Goal: Use online tool/utility: Utilize a website feature to perform a specific function

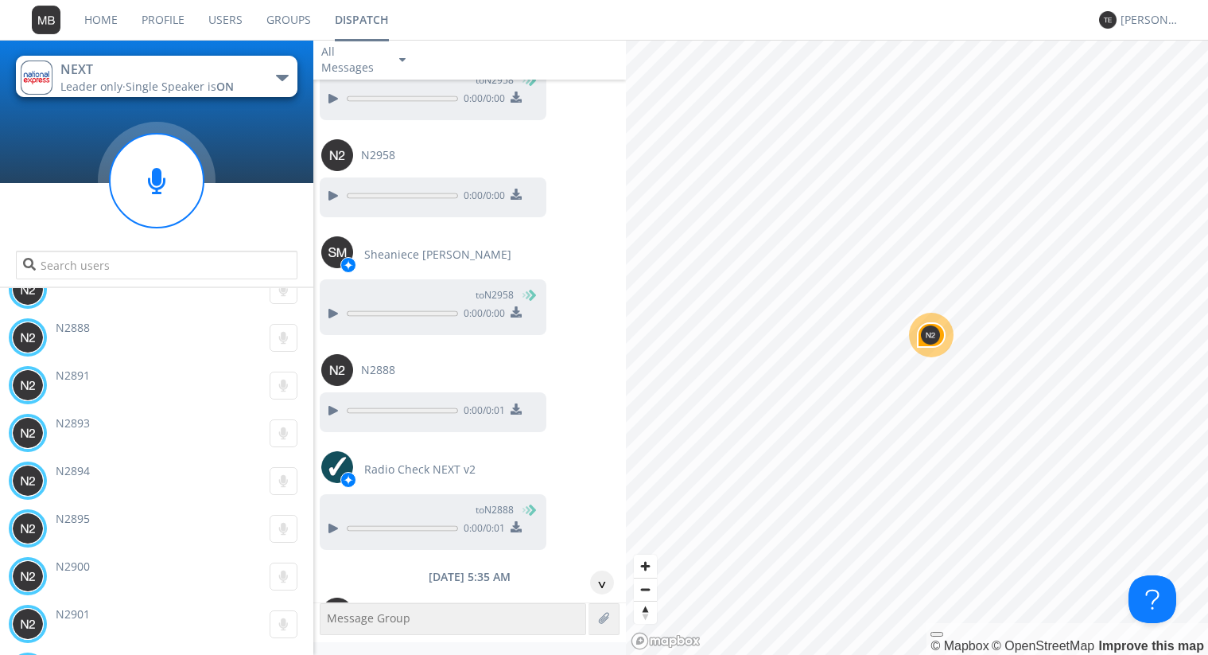
scroll to position [14835, 0]
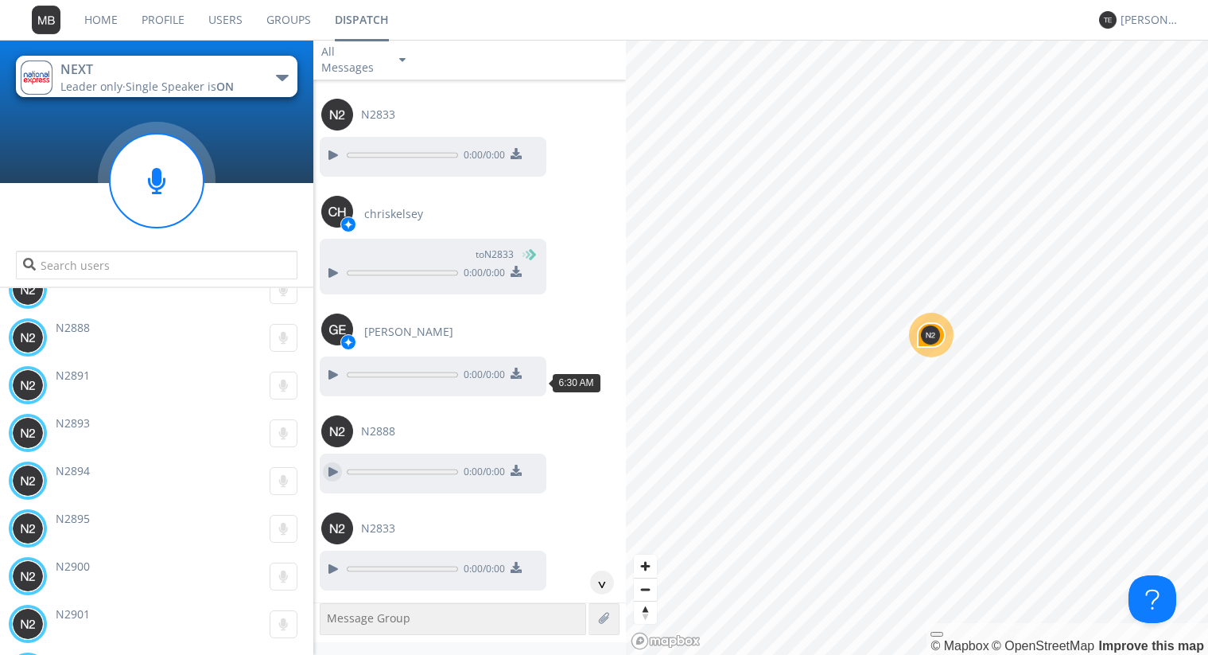
click at [331, 462] on div at bounding box center [332, 471] width 19 height 19
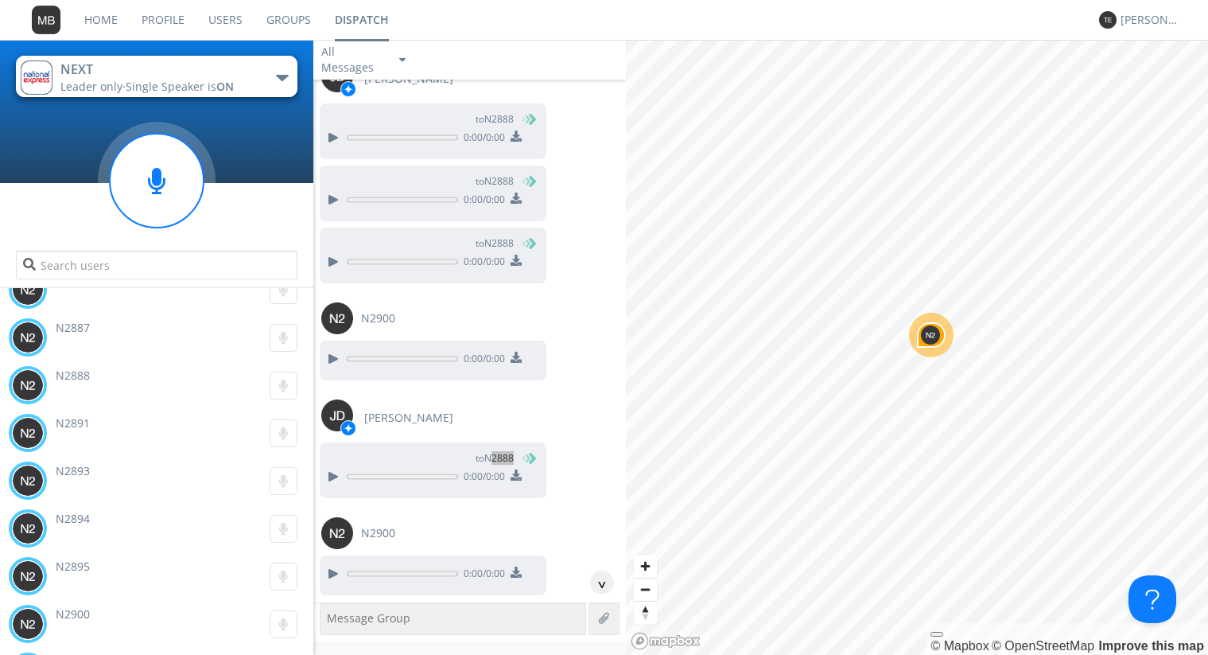
scroll to position [97718, 0]
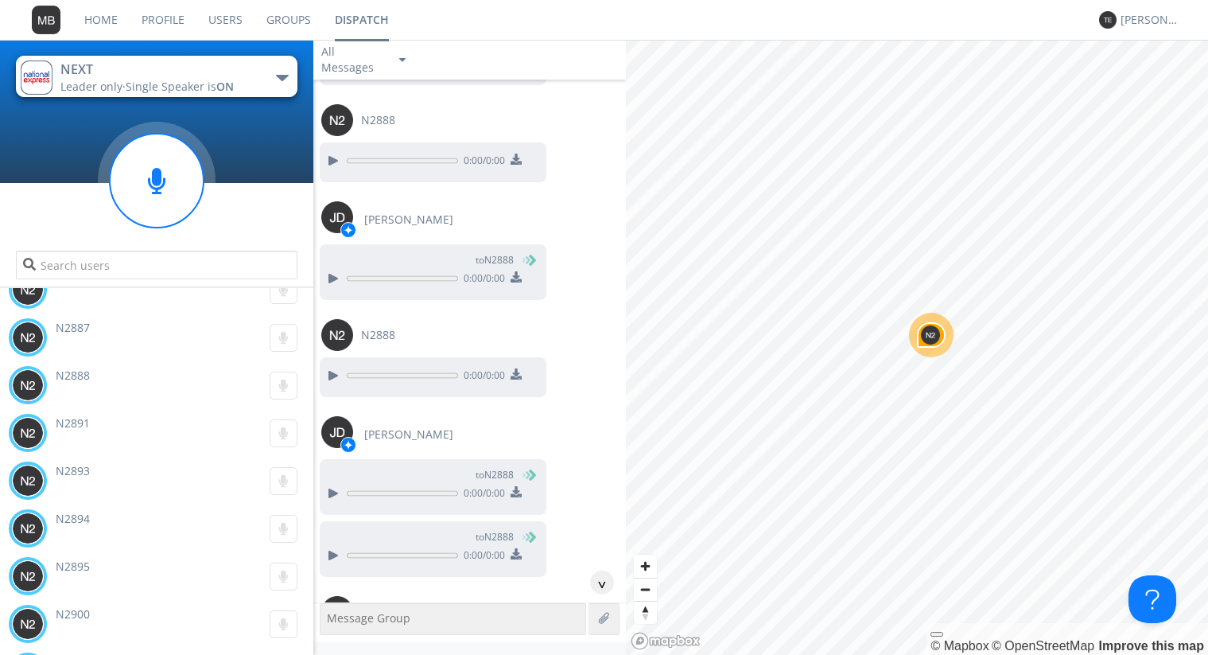
scroll to position [97537, 0]
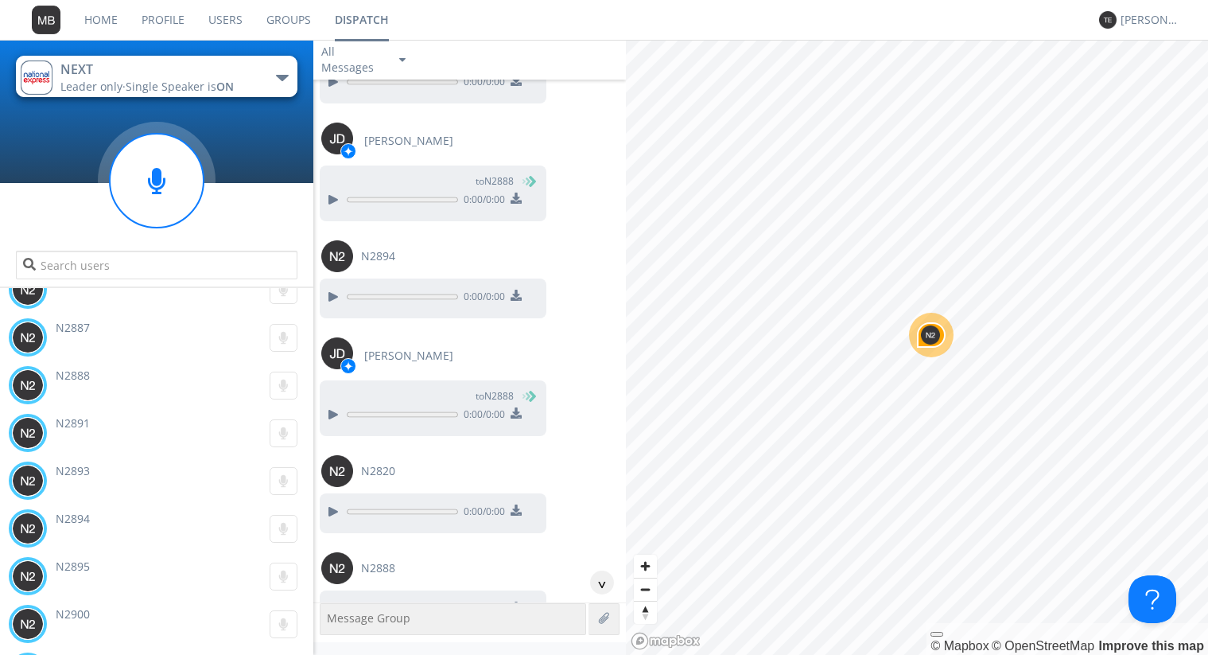
scroll to position [97084, 0]
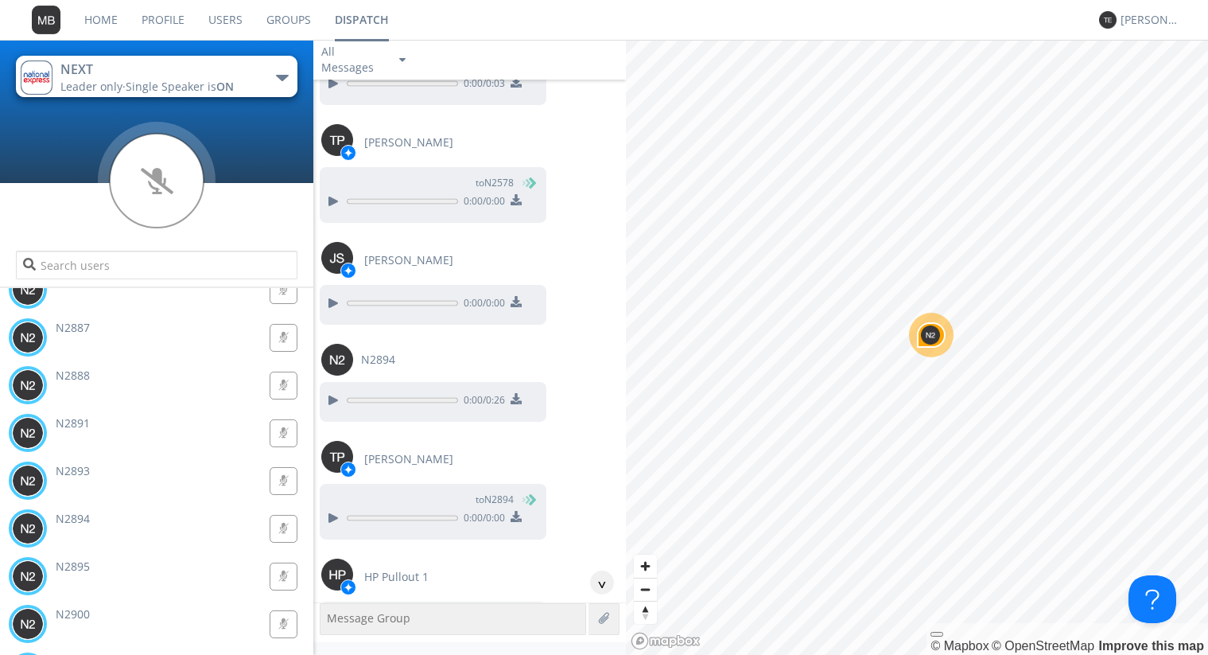
scroll to position [90646, 0]
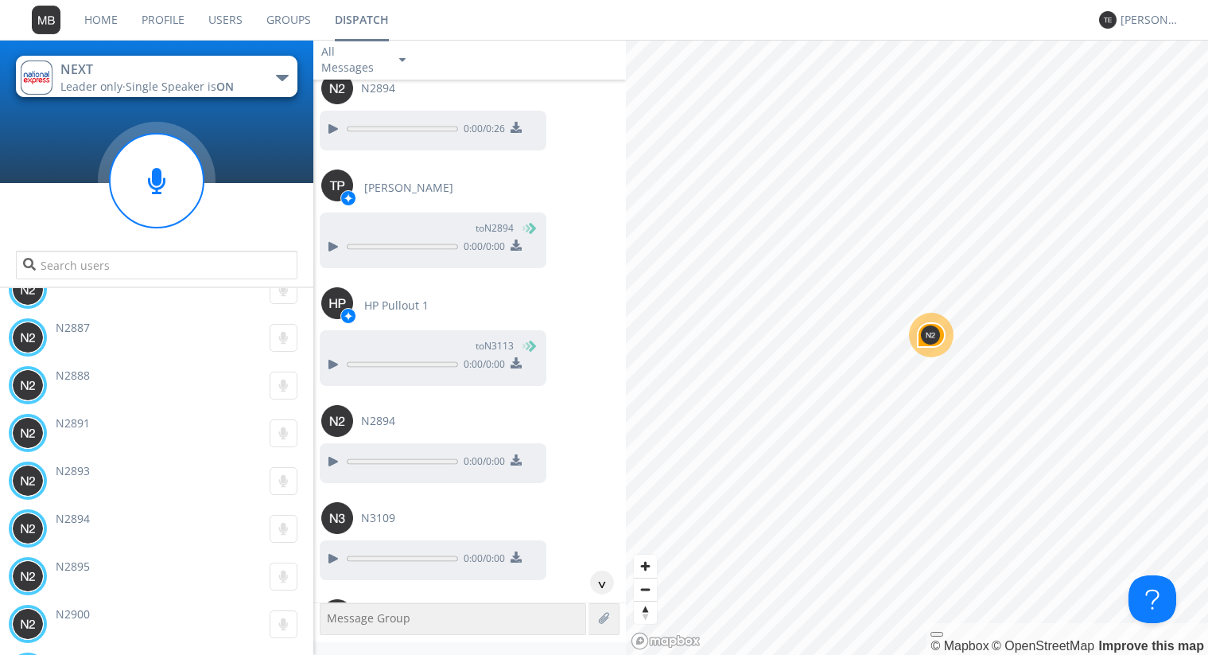
scroll to position [90827, 0]
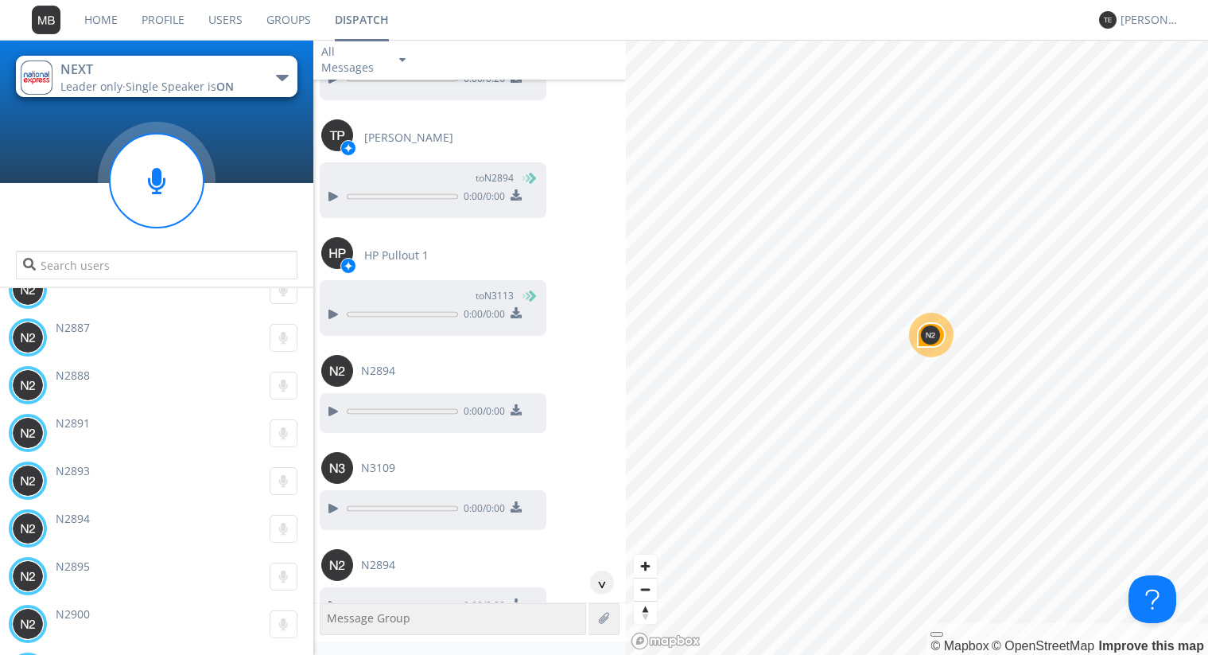
scroll to position [90918, 0]
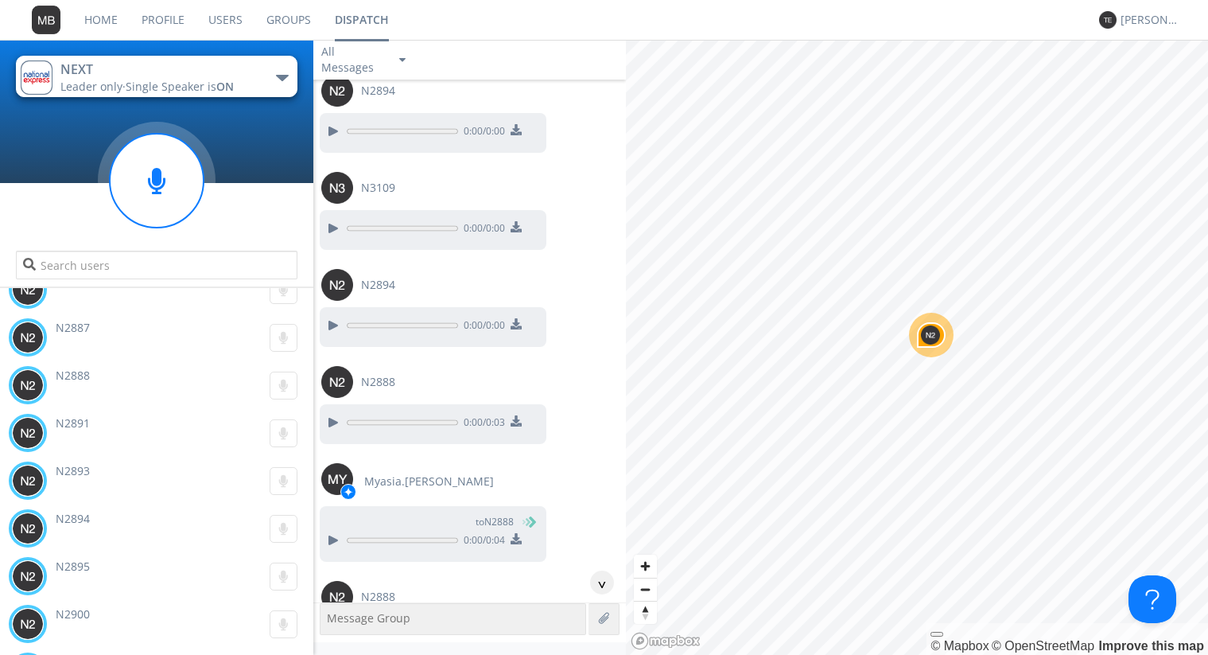
scroll to position [91190, 0]
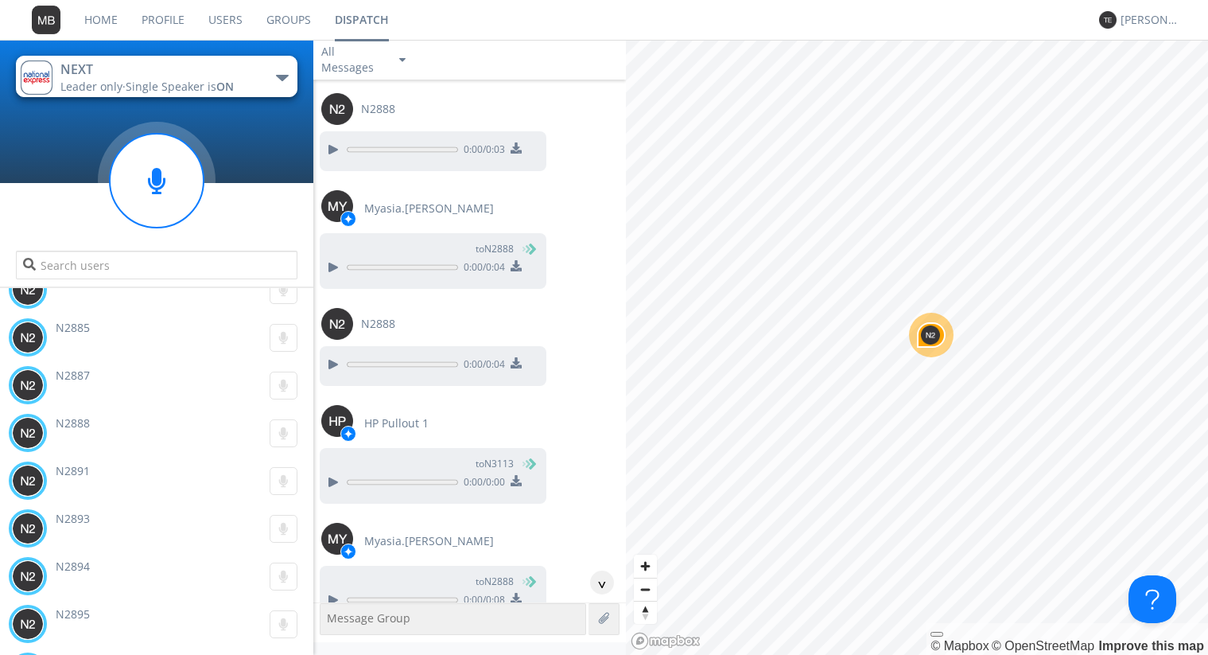
scroll to position [91462, 0]
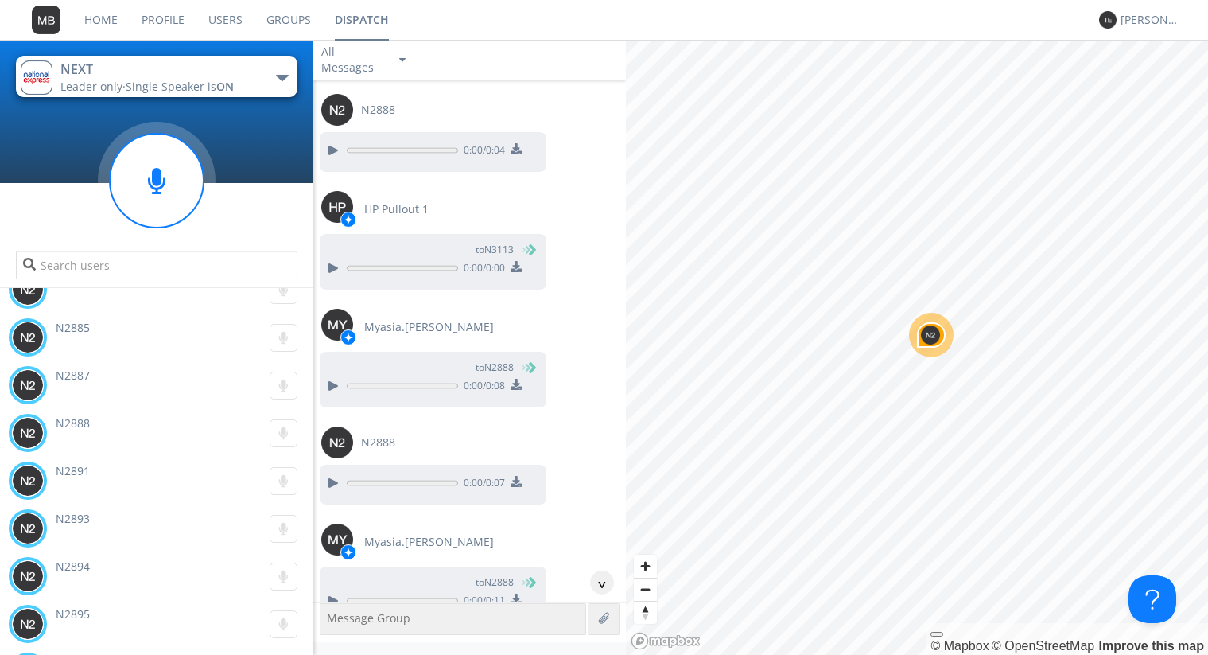
scroll to position [91734, 0]
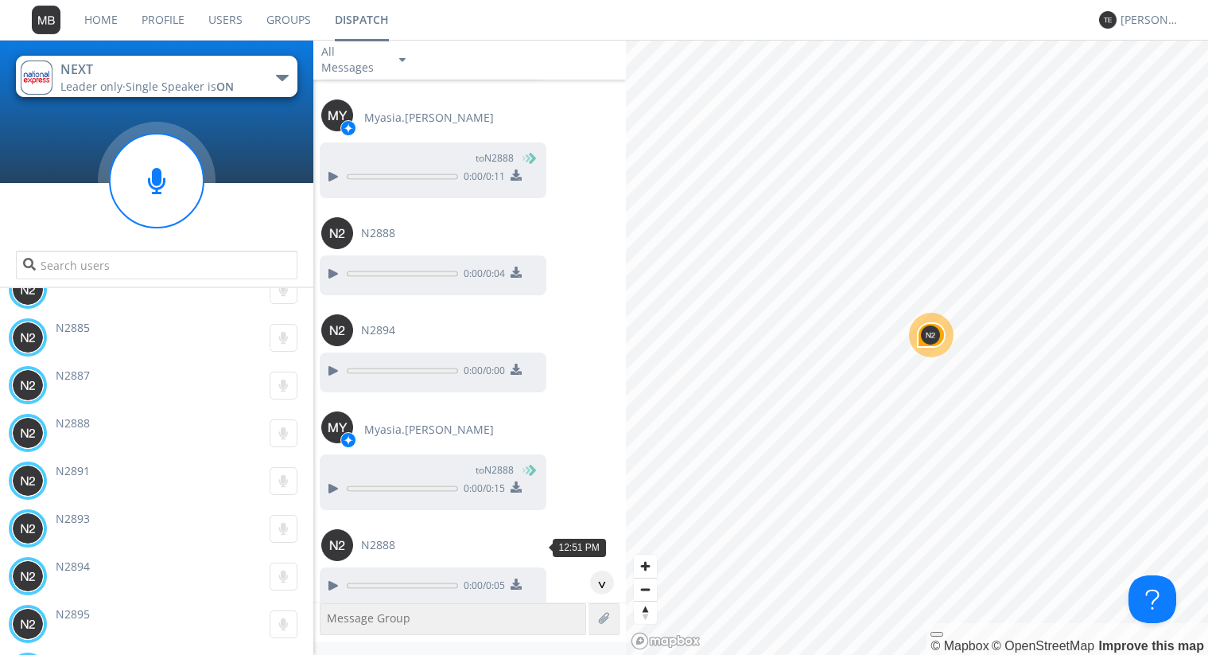
scroll to position [92097, 0]
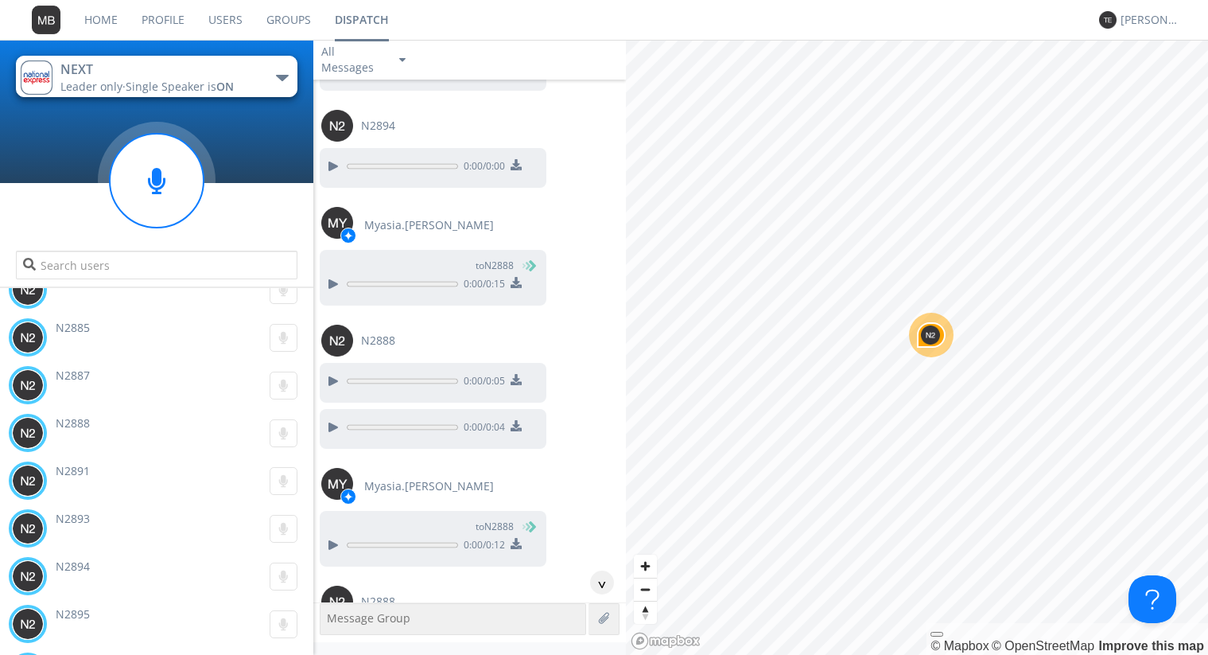
scroll to position [92278, 0]
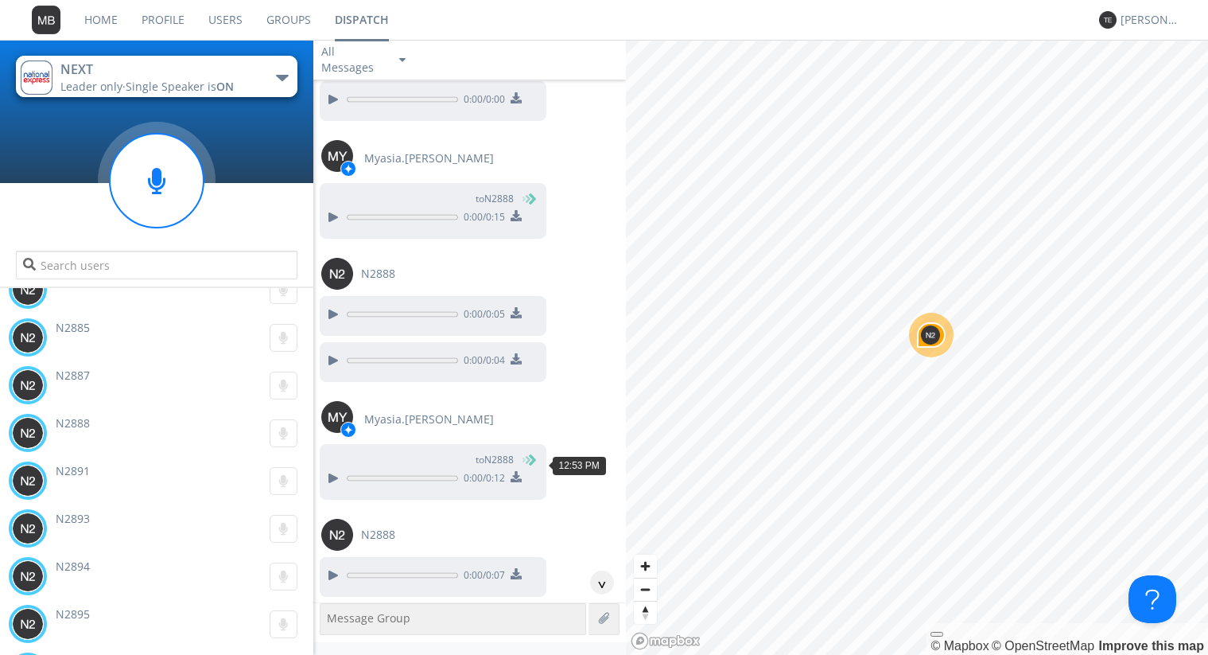
scroll to position [92459, 0]
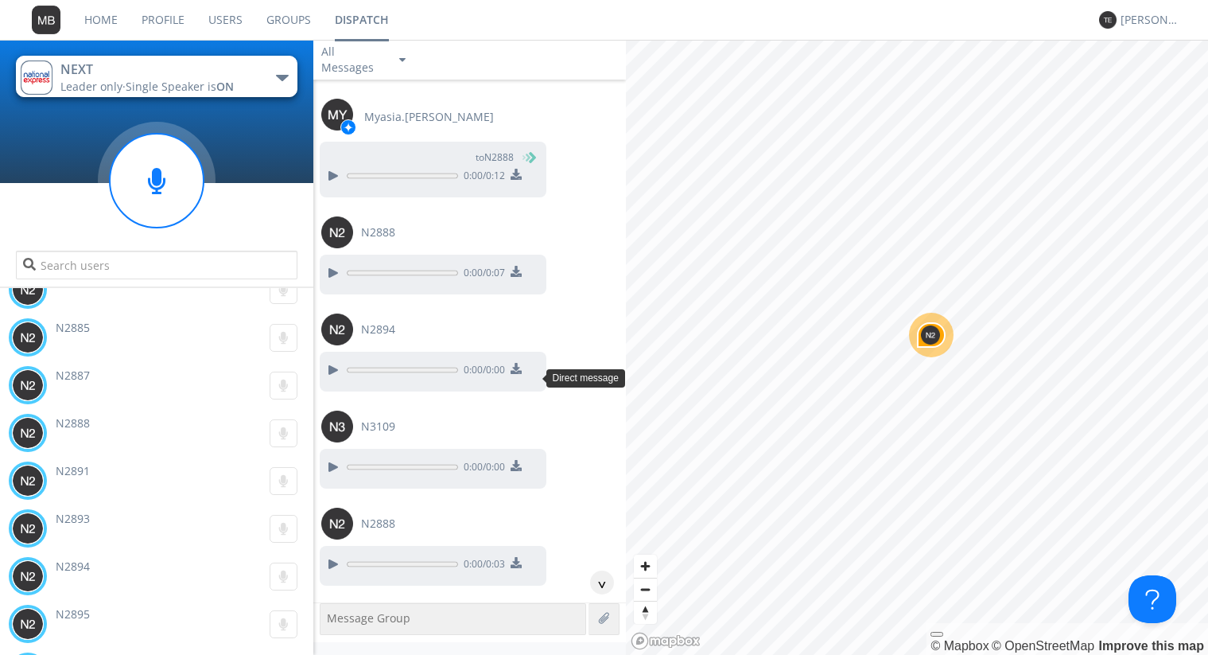
scroll to position [92731, 0]
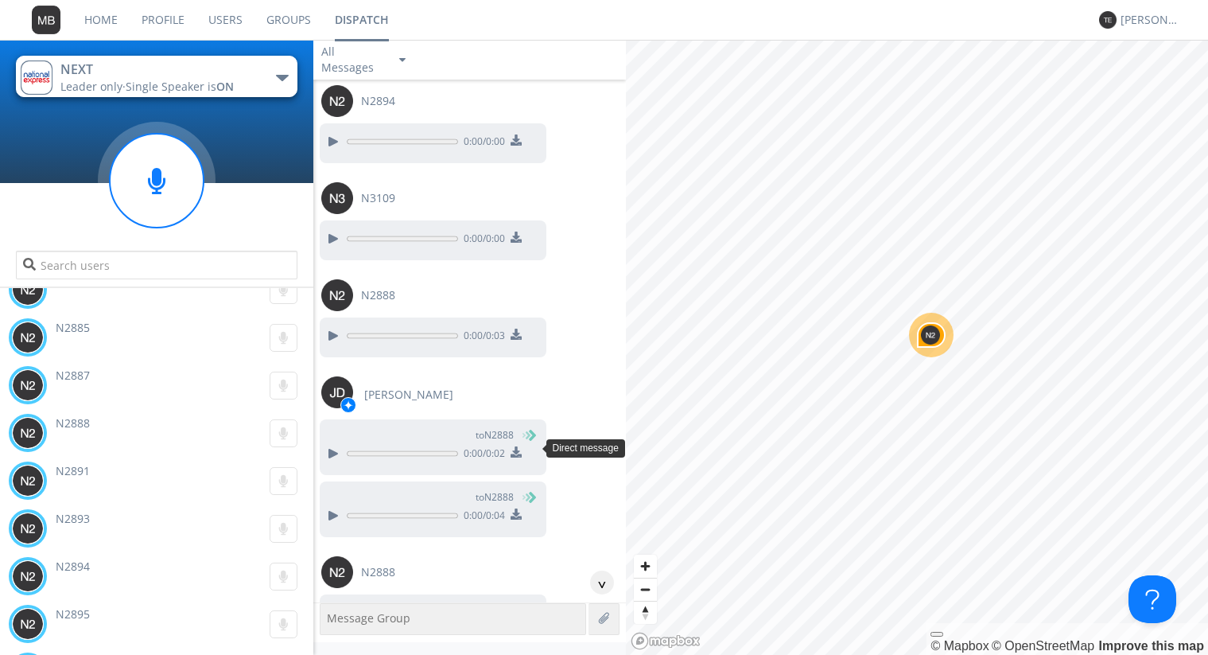
scroll to position [92913, 0]
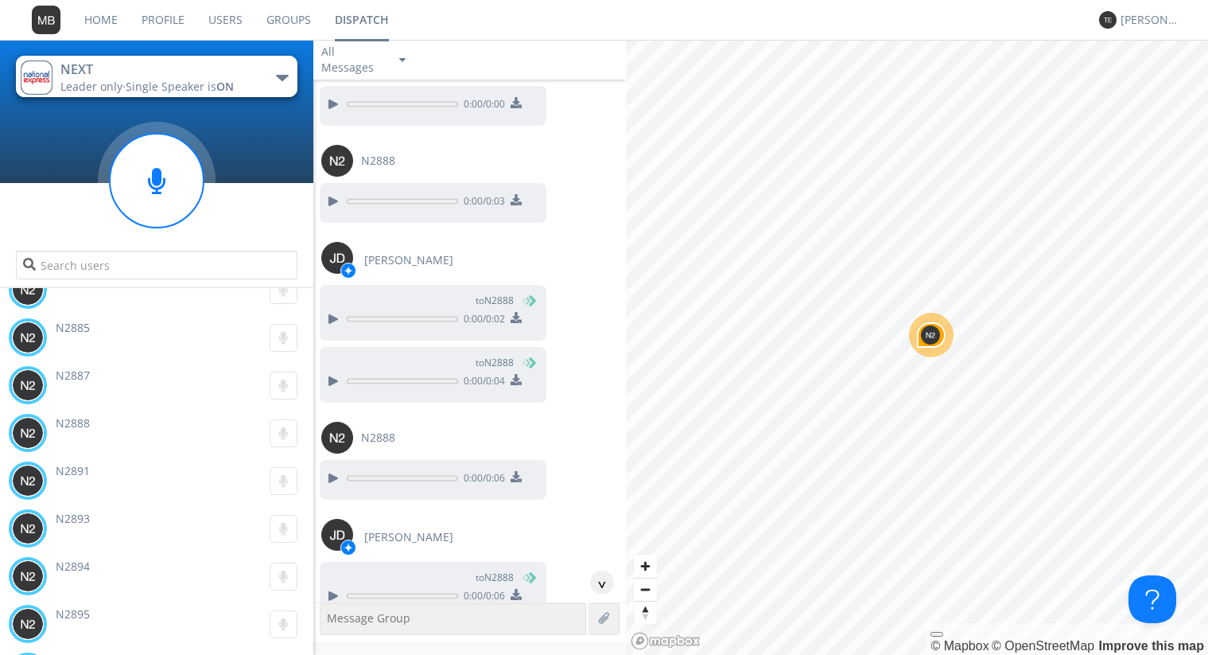
scroll to position [93094, 0]
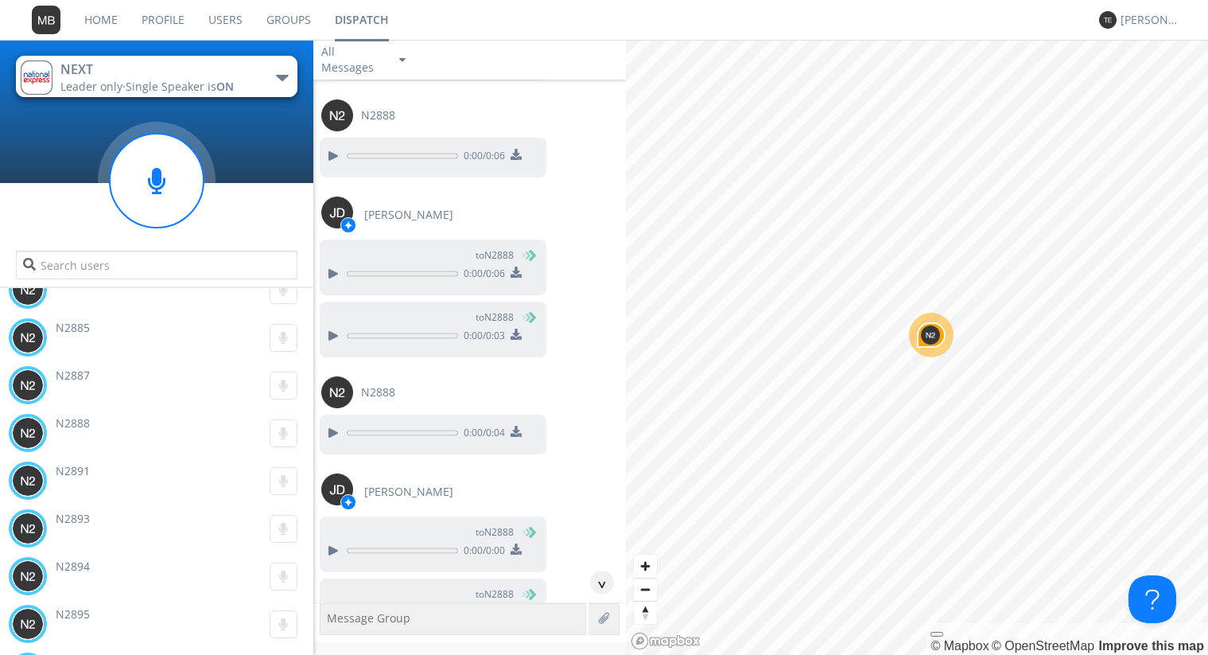
scroll to position [93366, 0]
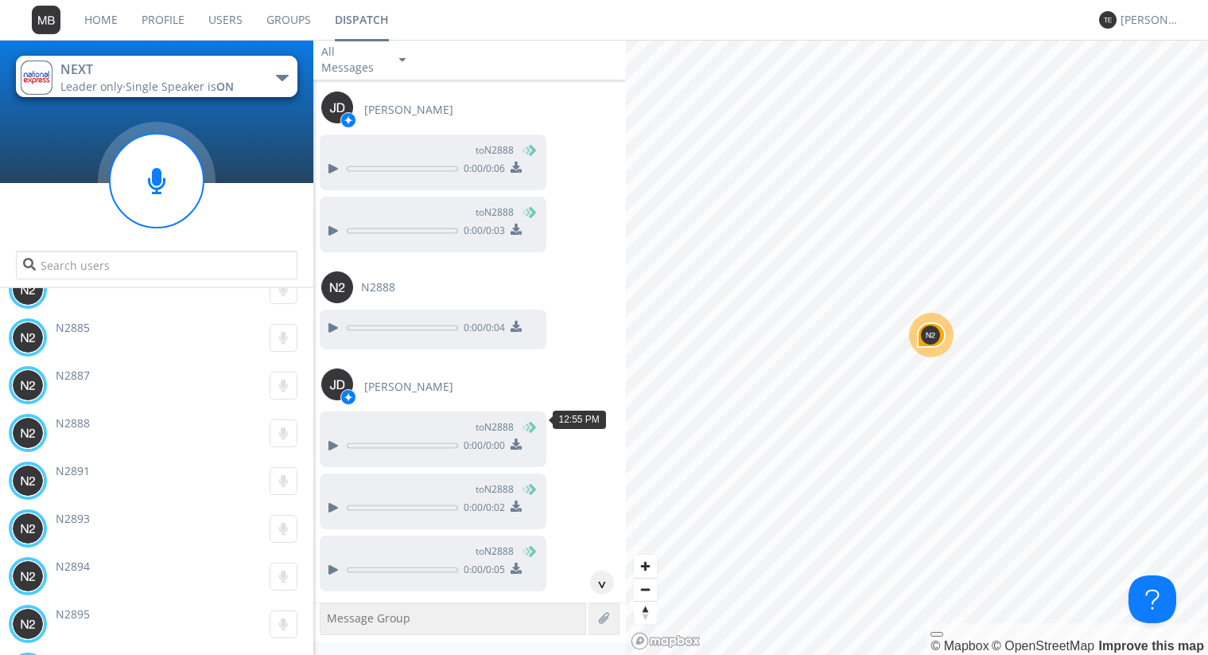
scroll to position [93457, 0]
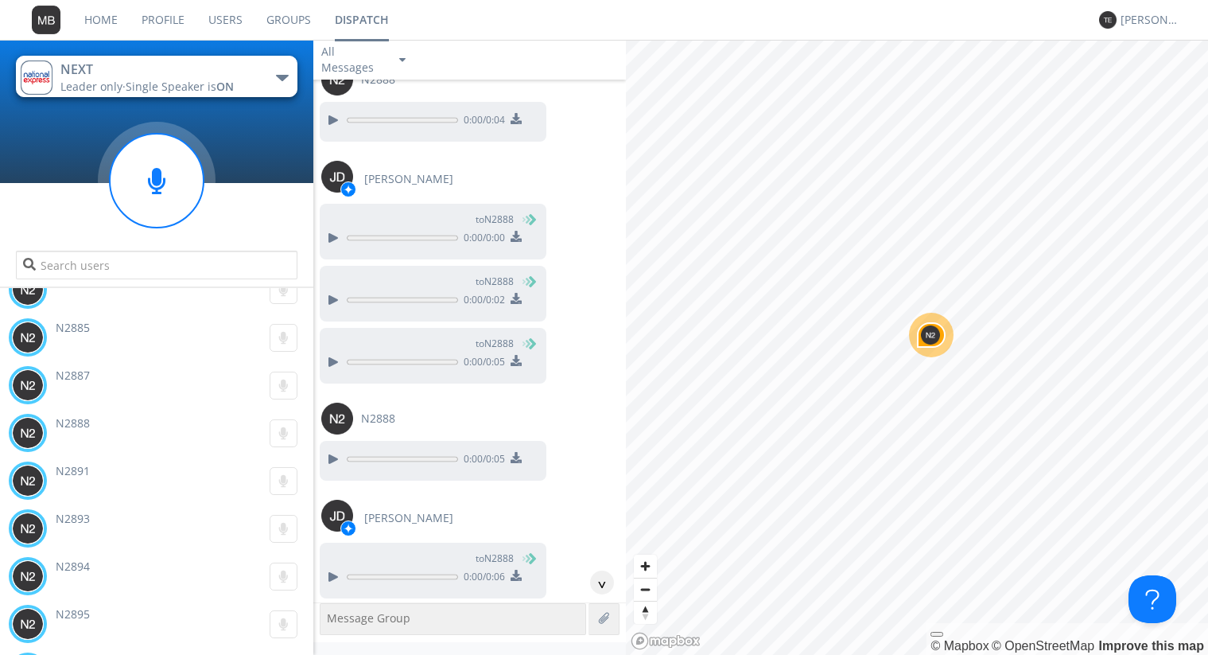
scroll to position [93729, 0]
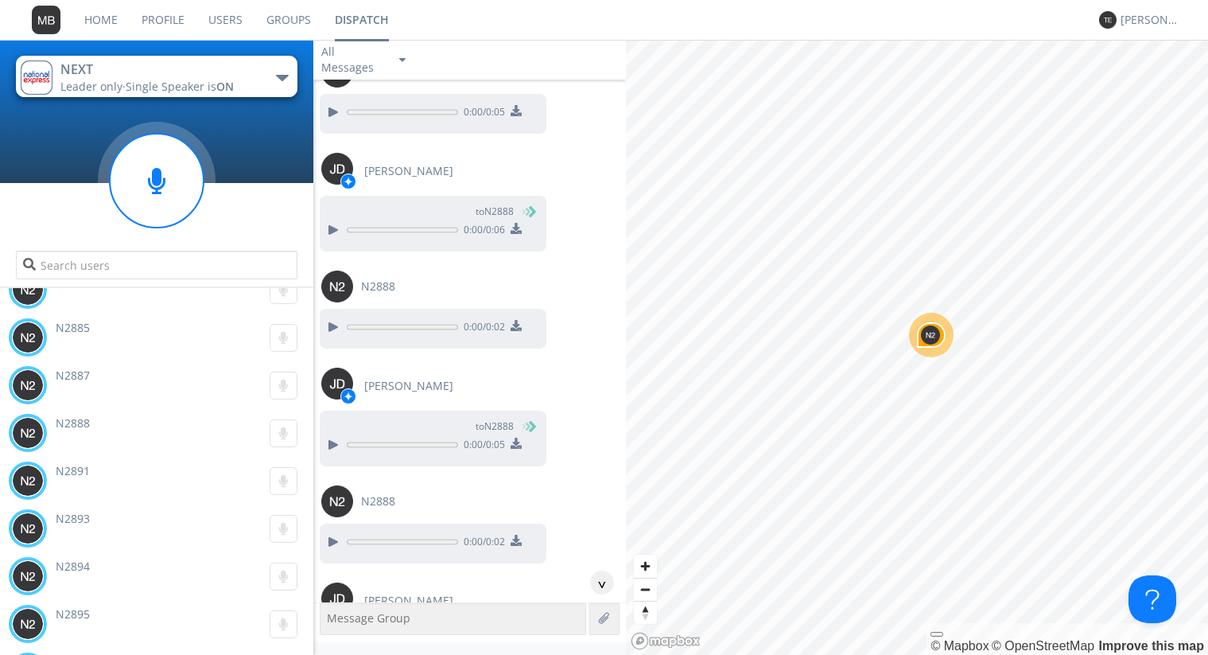
scroll to position [94001, 0]
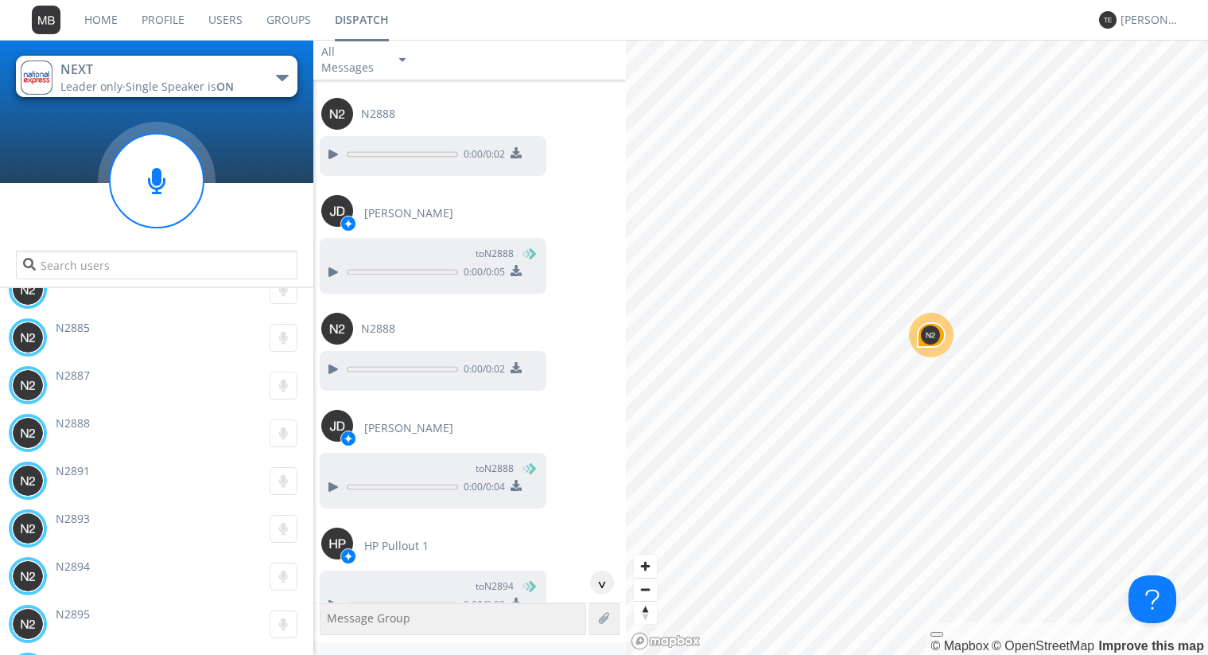
scroll to position [94182, 0]
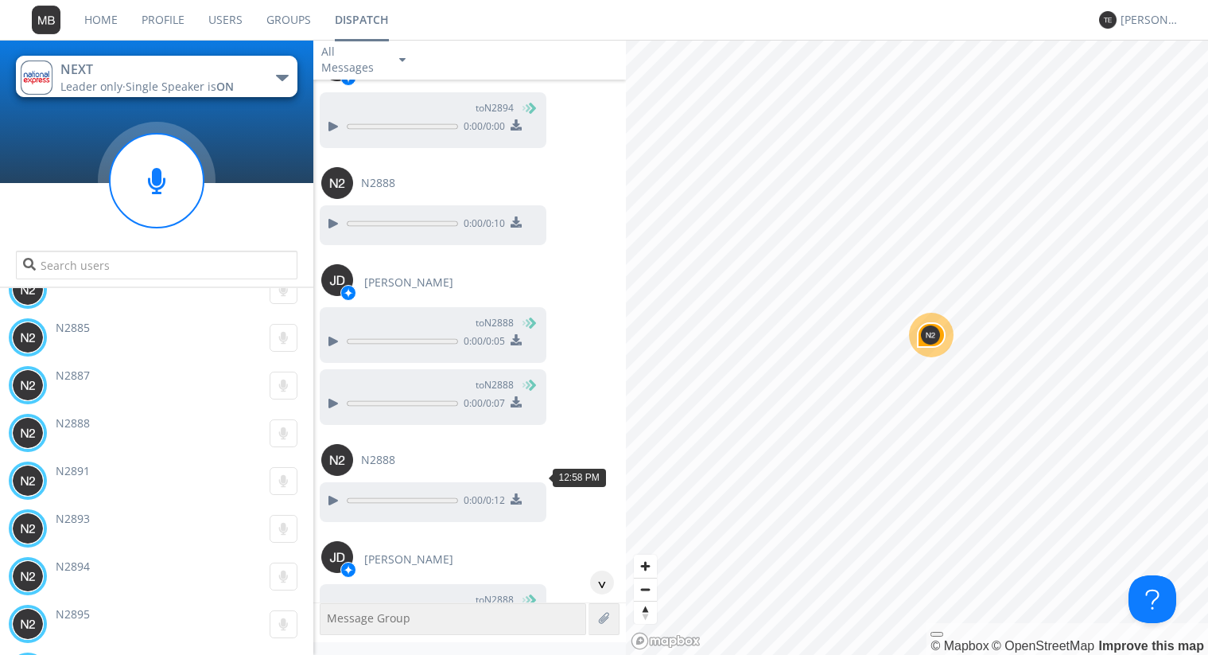
scroll to position [94726, 0]
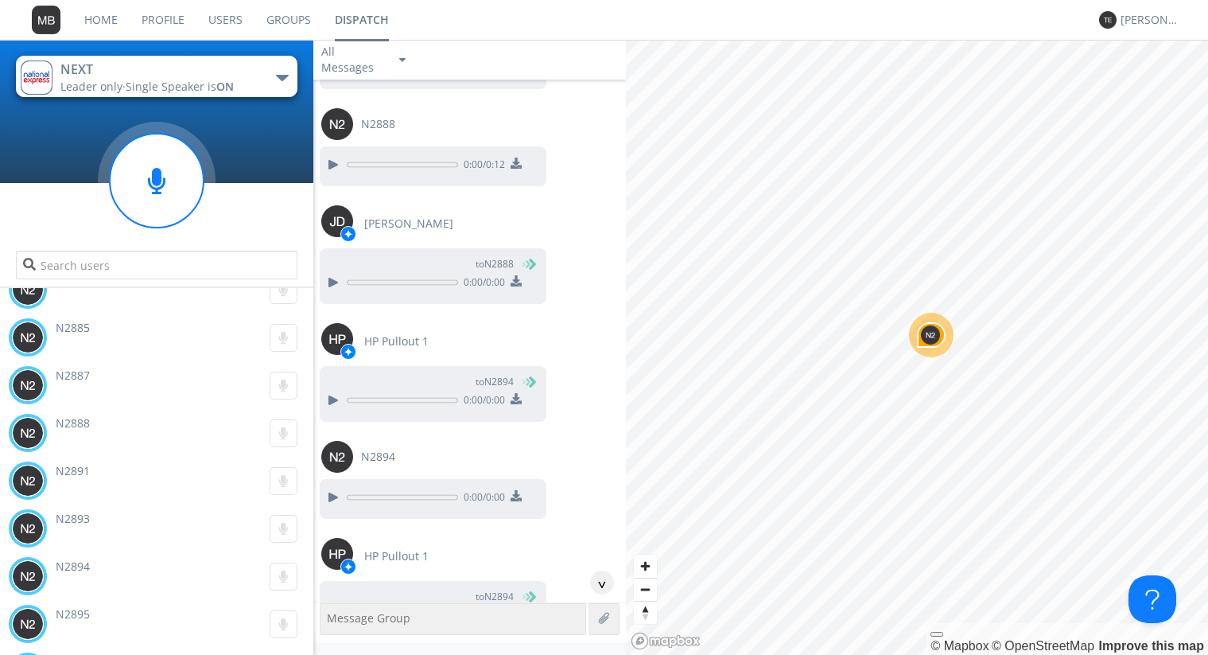
scroll to position [94998, 0]
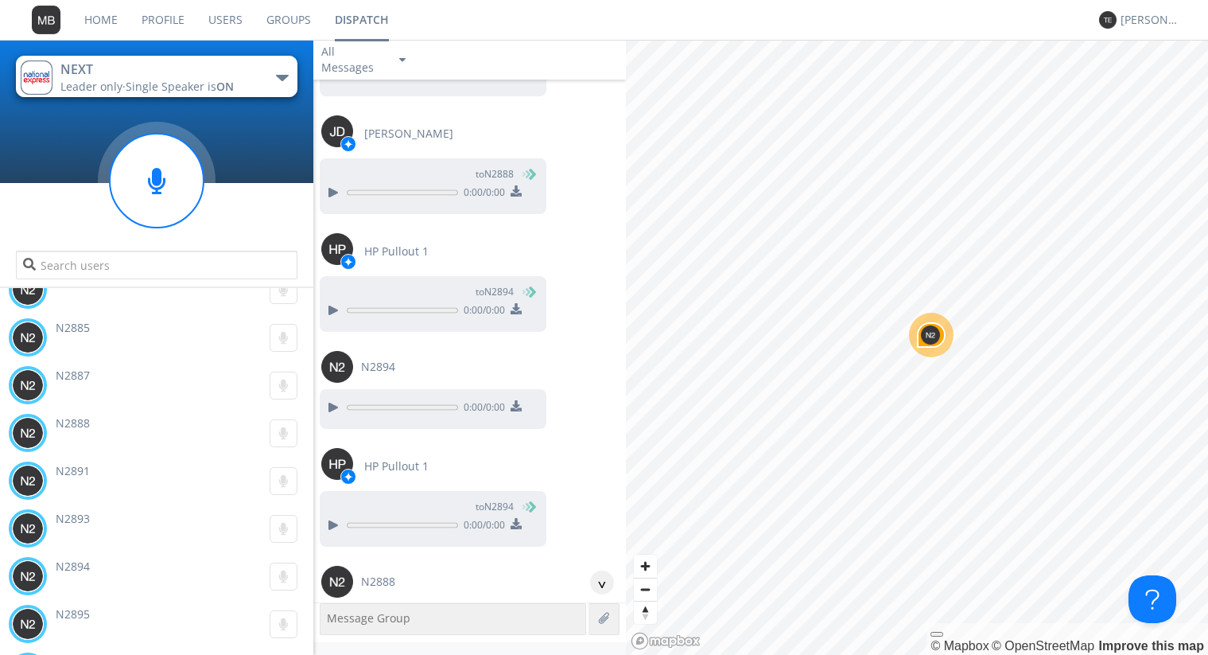
scroll to position [95089, 0]
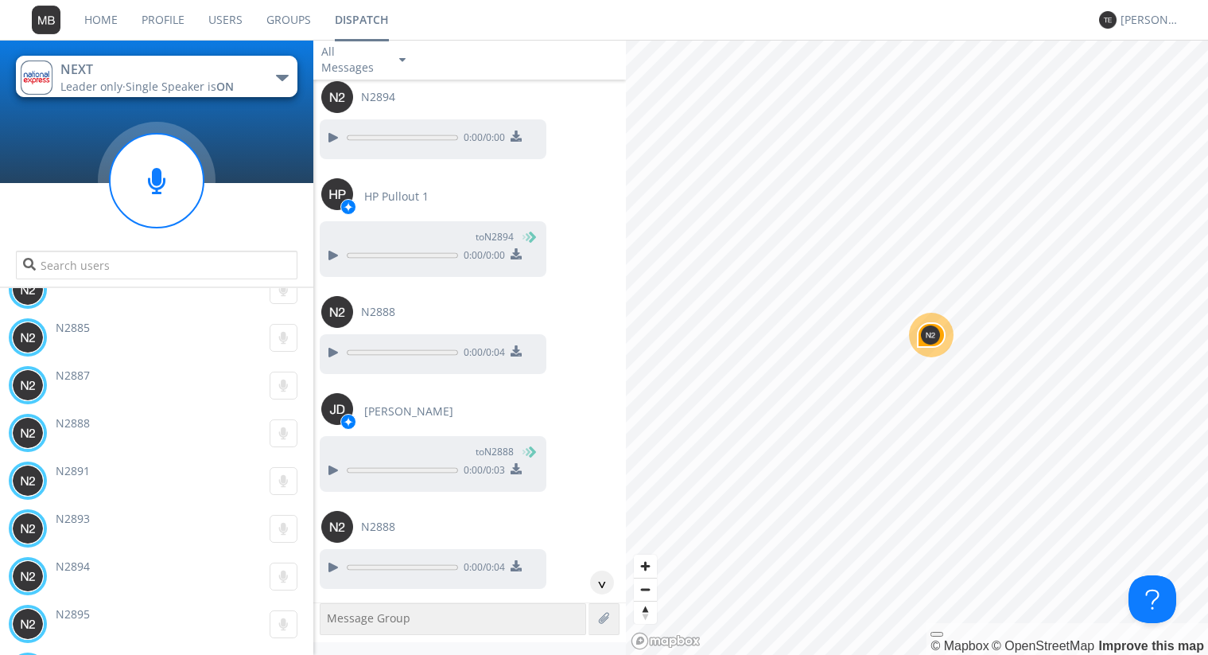
scroll to position [95361, 0]
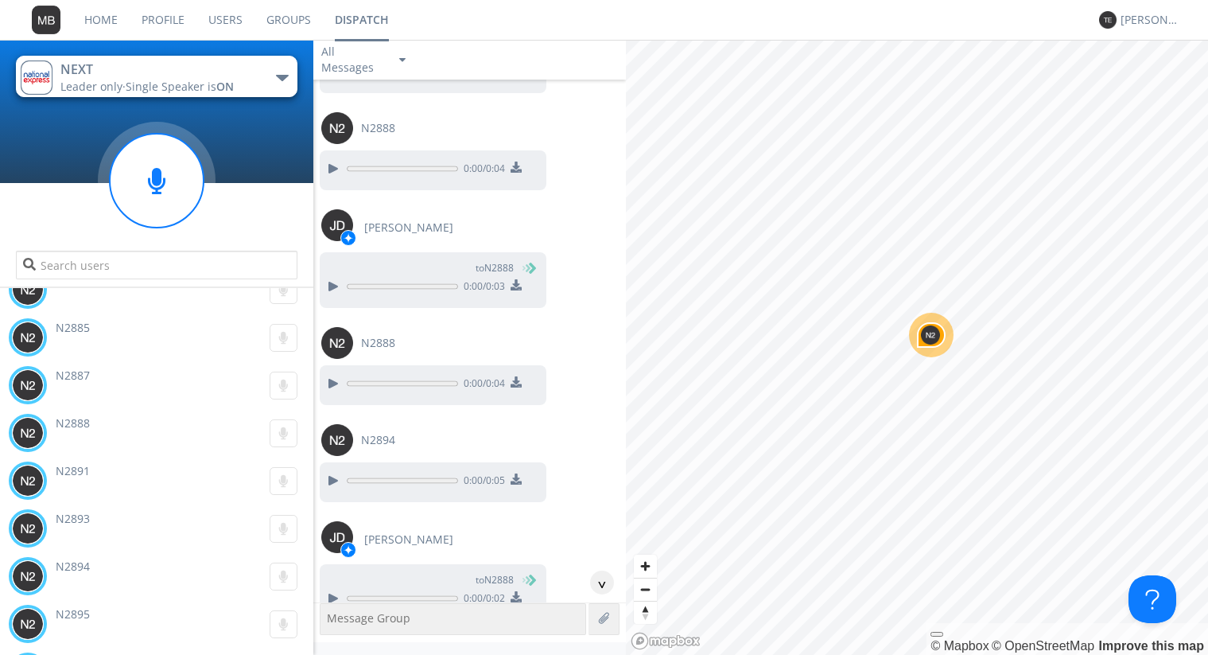
scroll to position [95542, 0]
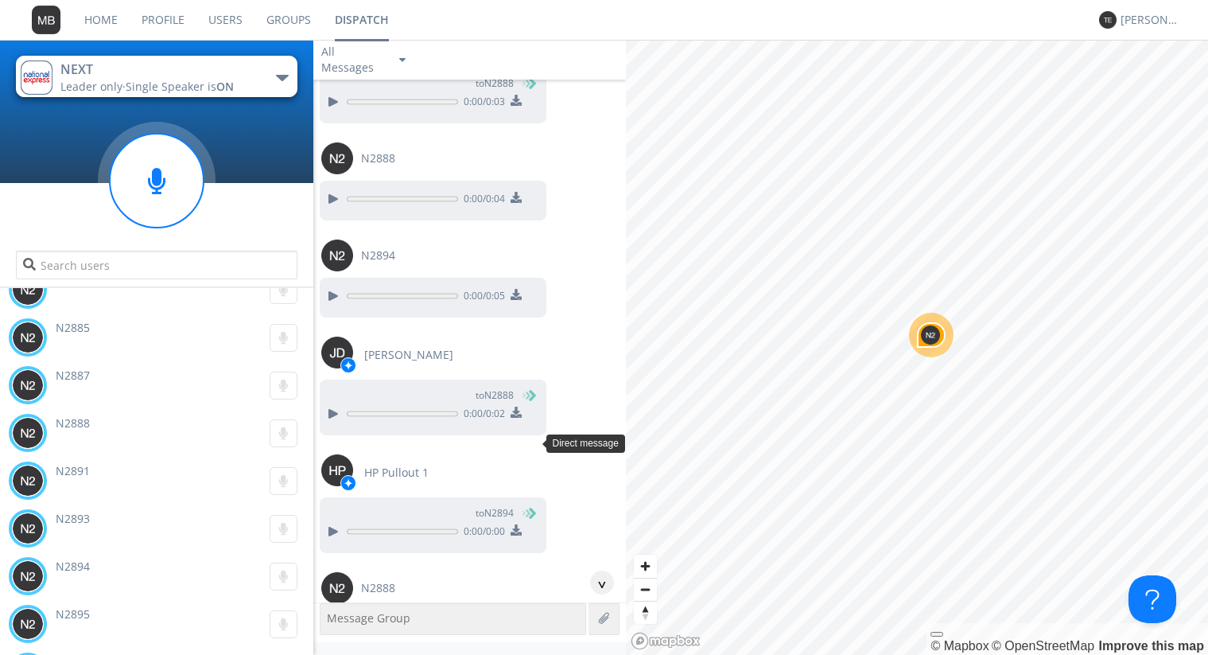
scroll to position [95723, 0]
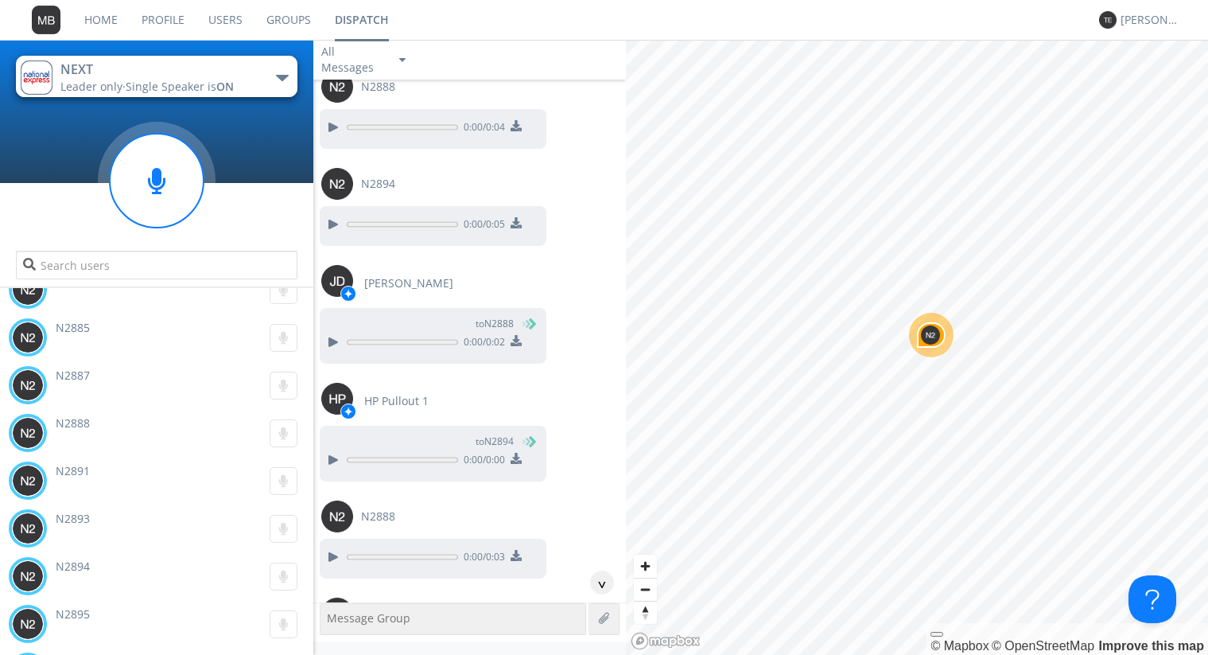
scroll to position [95814, 0]
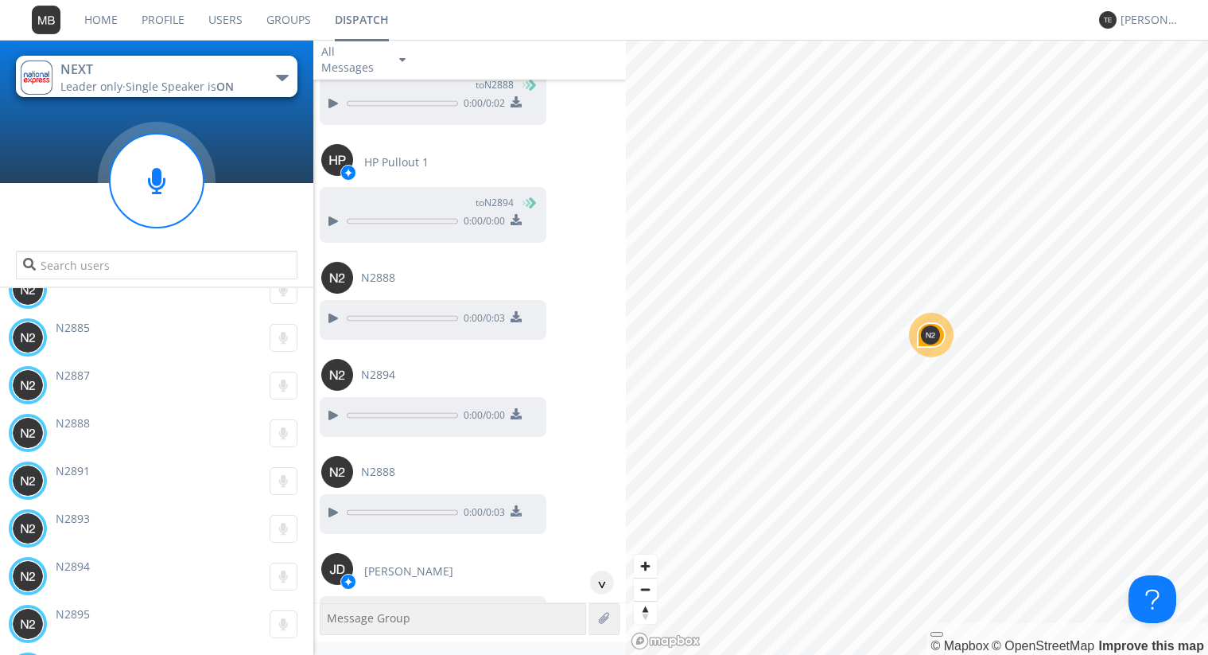
scroll to position [96086, 0]
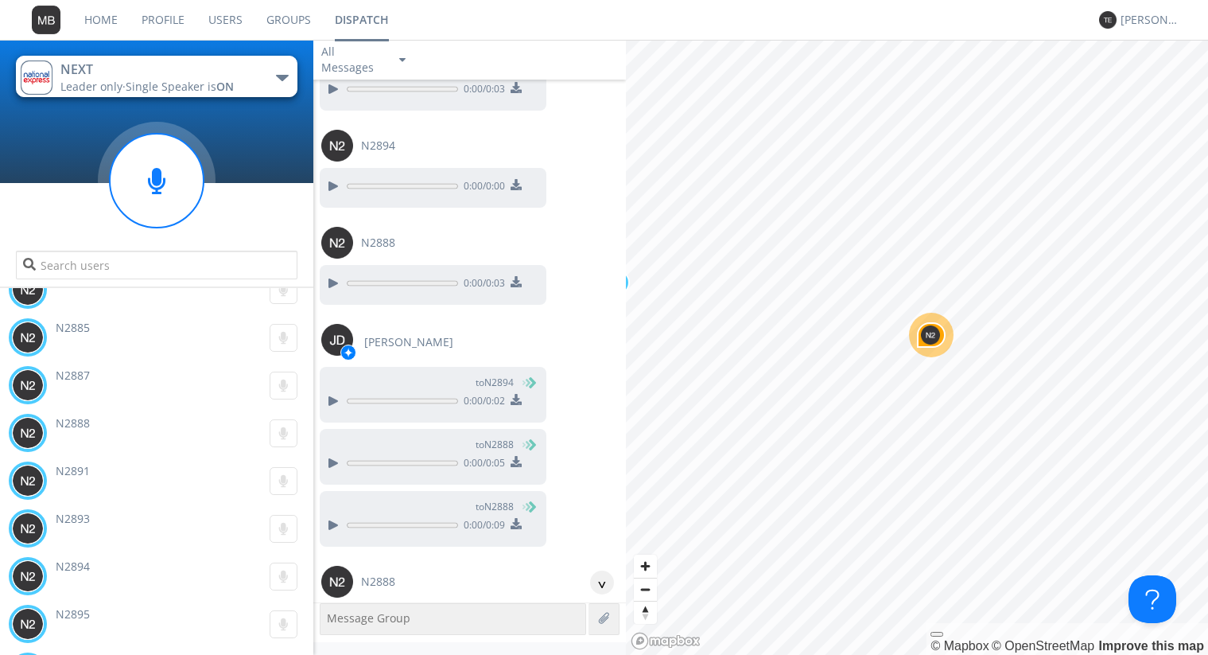
scroll to position [96267, 0]
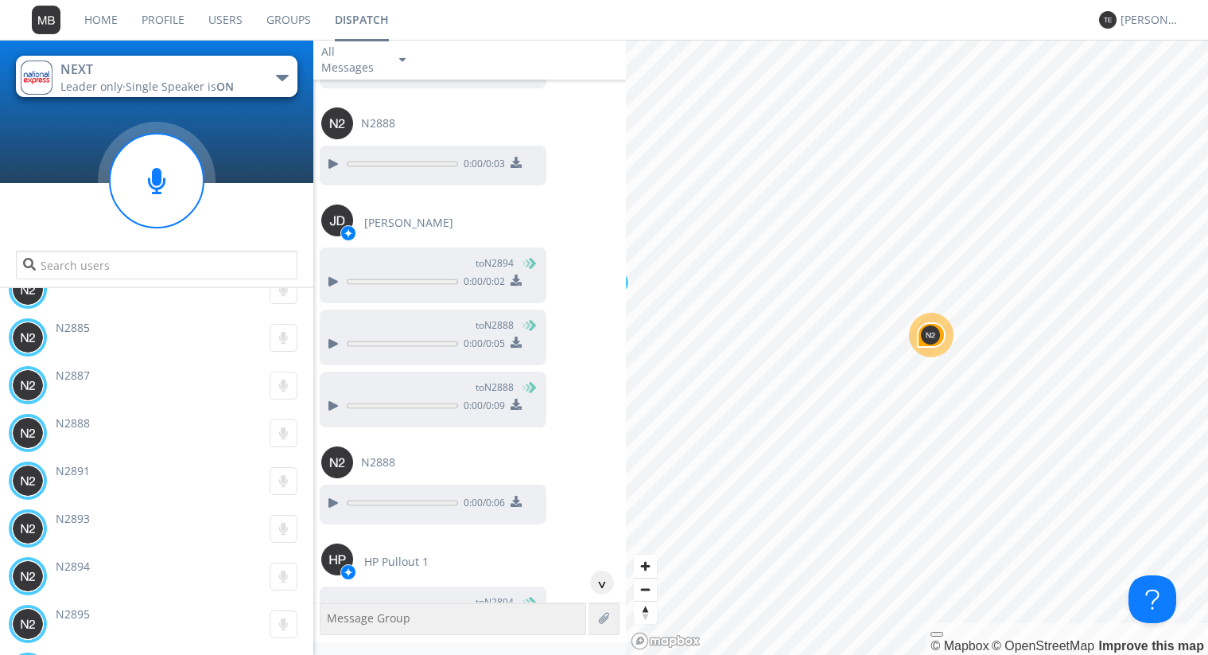
scroll to position [96449, 0]
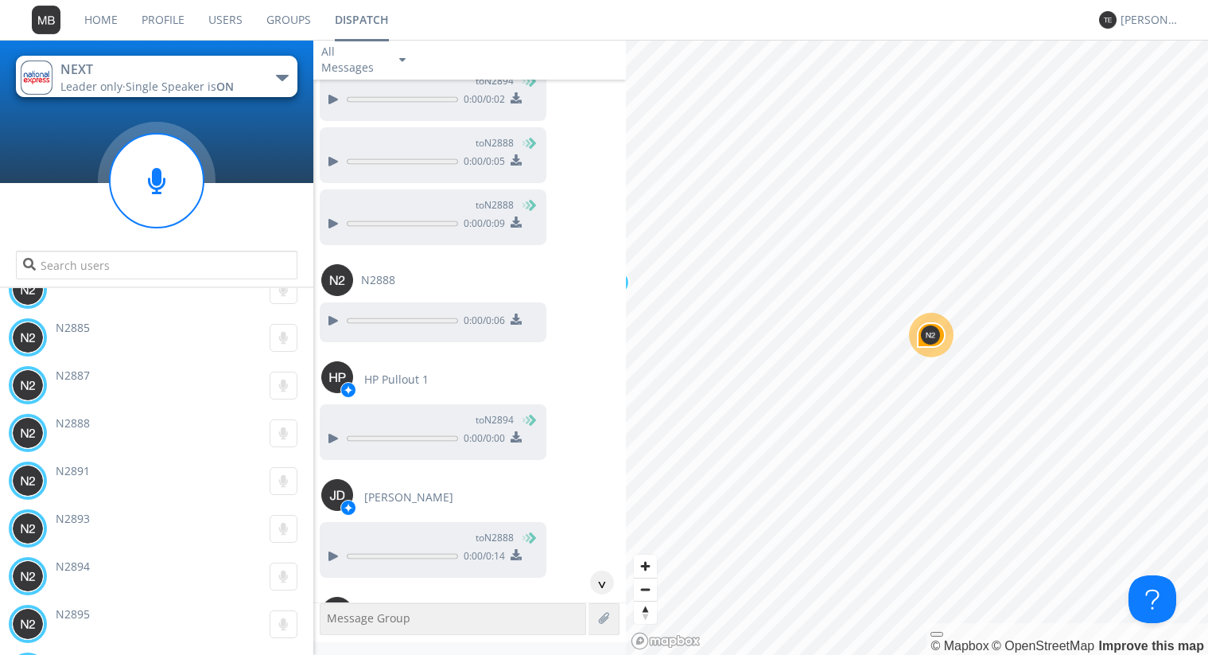
scroll to position [96630, 0]
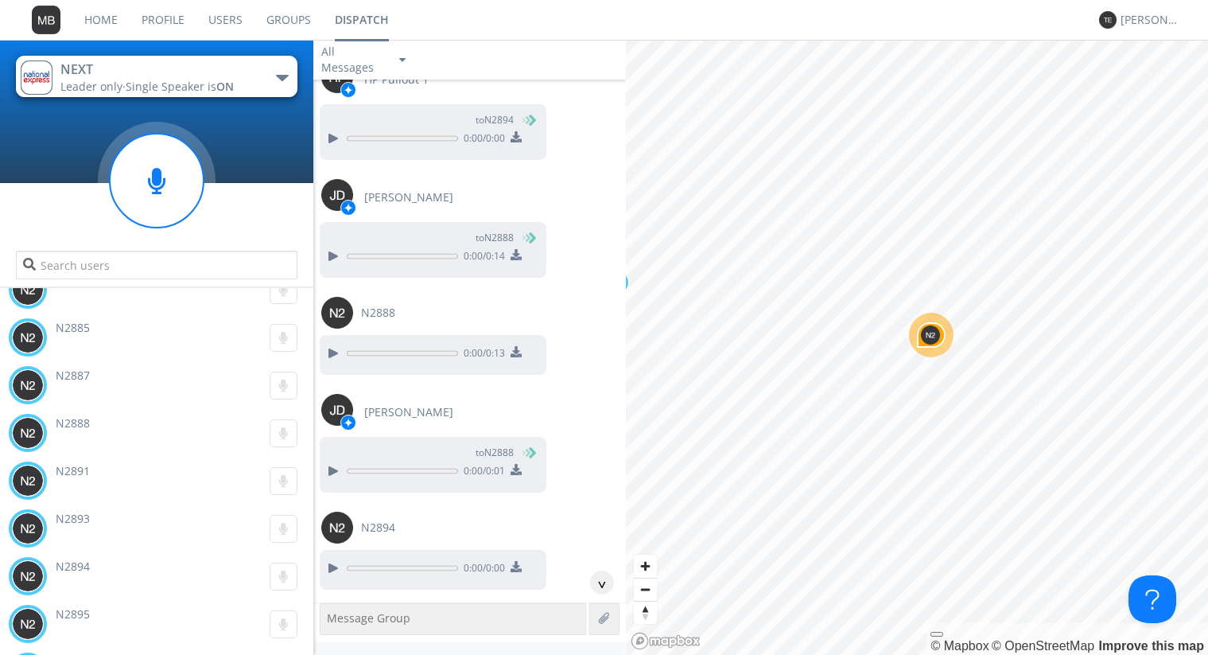
scroll to position [96902, 0]
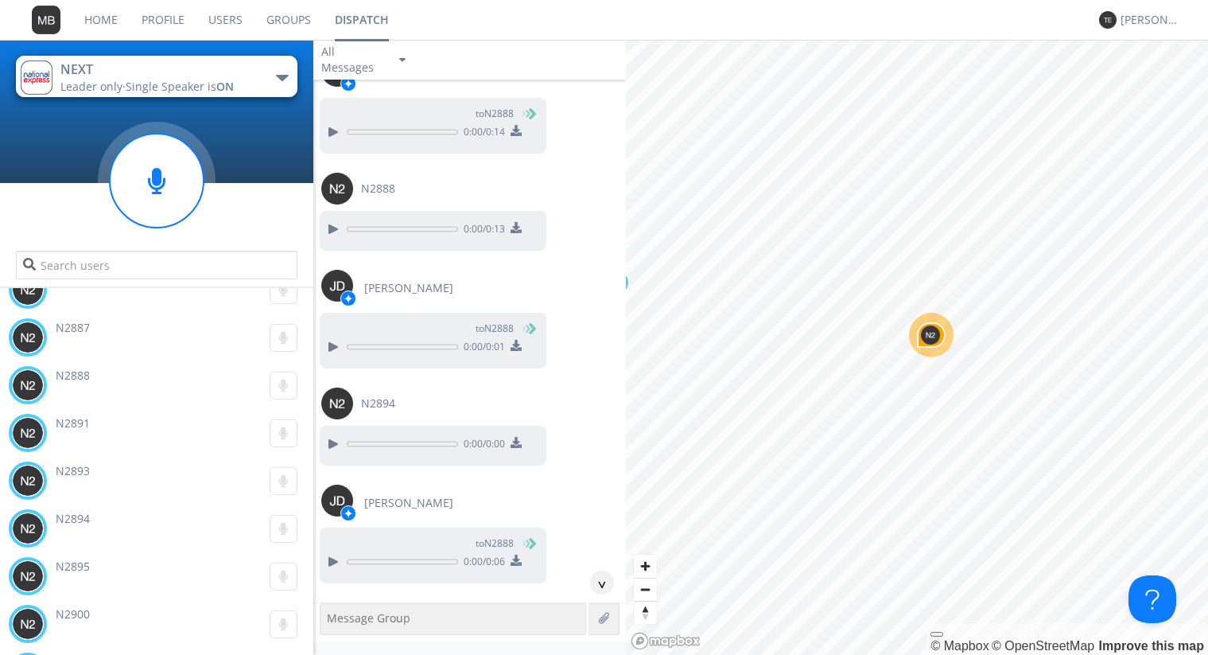
scroll to position [97084, 0]
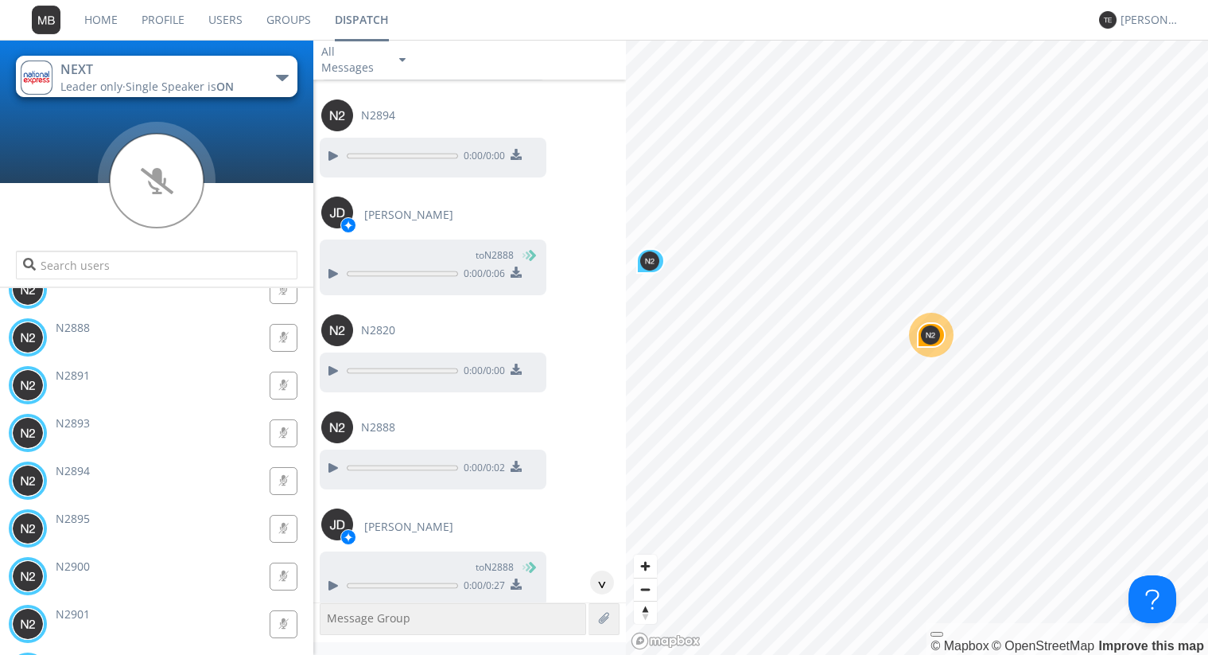
scroll to position [97356, 0]
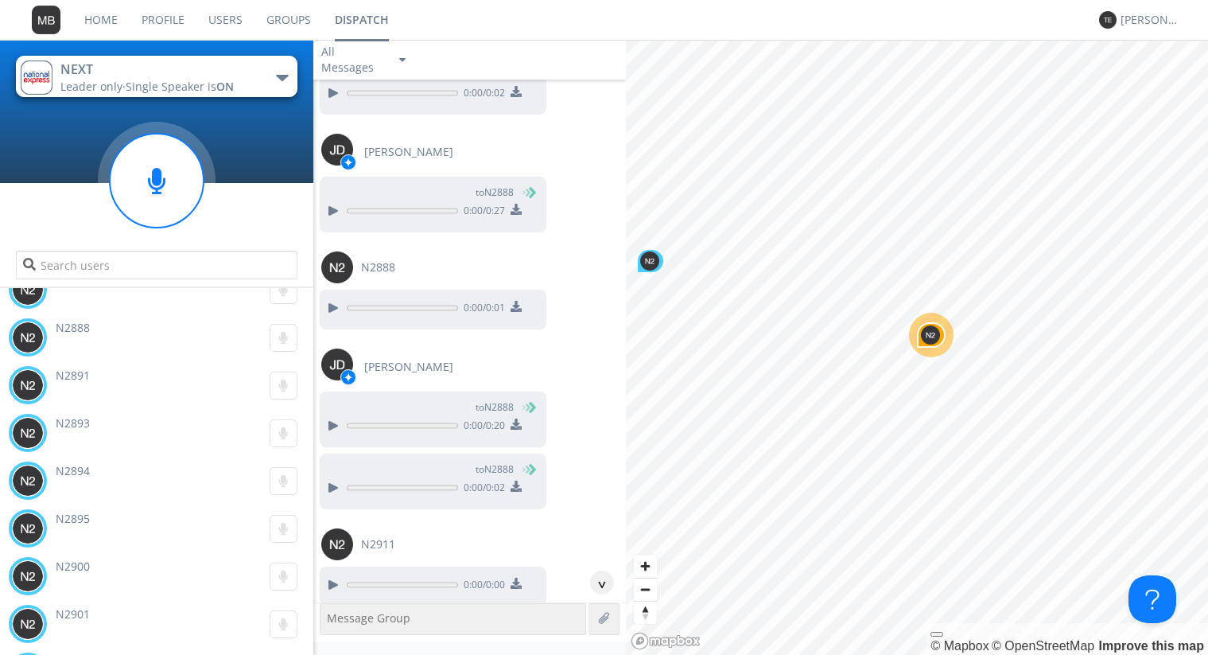
scroll to position [97628, 0]
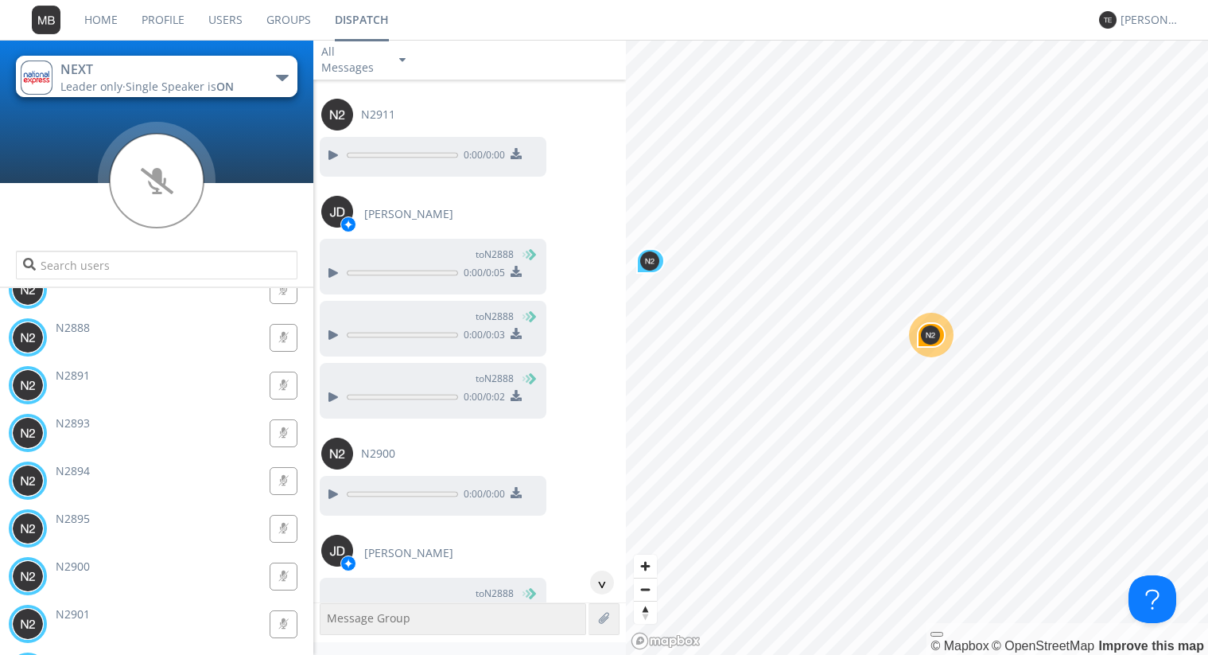
scroll to position [98081, 0]
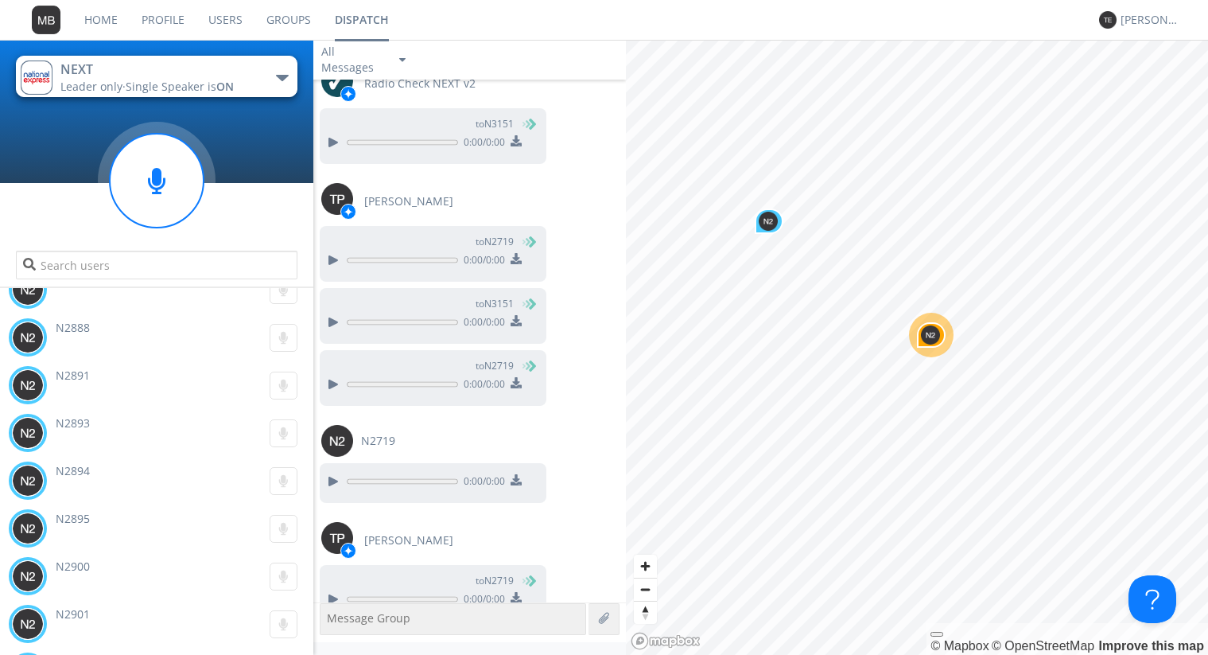
scroll to position [115559, 0]
click at [33, 332] on img at bounding box center [28, 337] width 32 height 32
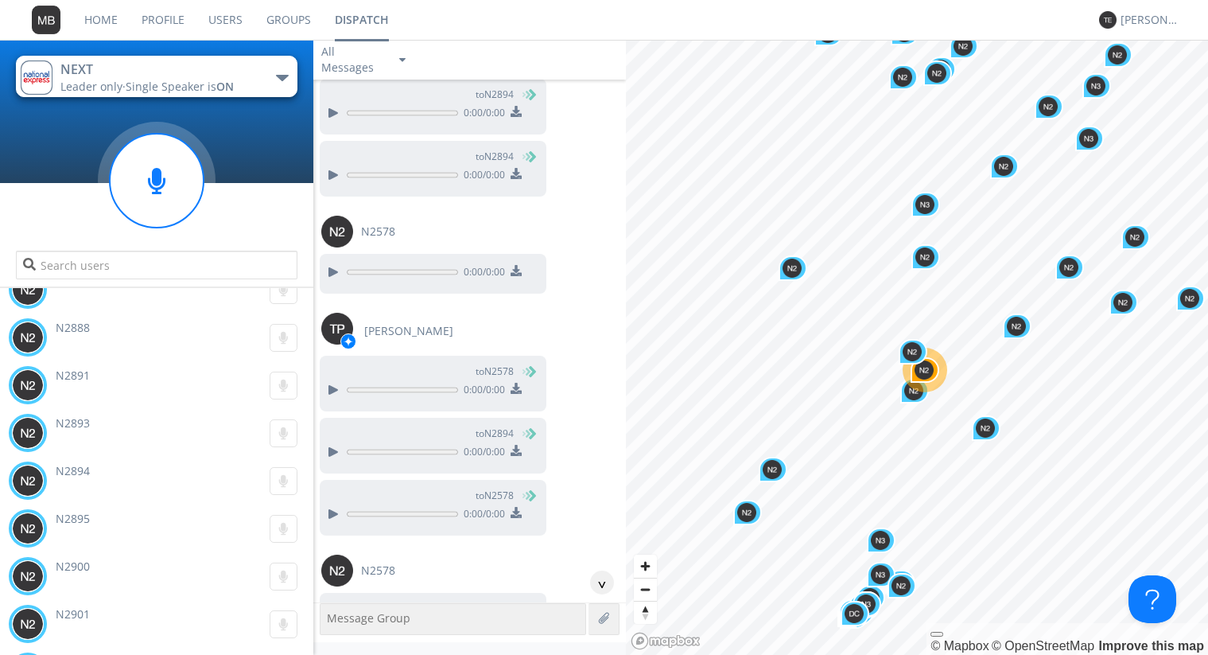
scroll to position [89598, 0]
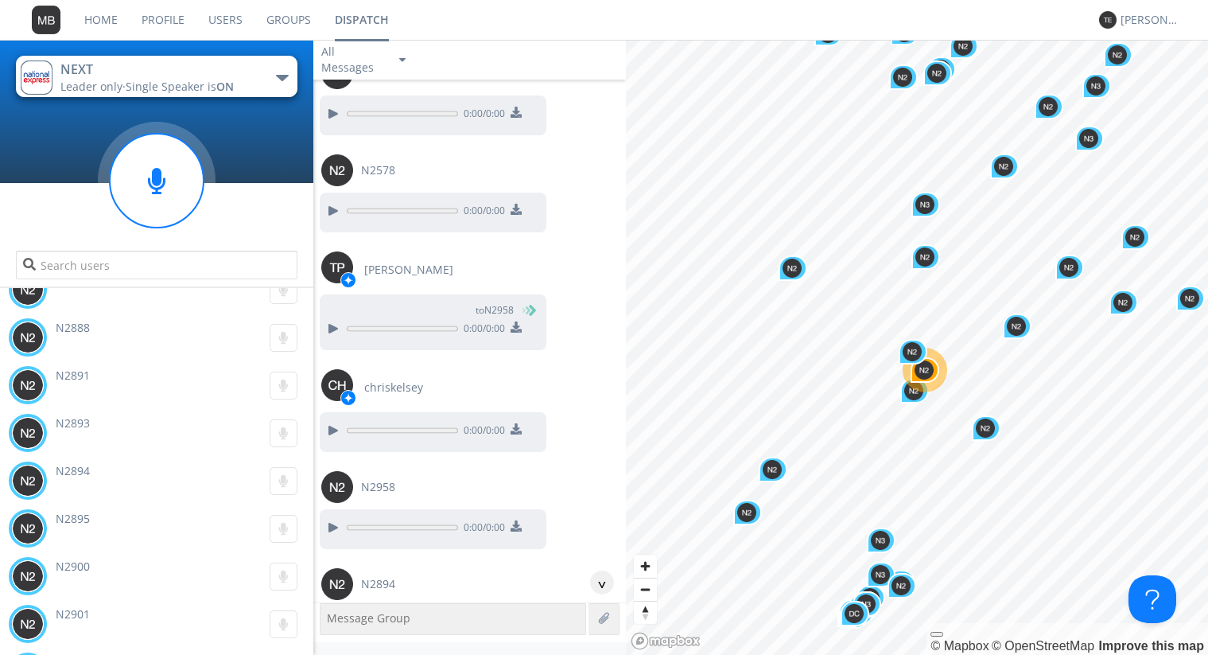
scroll to position [87966, 0]
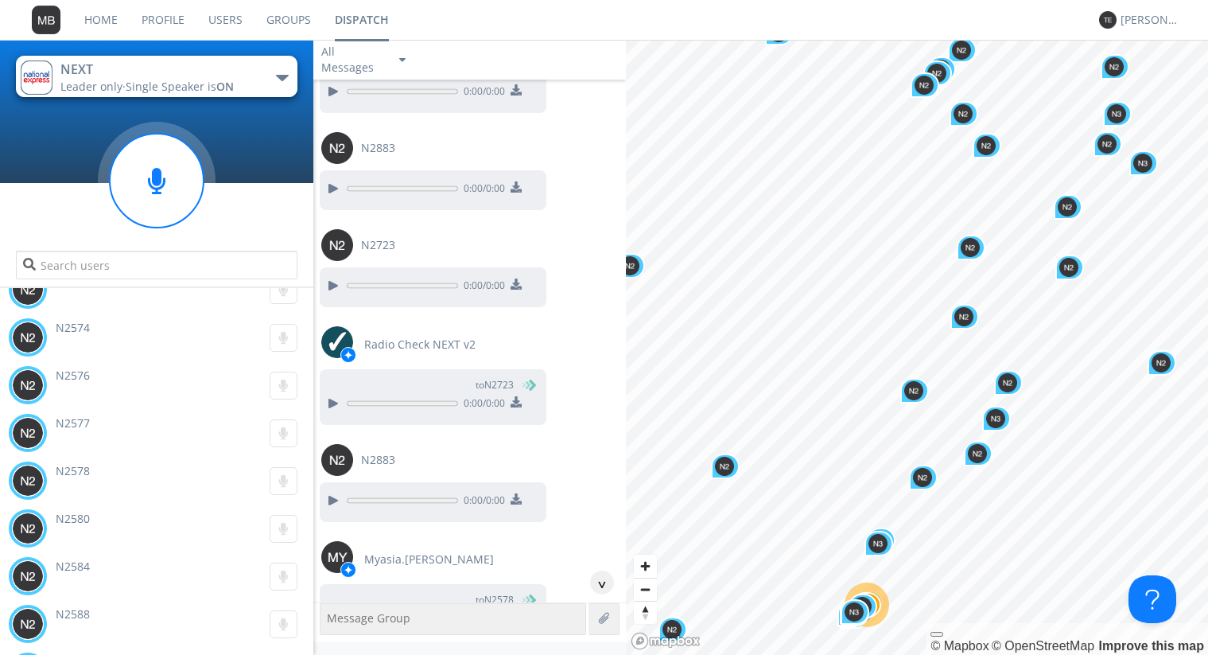
scroll to position [87325, 0]
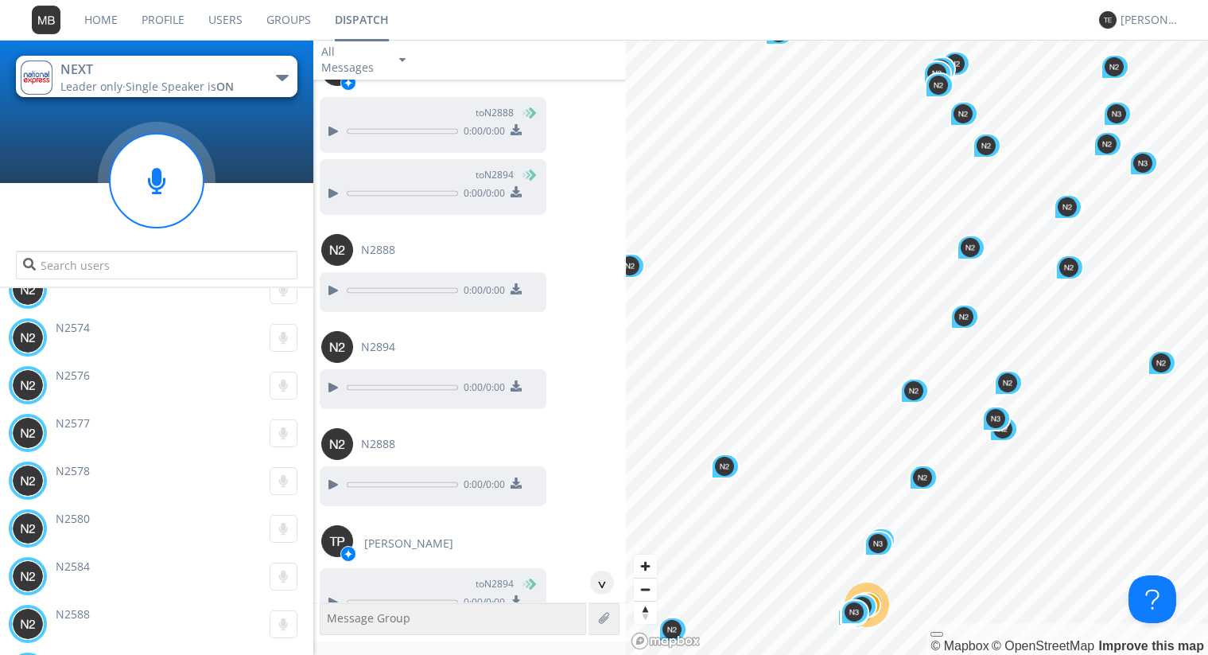
scroll to position [88957, 0]
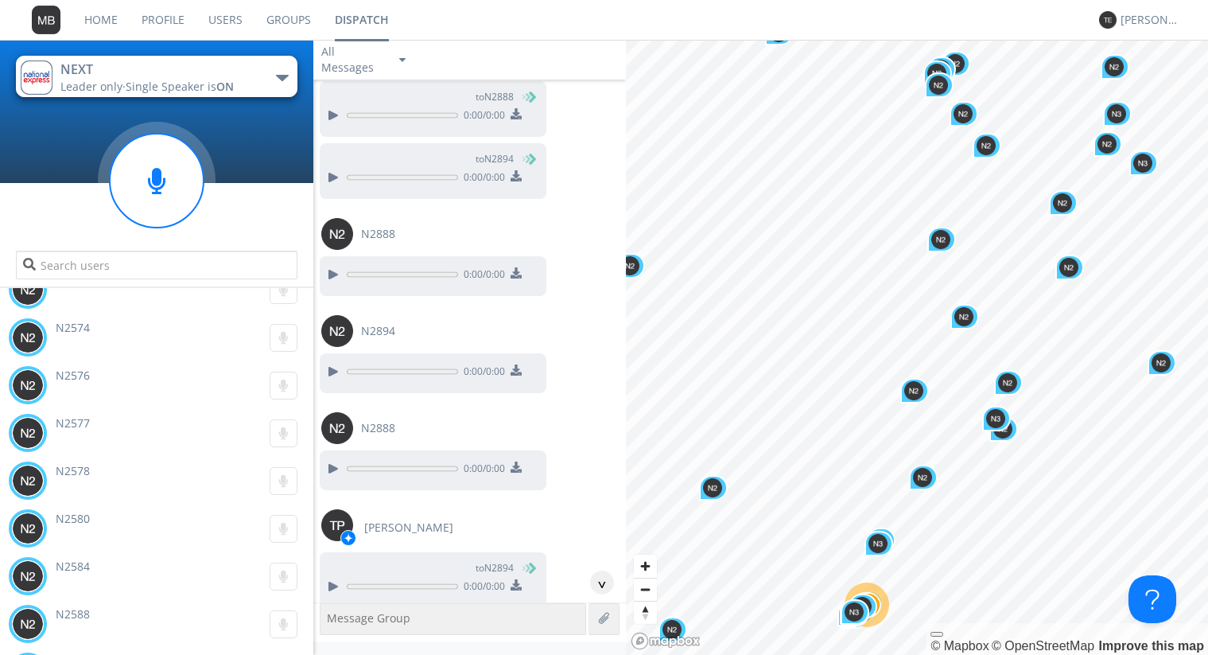
scroll to position [89048, 0]
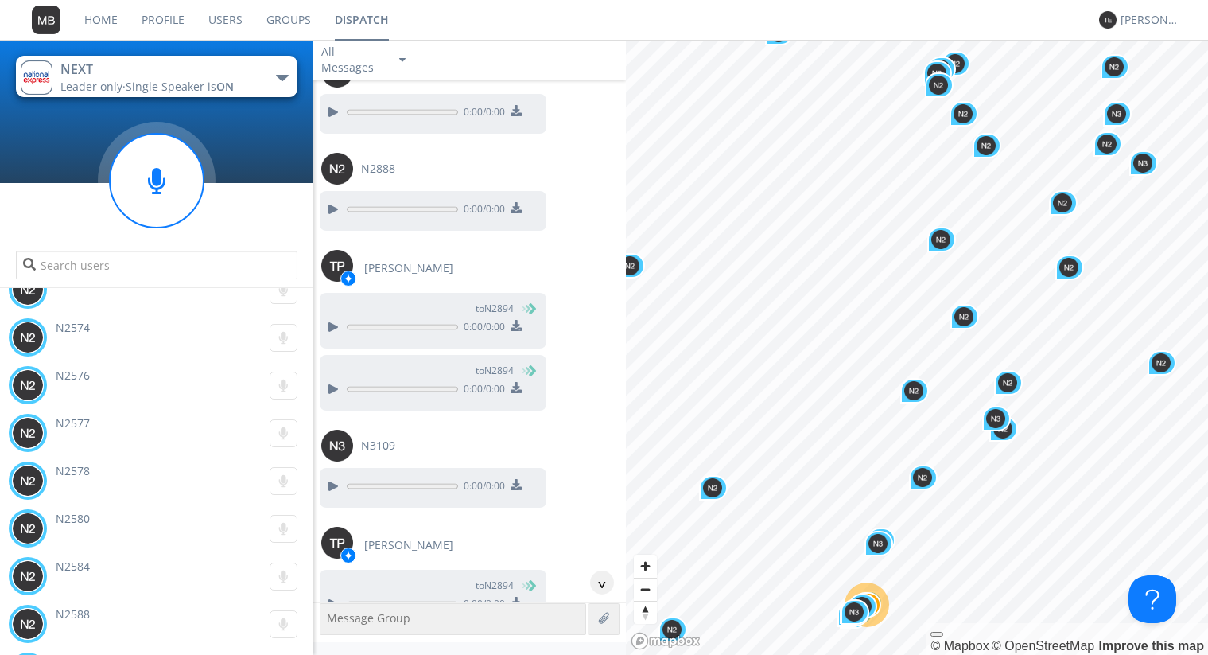
scroll to position [89229, 0]
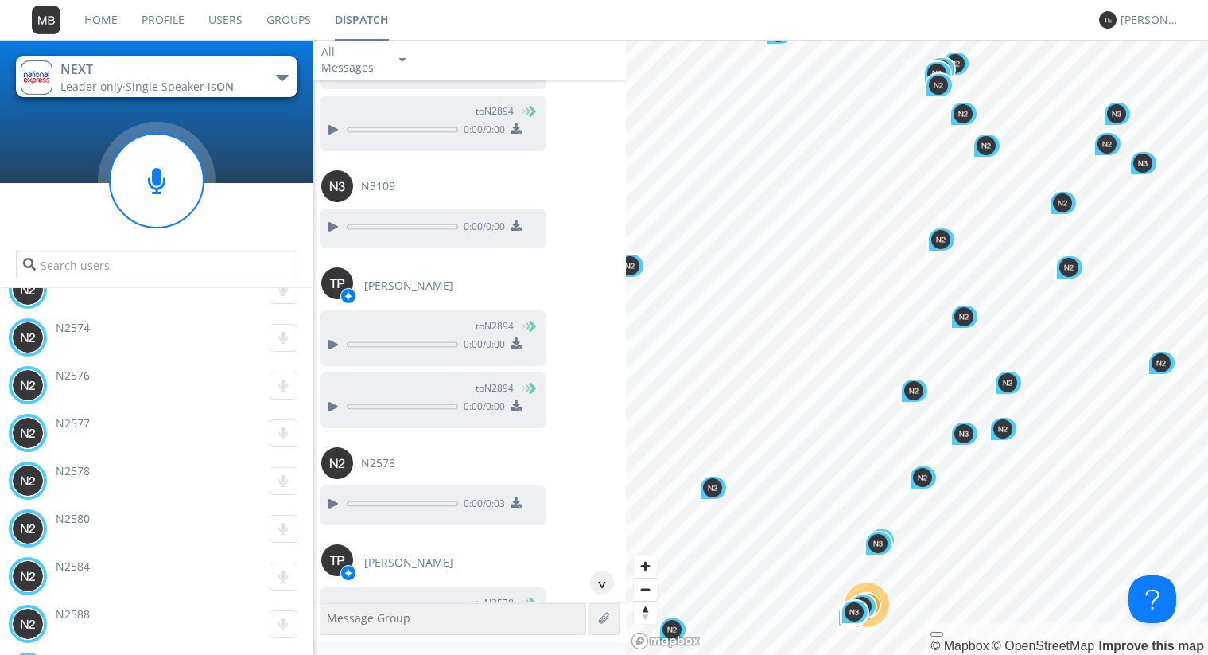
scroll to position [89501, 0]
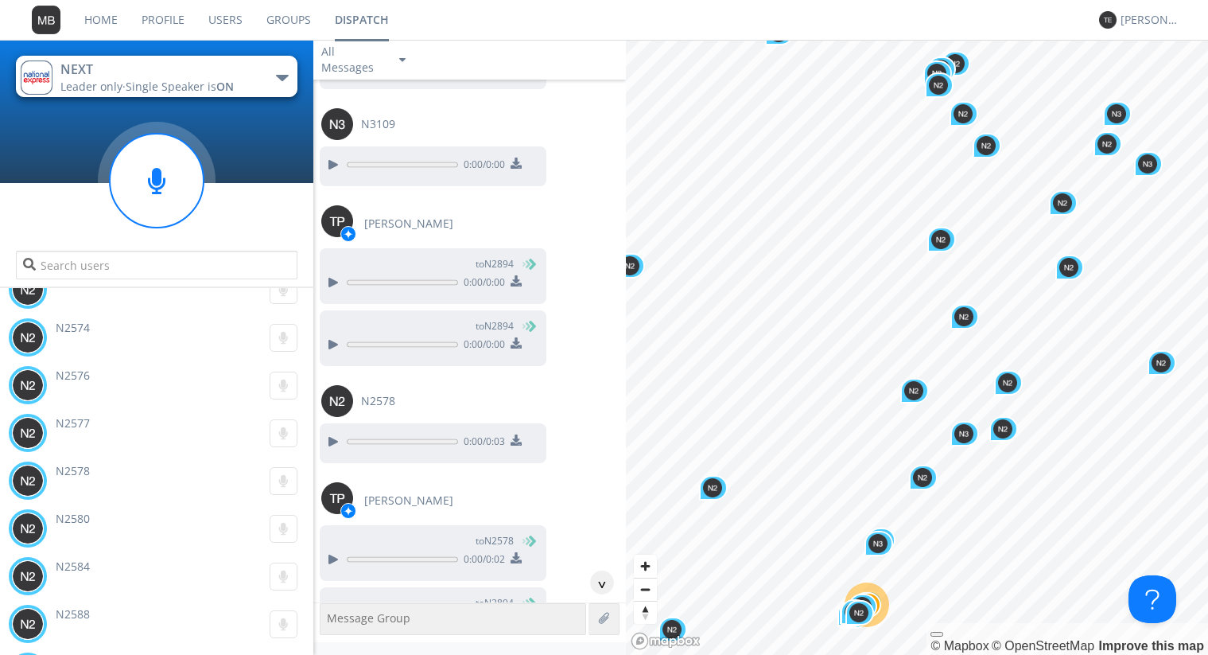
scroll to position [89592, 0]
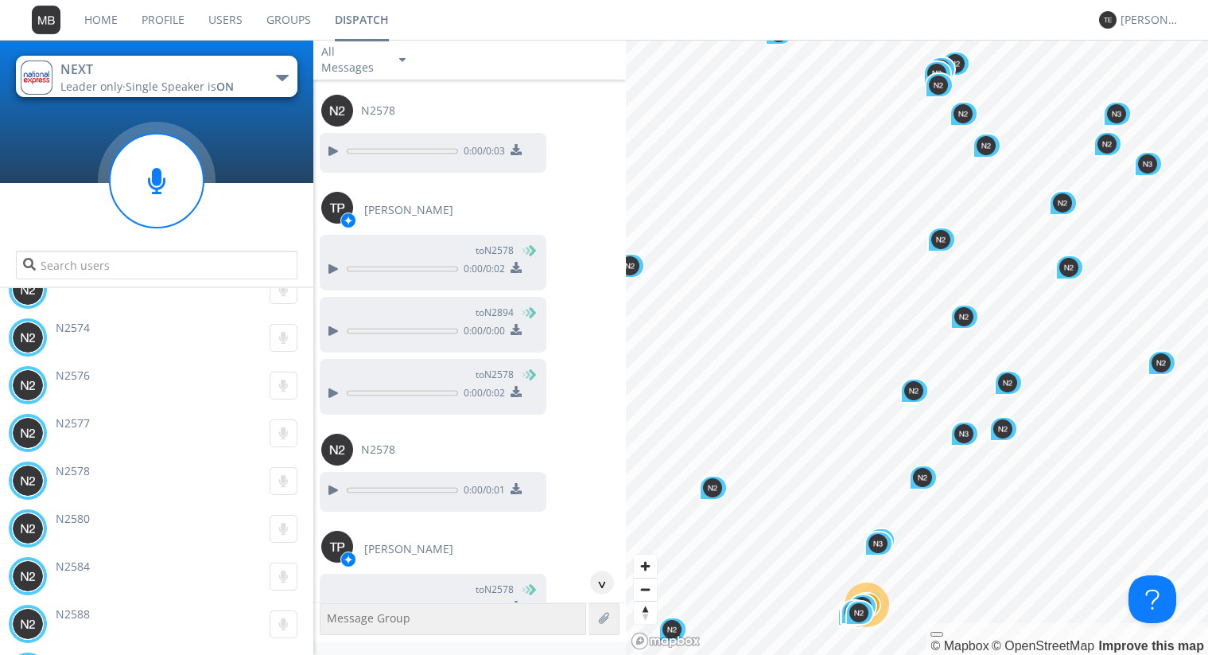
scroll to position [89864, 0]
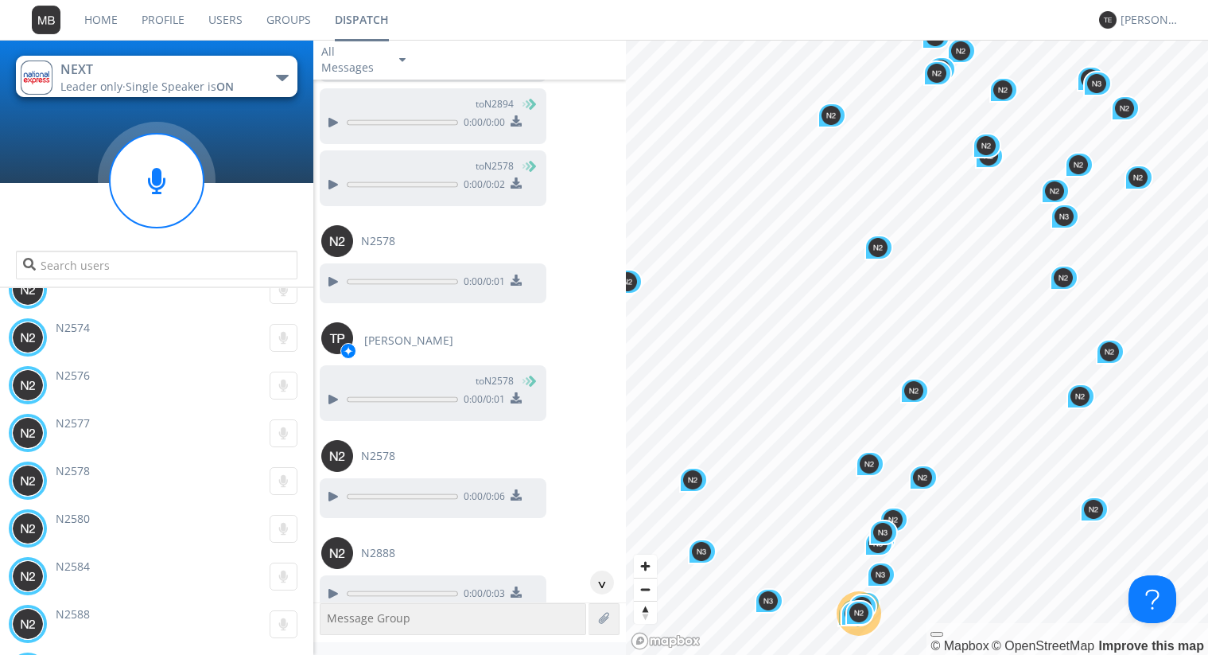
scroll to position [89955, 0]
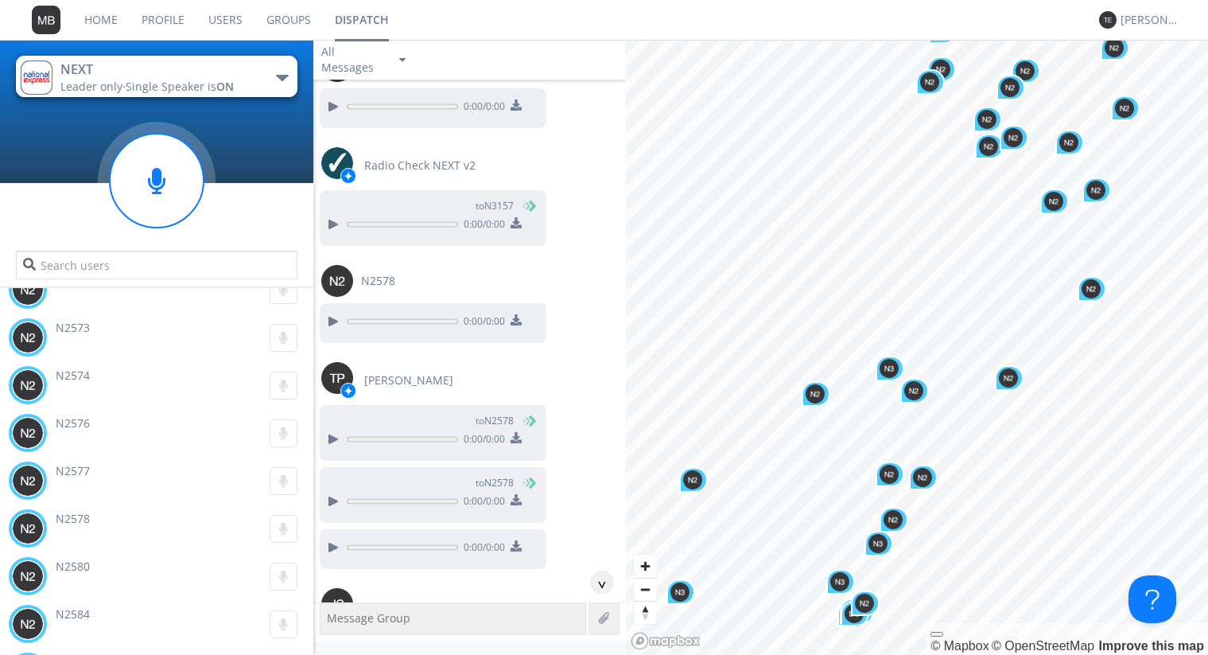
scroll to position [99461, 0]
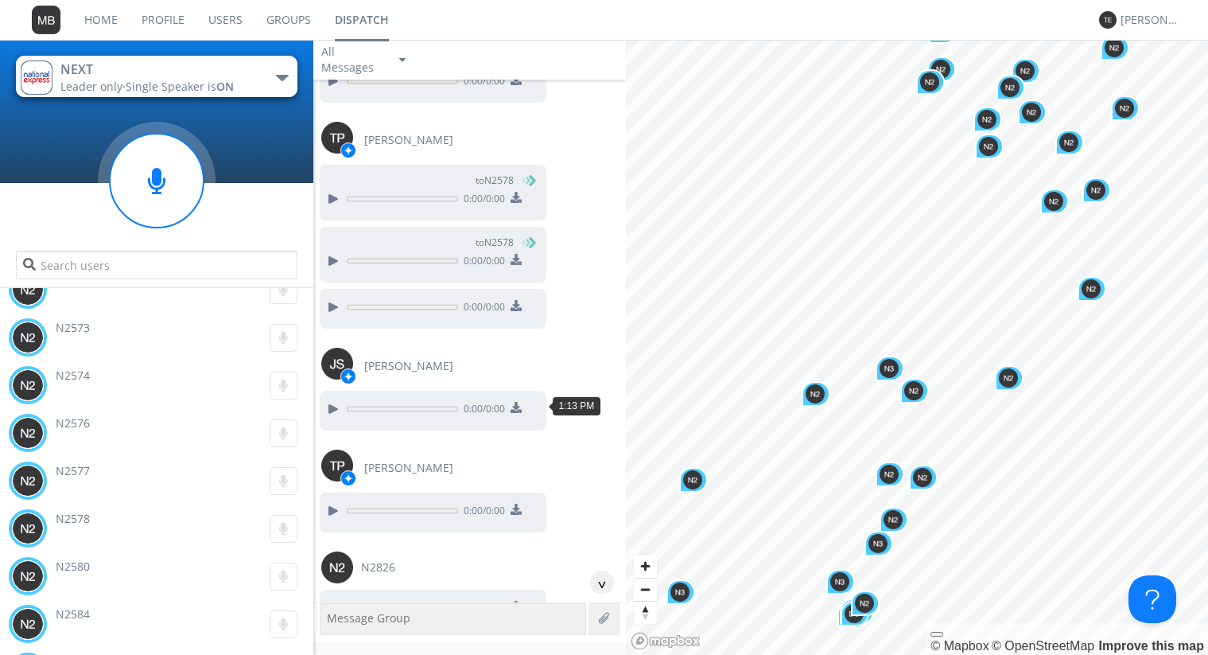
scroll to position [99733, 0]
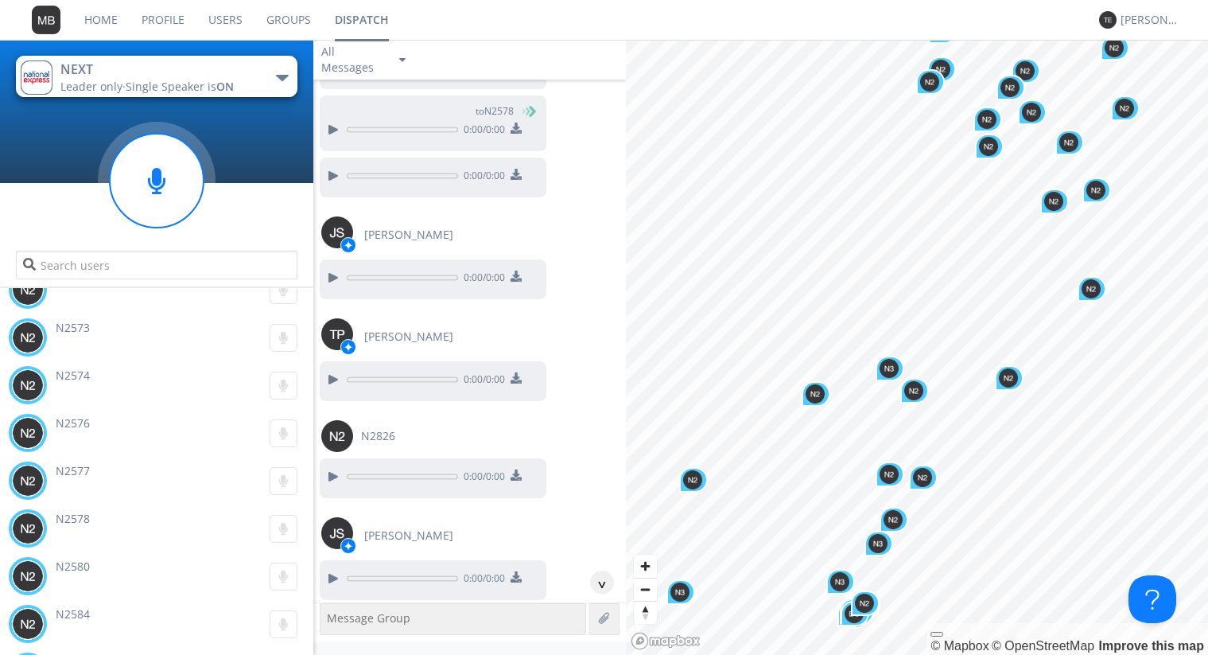
scroll to position [99824, 0]
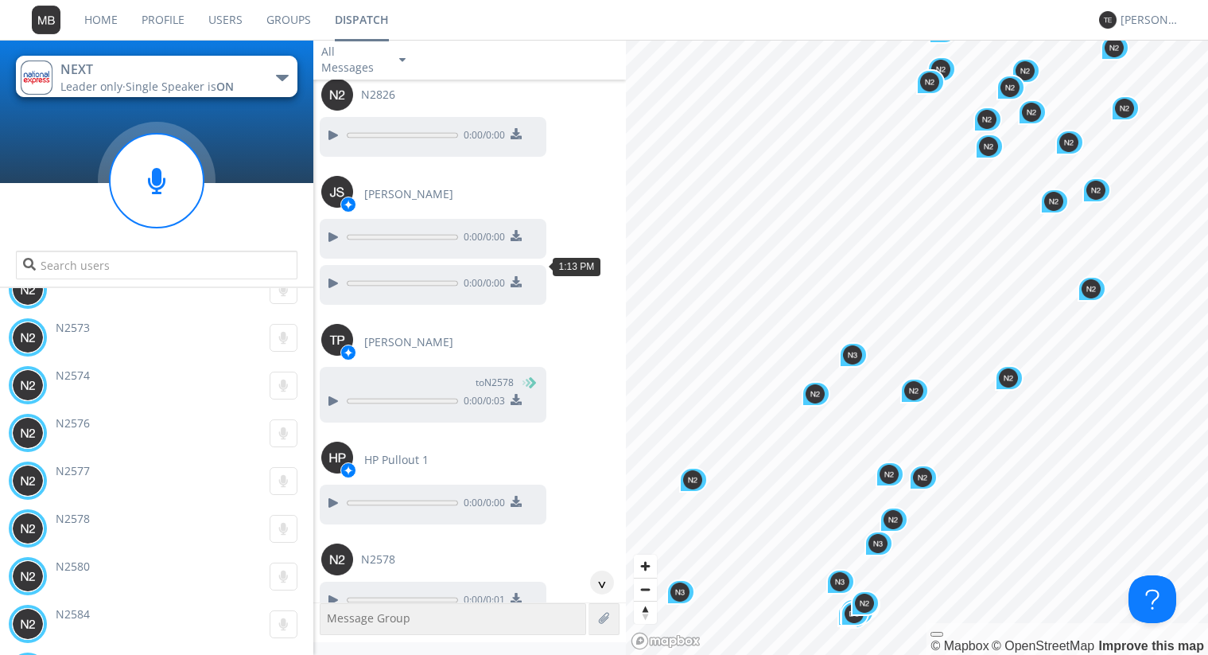
scroll to position [100186, 0]
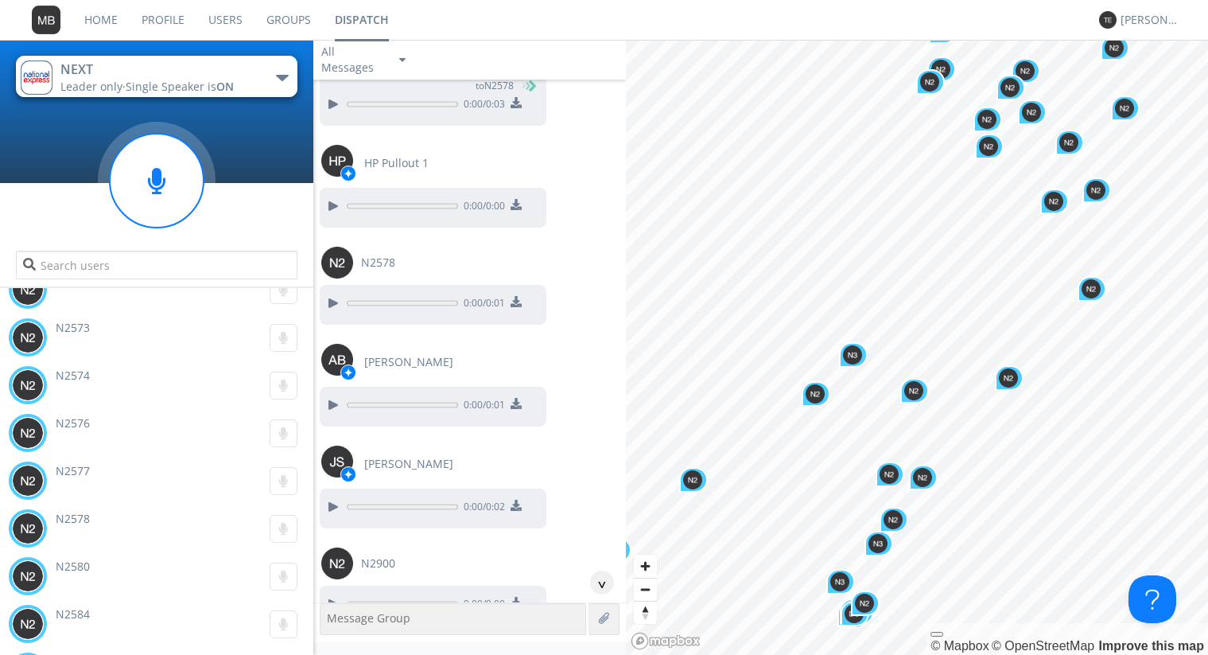
scroll to position [100458, 0]
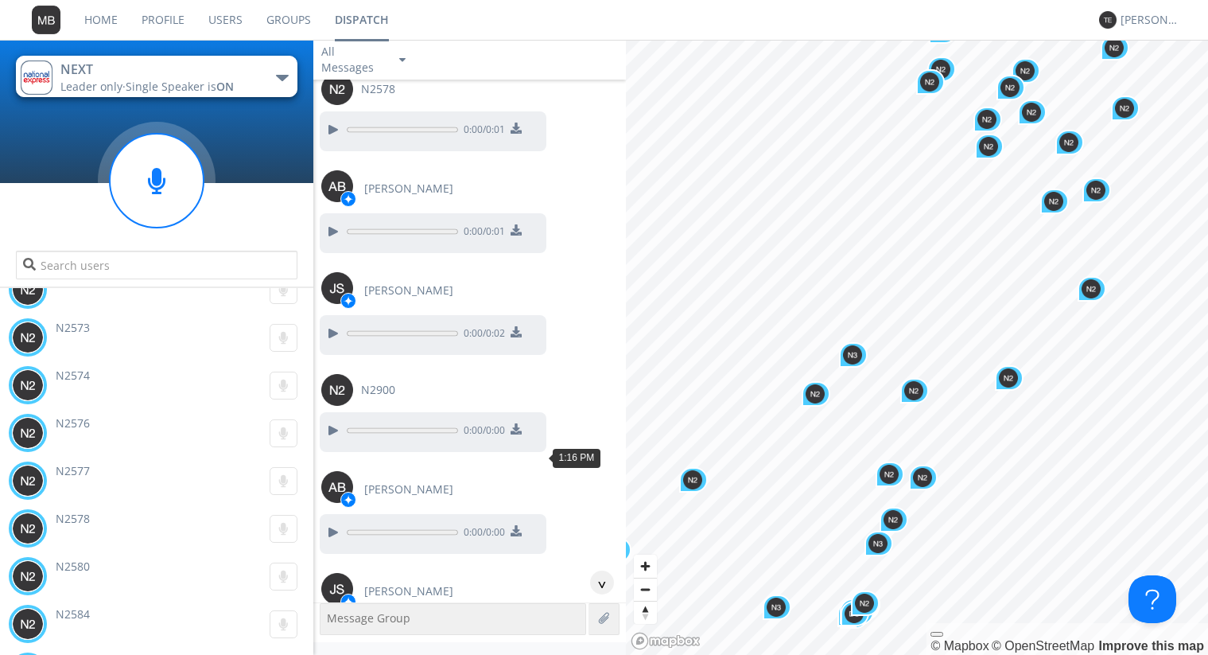
scroll to position [100640, 0]
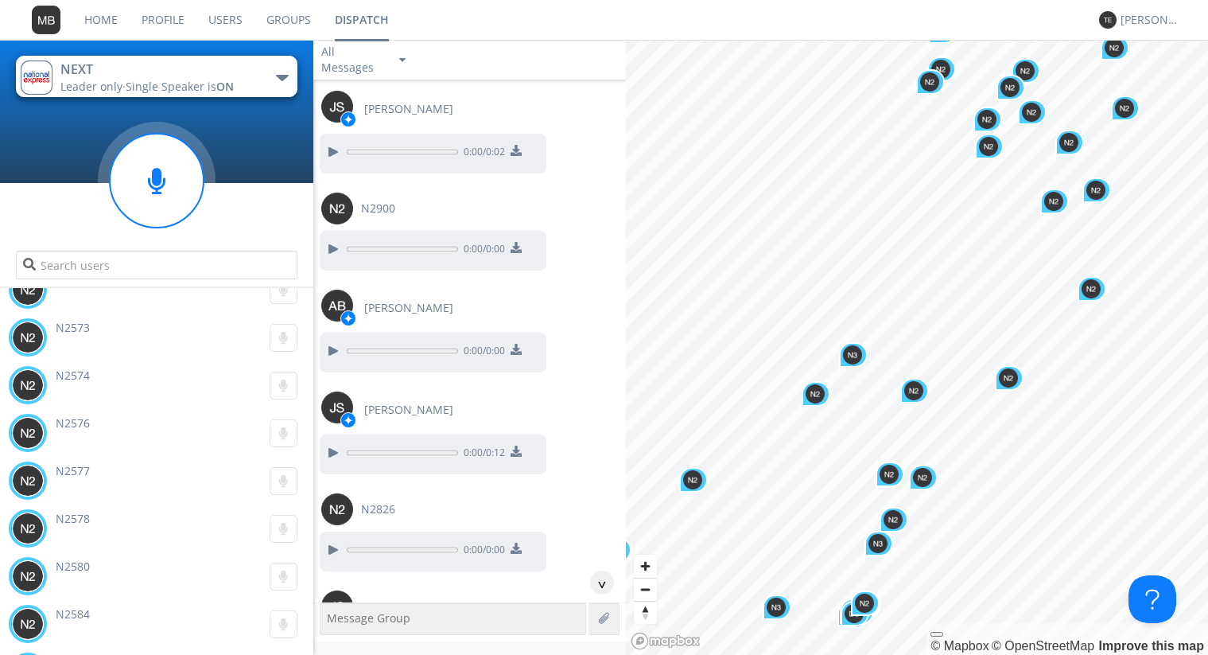
scroll to position [100821, 0]
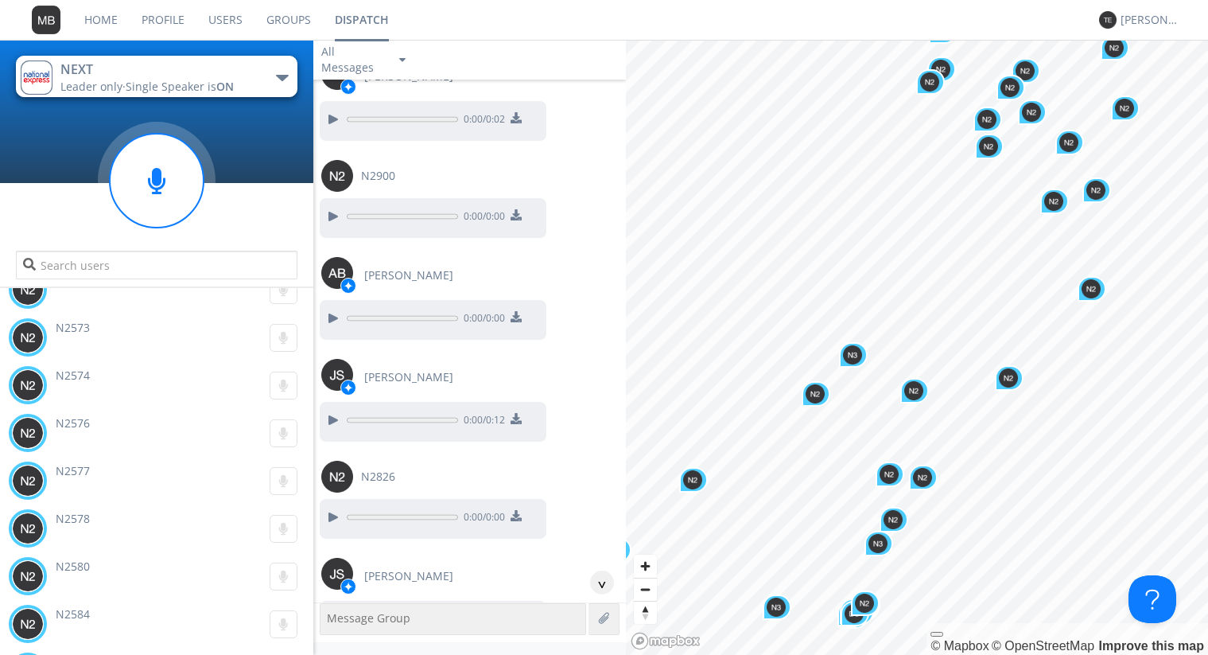
drag, startPoint x: 331, startPoint y: 504, endPoint x: 457, endPoint y: 444, distance: 139.5
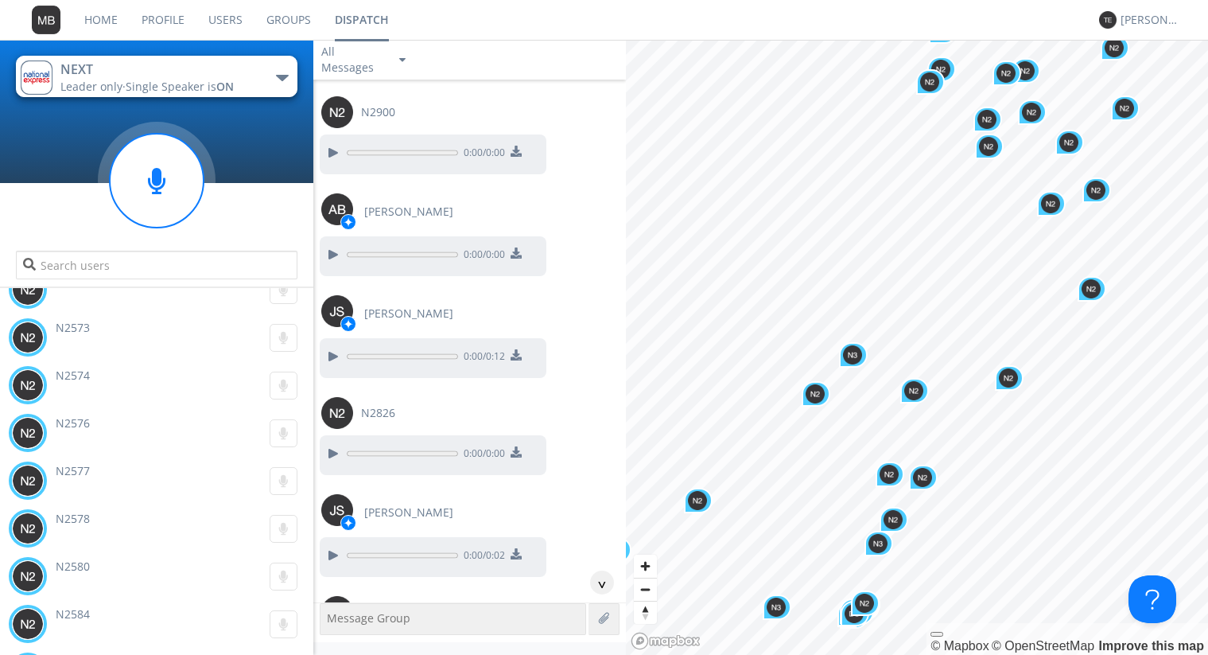
scroll to position [100912, 0]
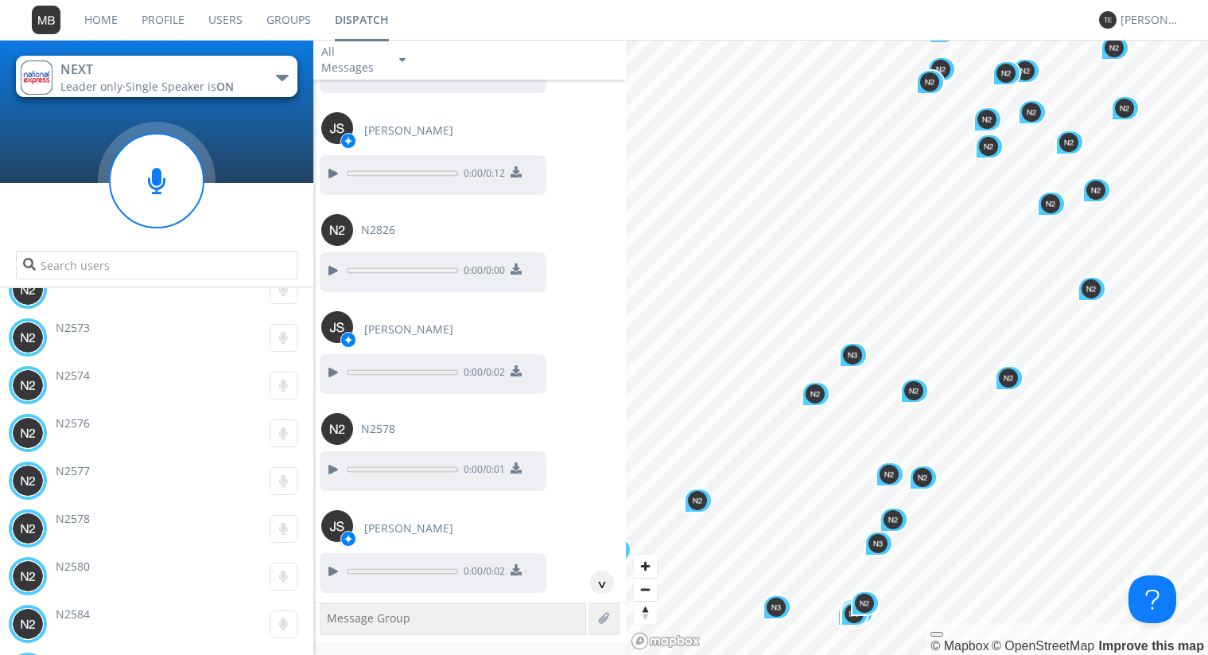
scroll to position [101093, 0]
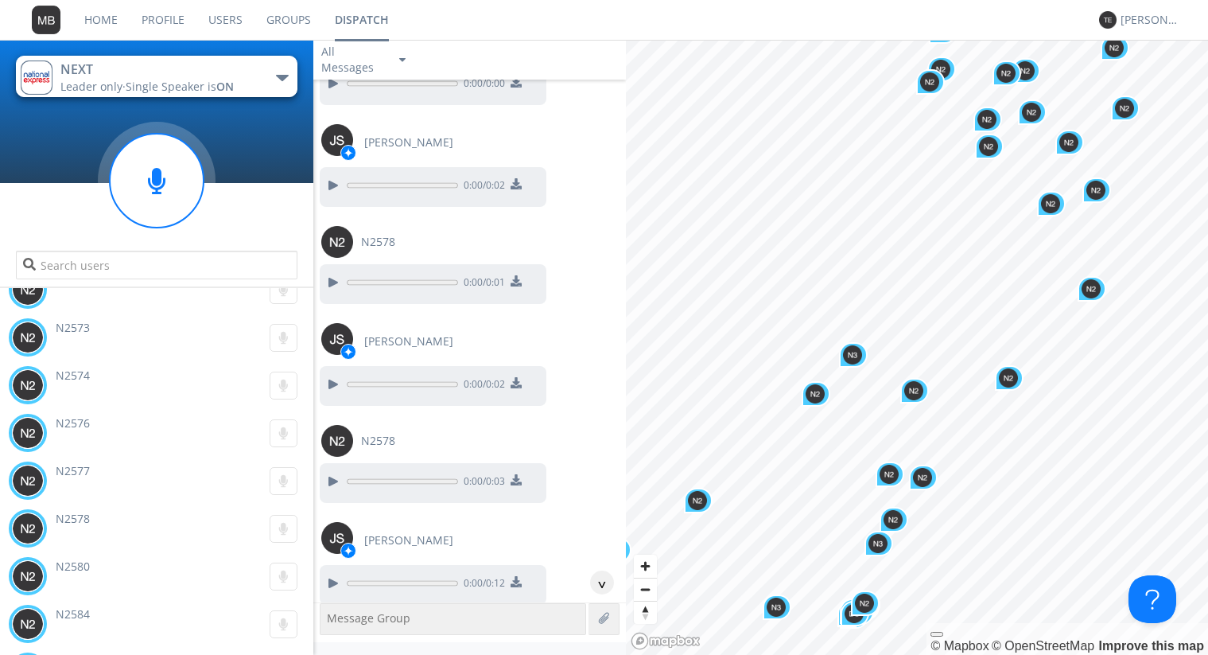
scroll to position [101274, 0]
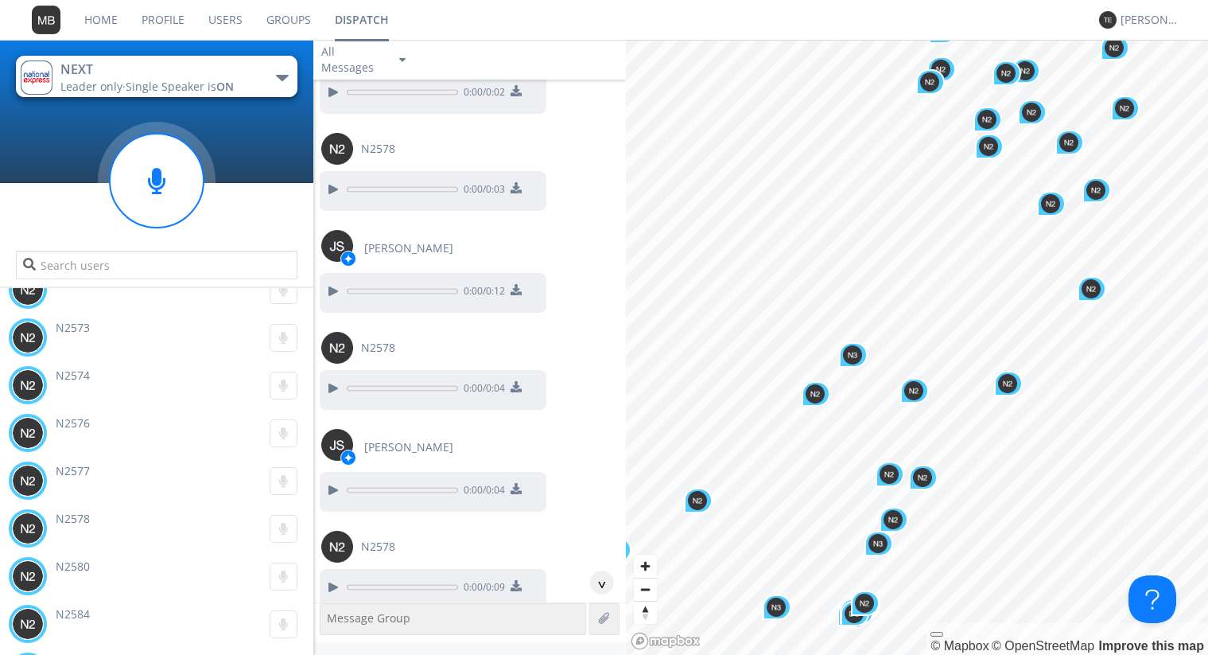
scroll to position [101637, 0]
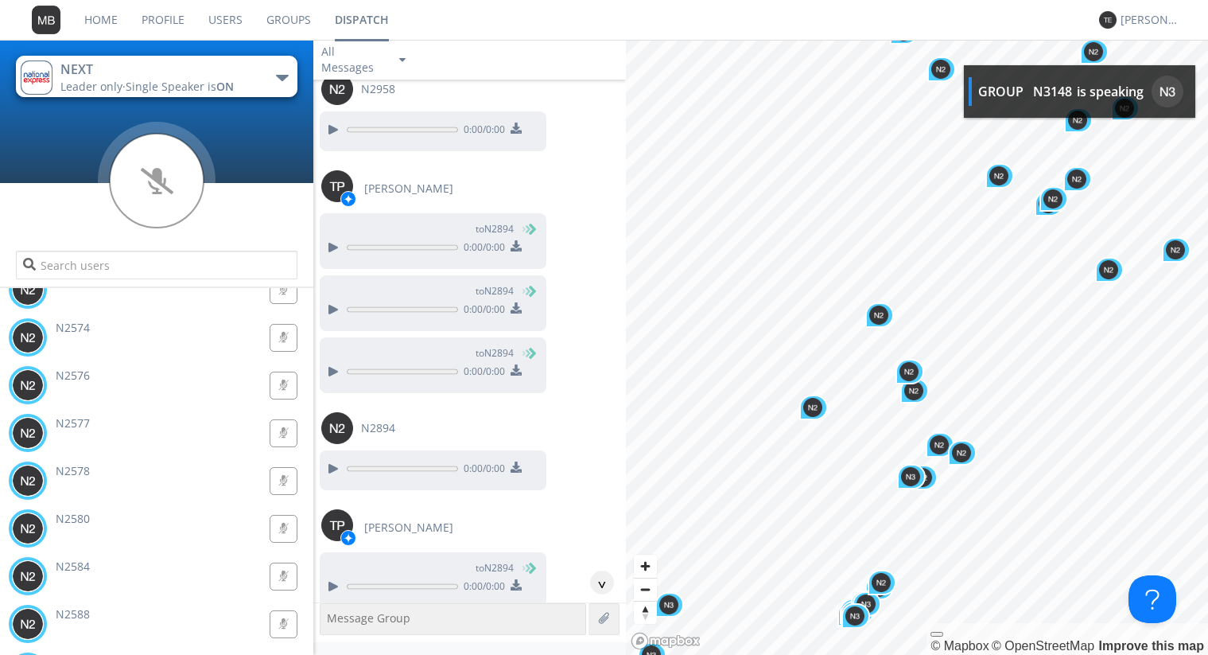
scroll to position [87436, 0]
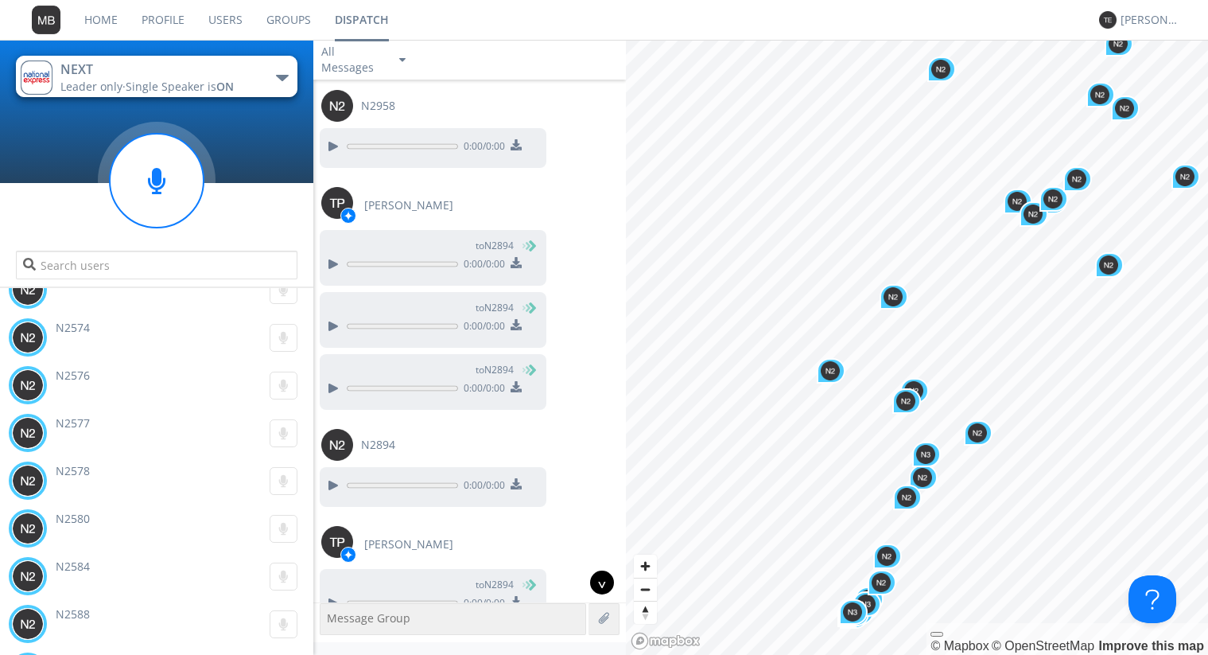
click at [612, 585] on div "^" at bounding box center [602, 582] width 24 height 24
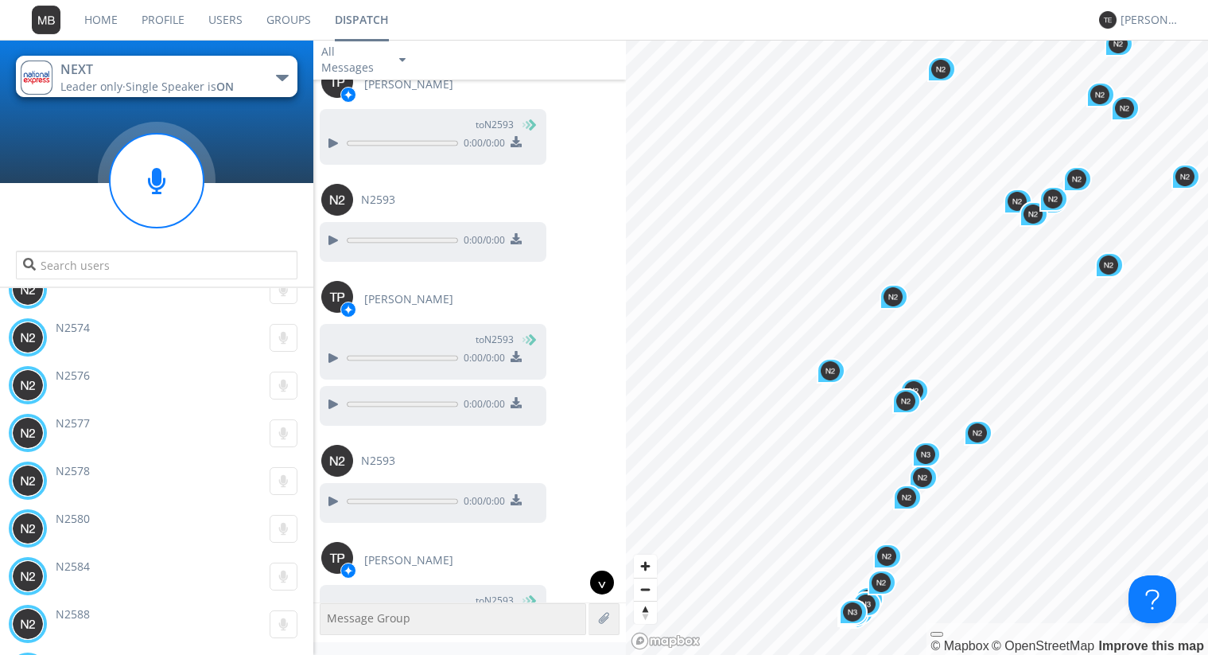
scroll to position [122847, 0]
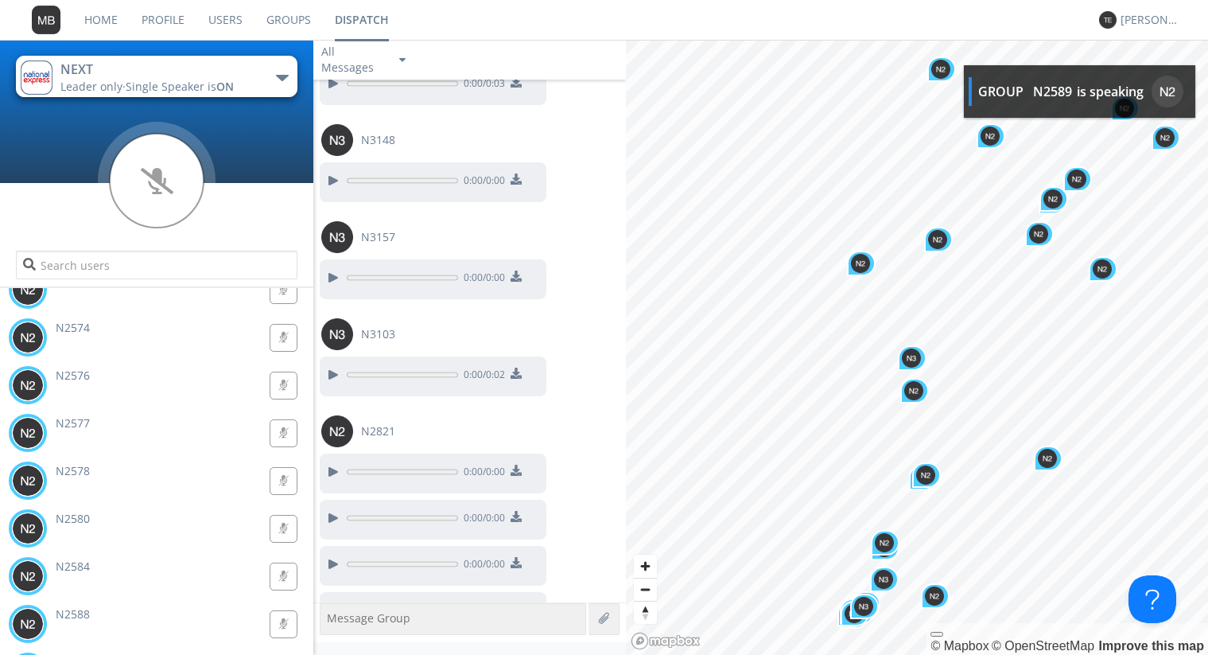
scroll to position [123795, 0]
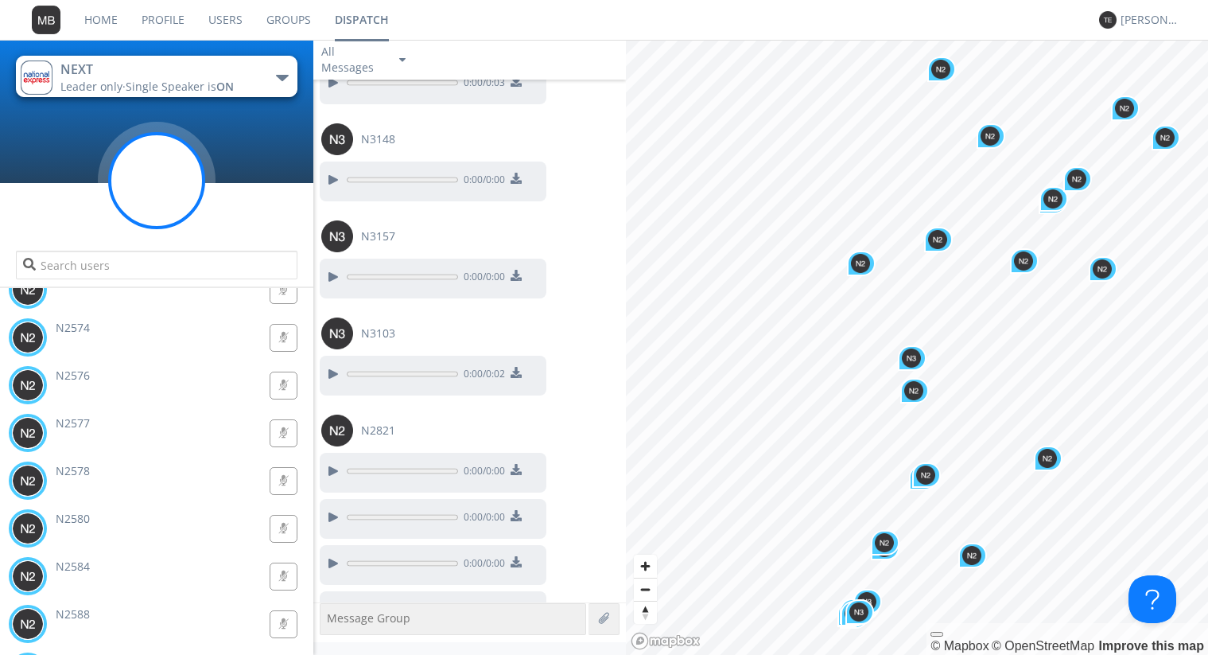
click at [169, 195] on circle at bounding box center [157, 181] width 94 height 94
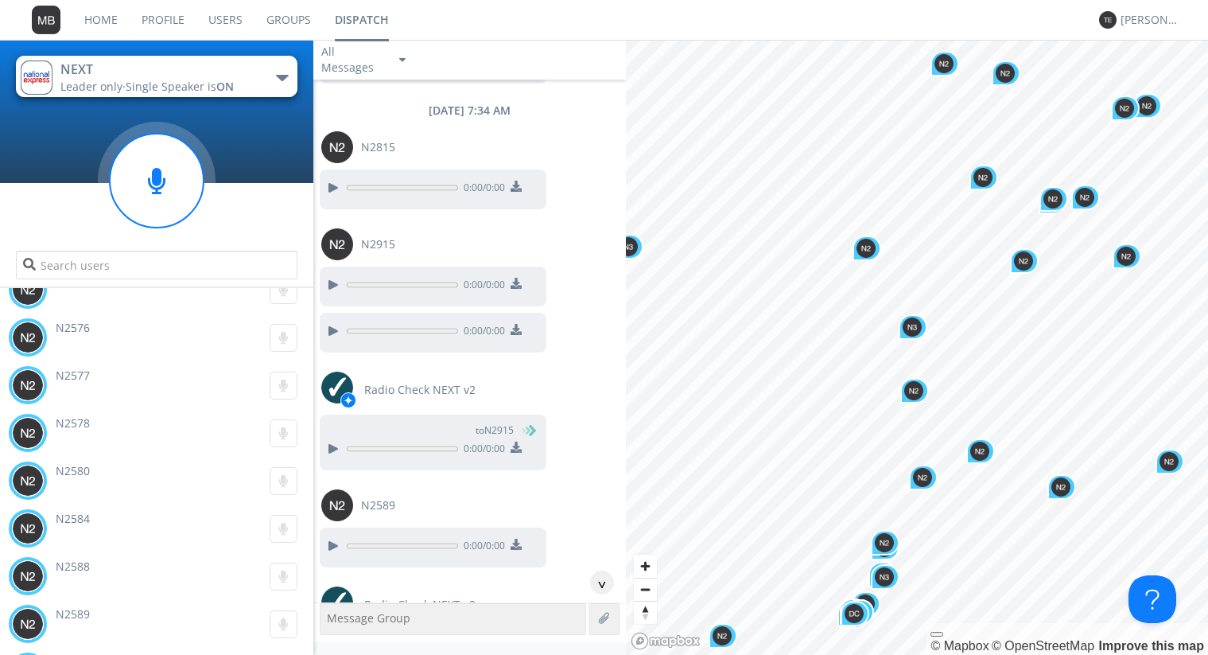
scroll to position [119348, 0]
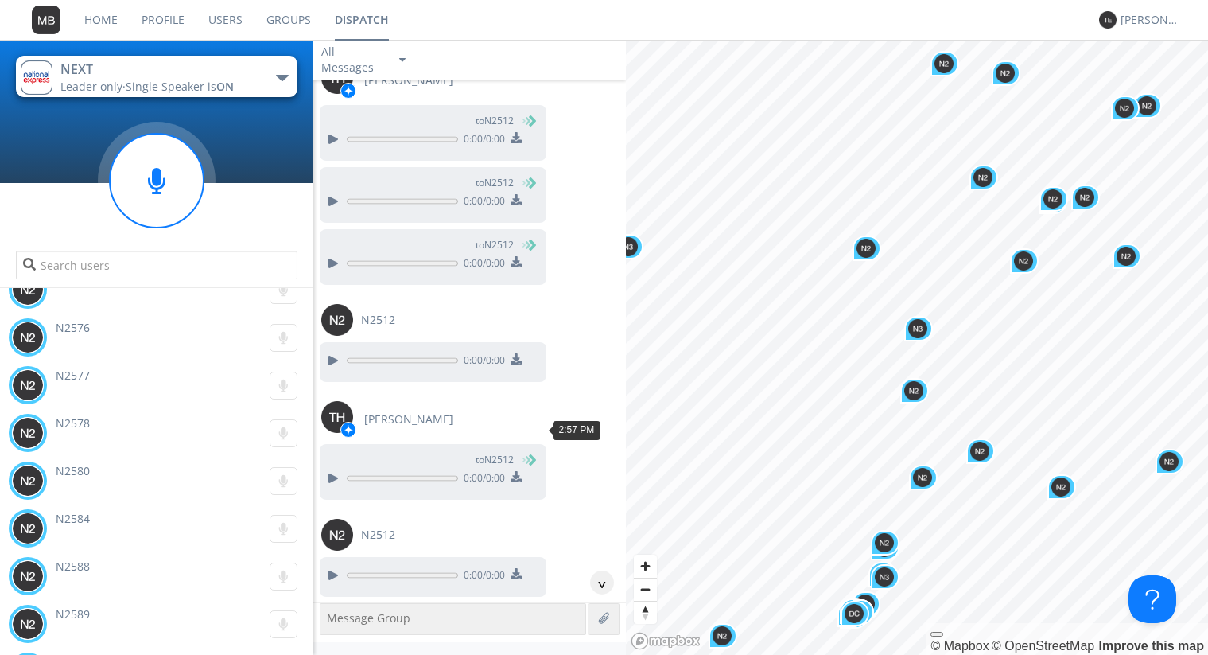
scroll to position [119530, 0]
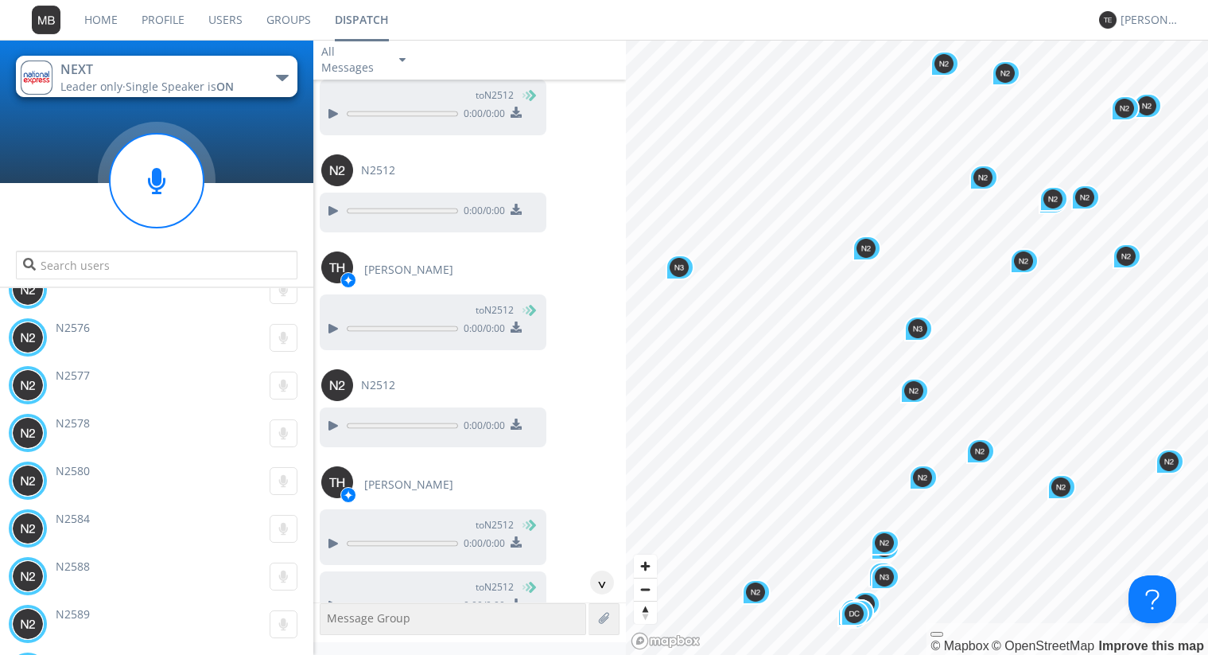
scroll to position [119711, 0]
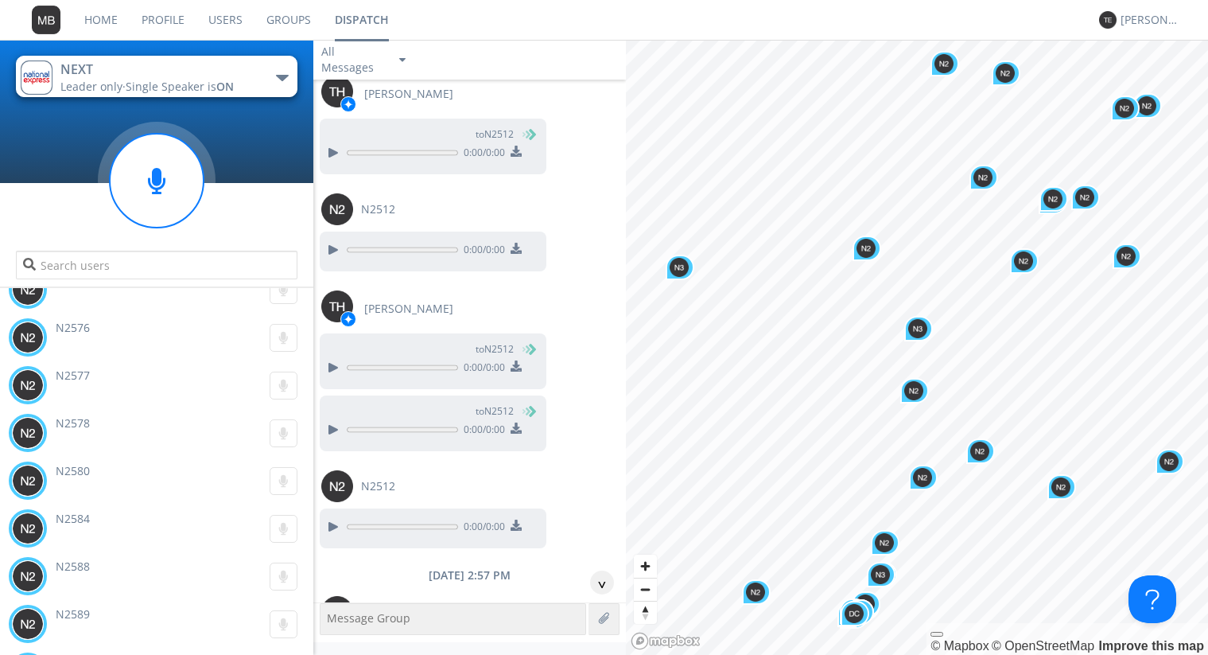
scroll to position [119892, 0]
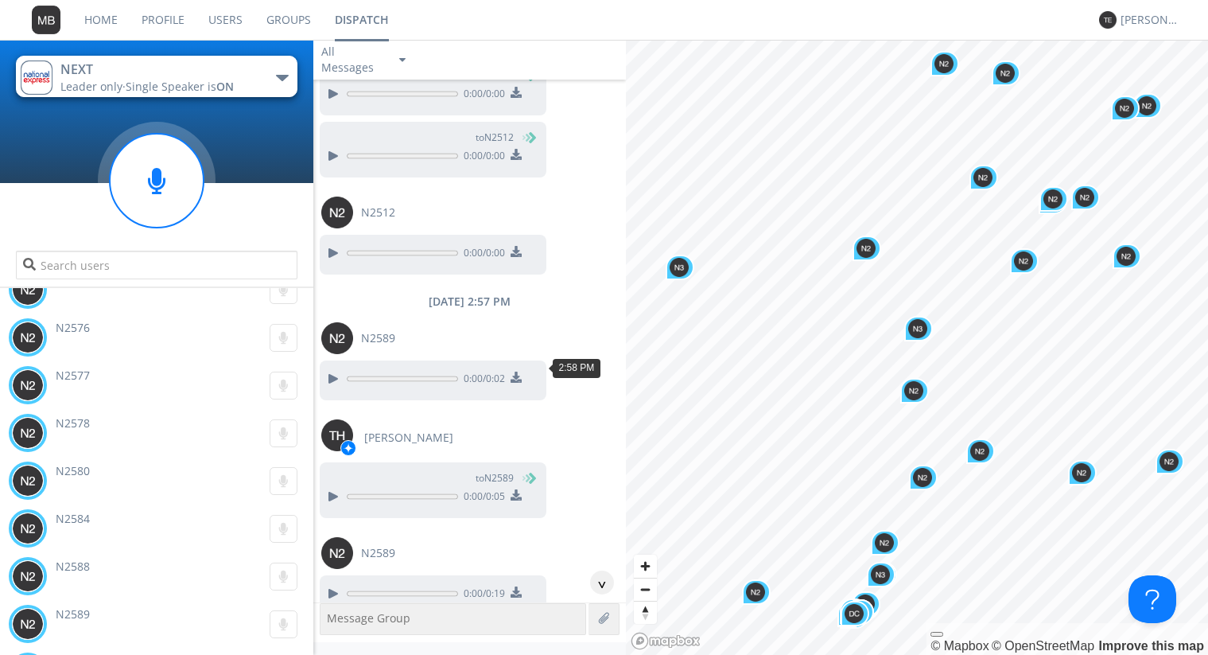
scroll to position [120165, 0]
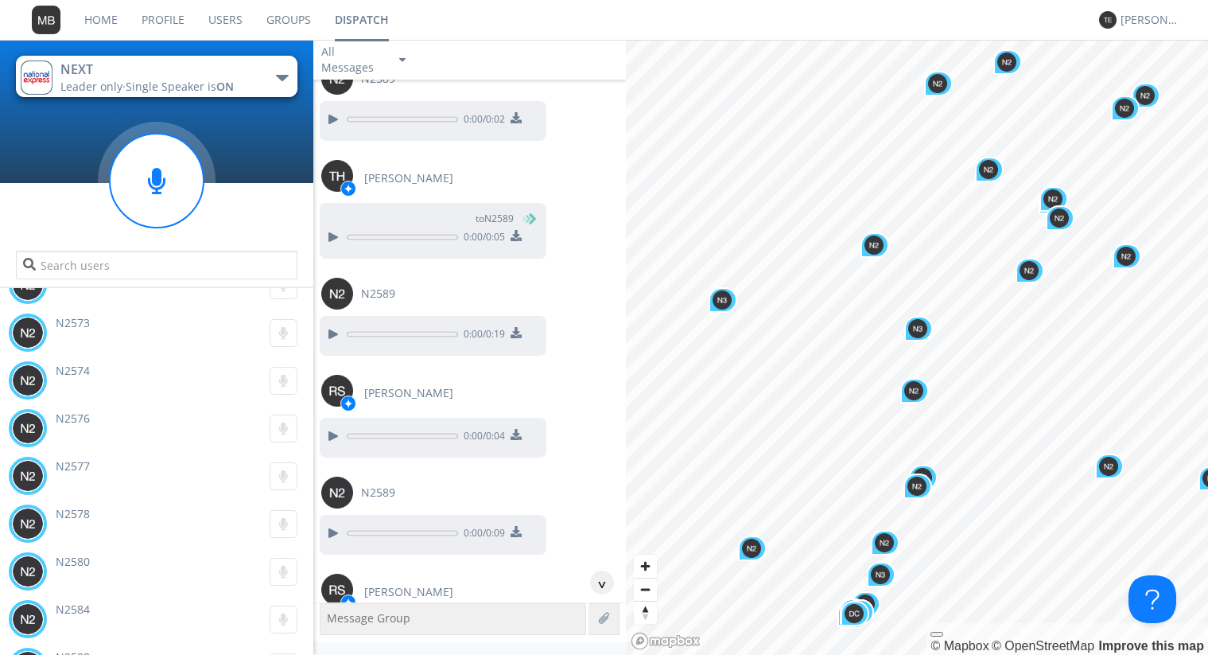
scroll to position [120346, 0]
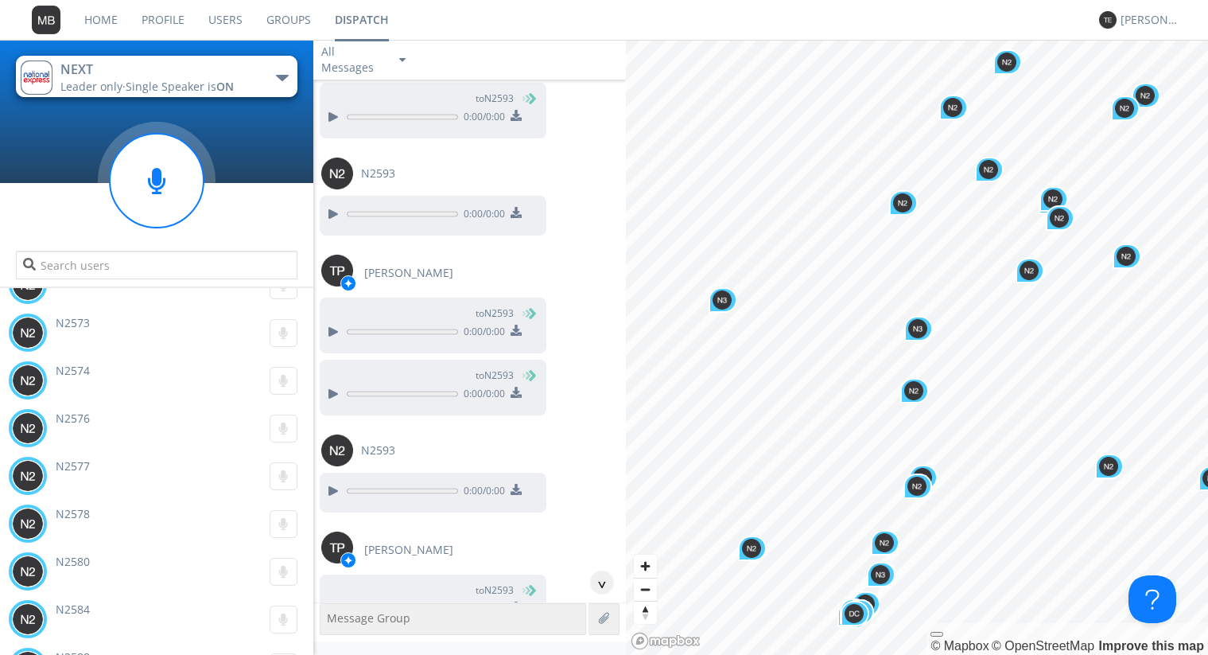
scroll to position [121615, 0]
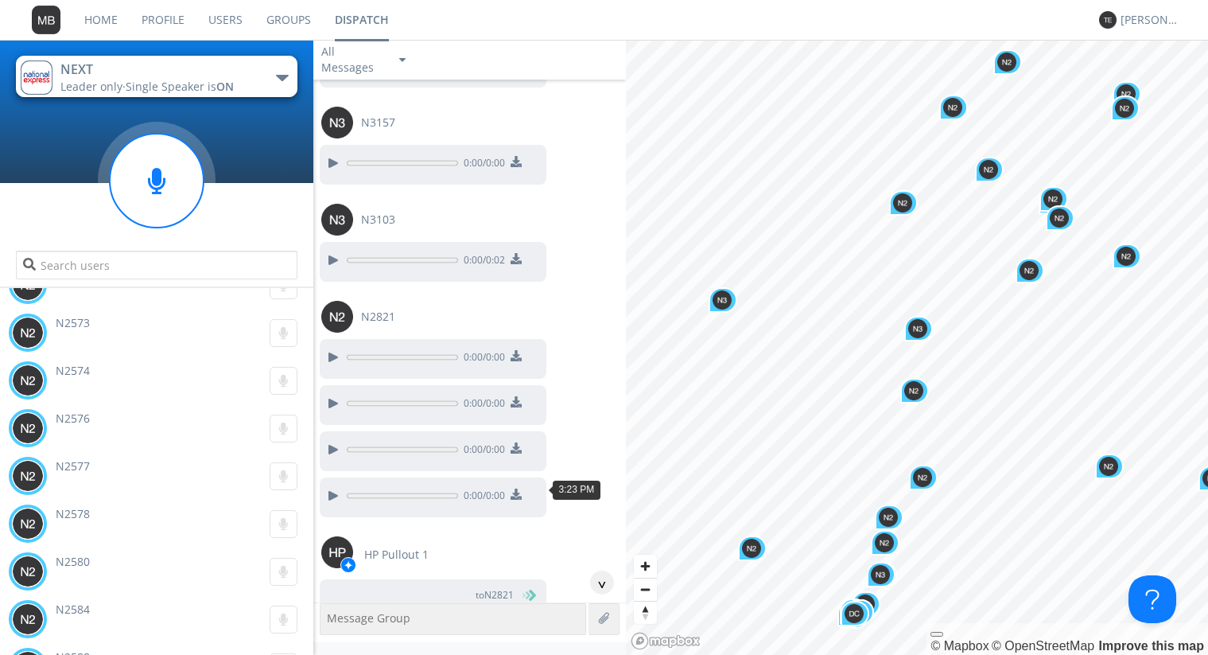
scroll to position [123973, 0]
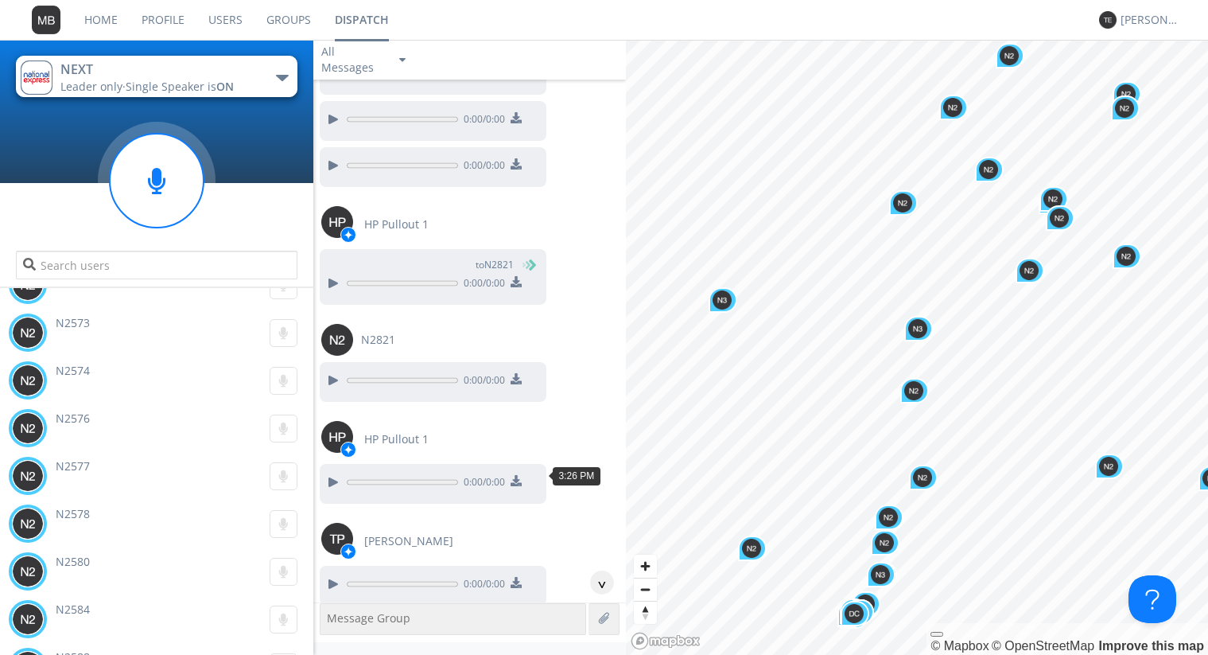
scroll to position [124245, 0]
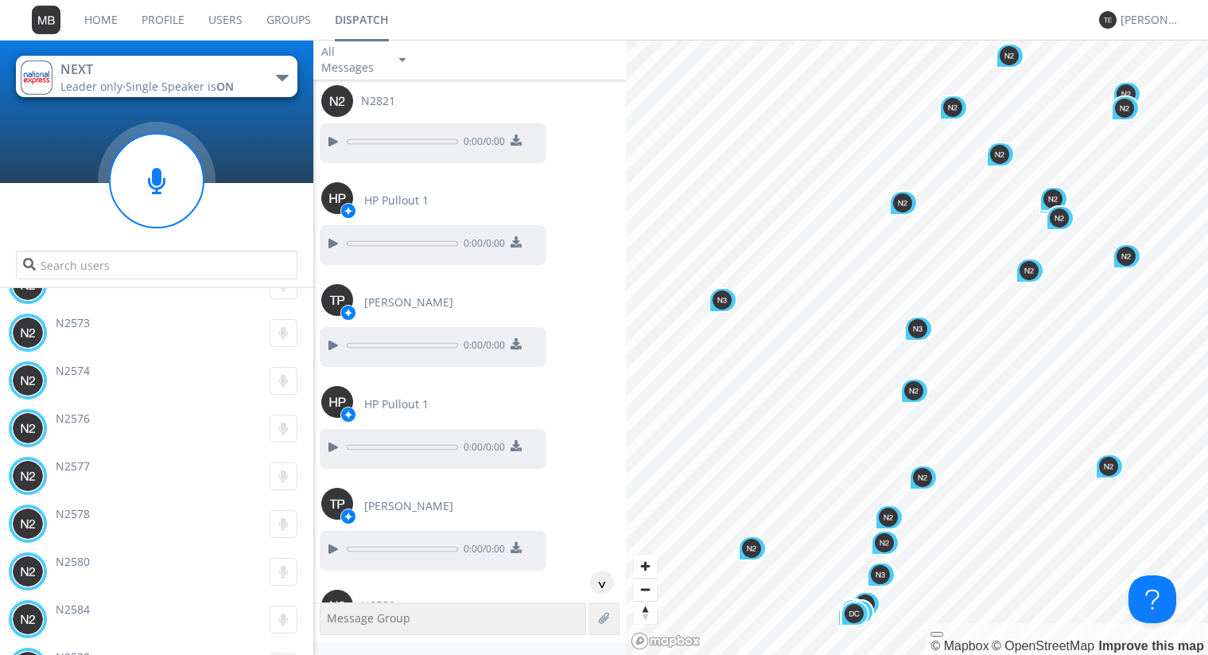
scroll to position [124517, 0]
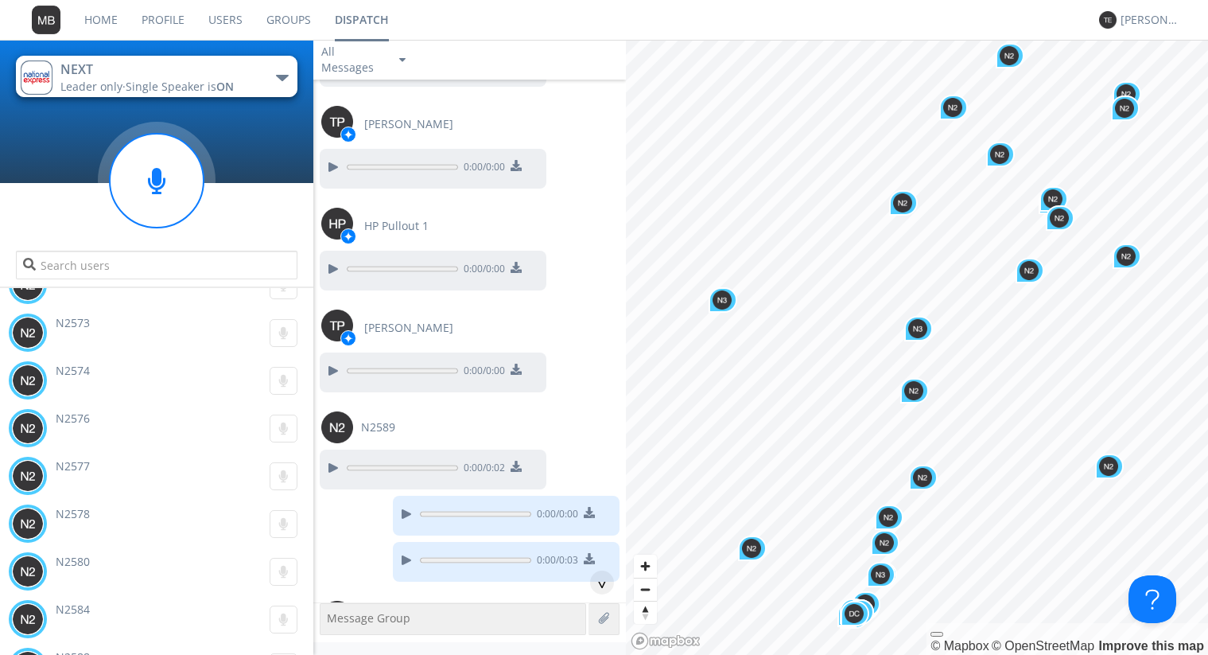
scroll to position [124698, 0]
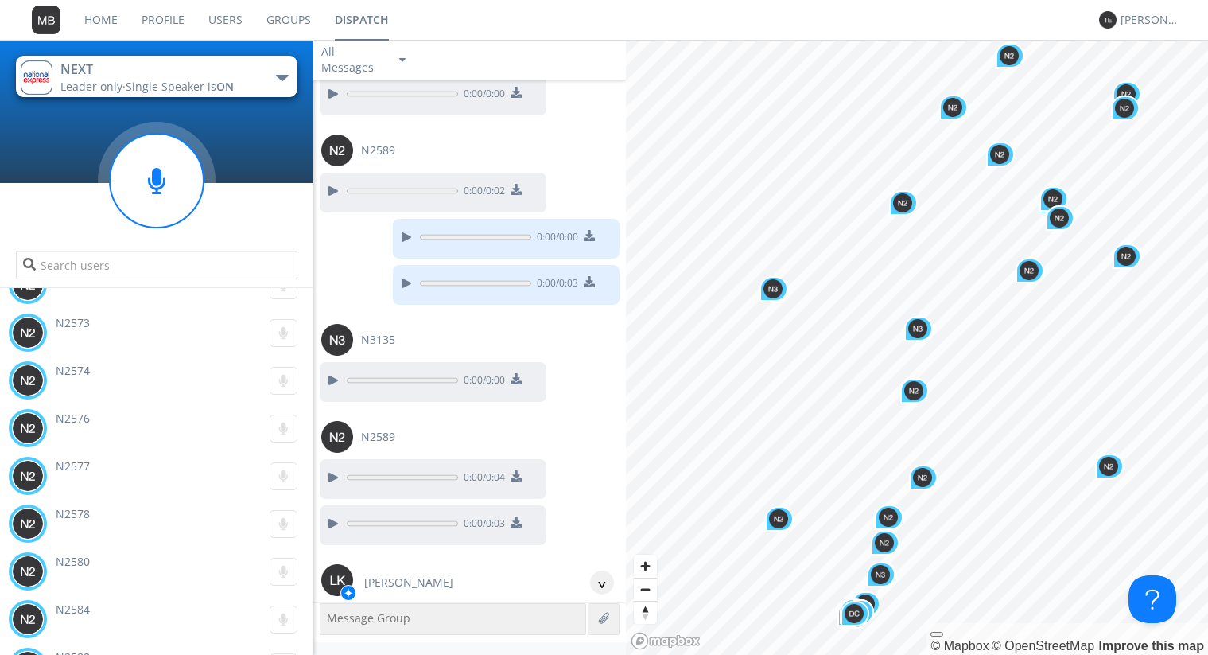
scroll to position [124970, 0]
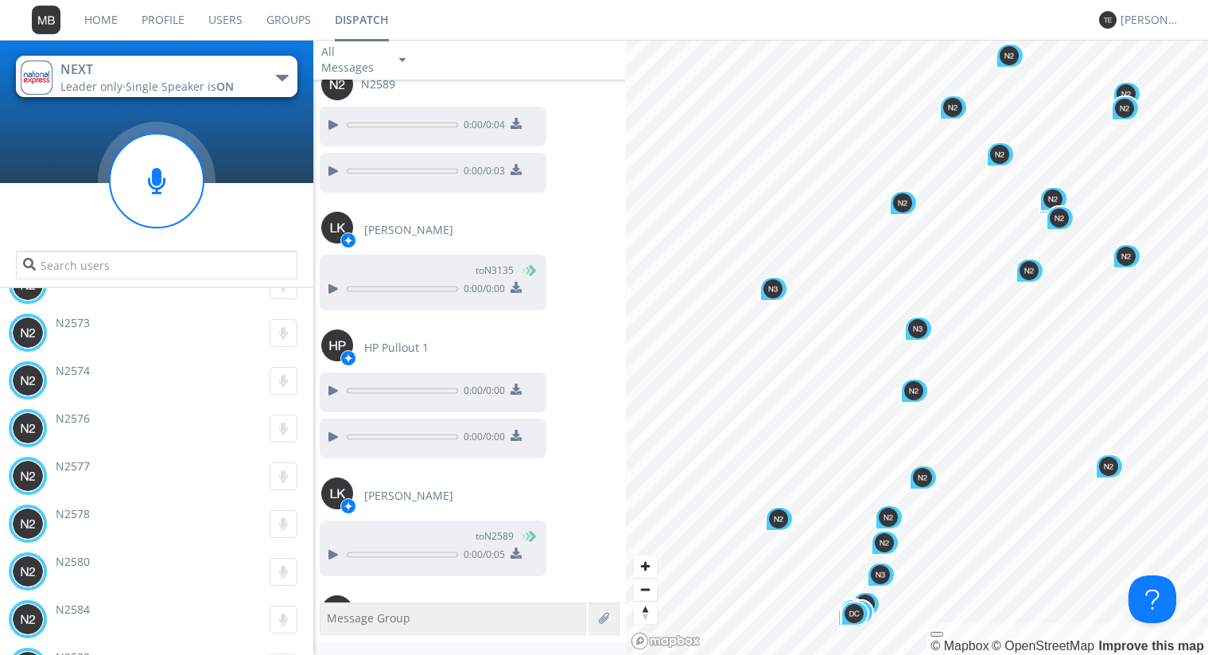
scroll to position [125285, 0]
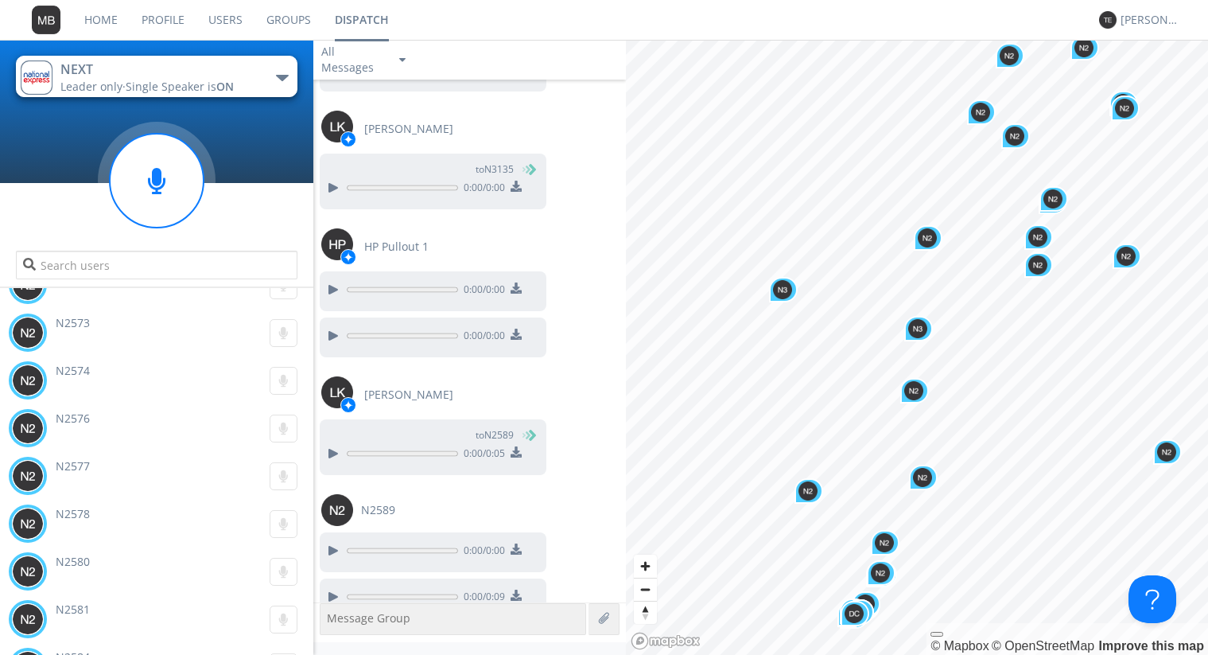
scroll to position [125386, 0]
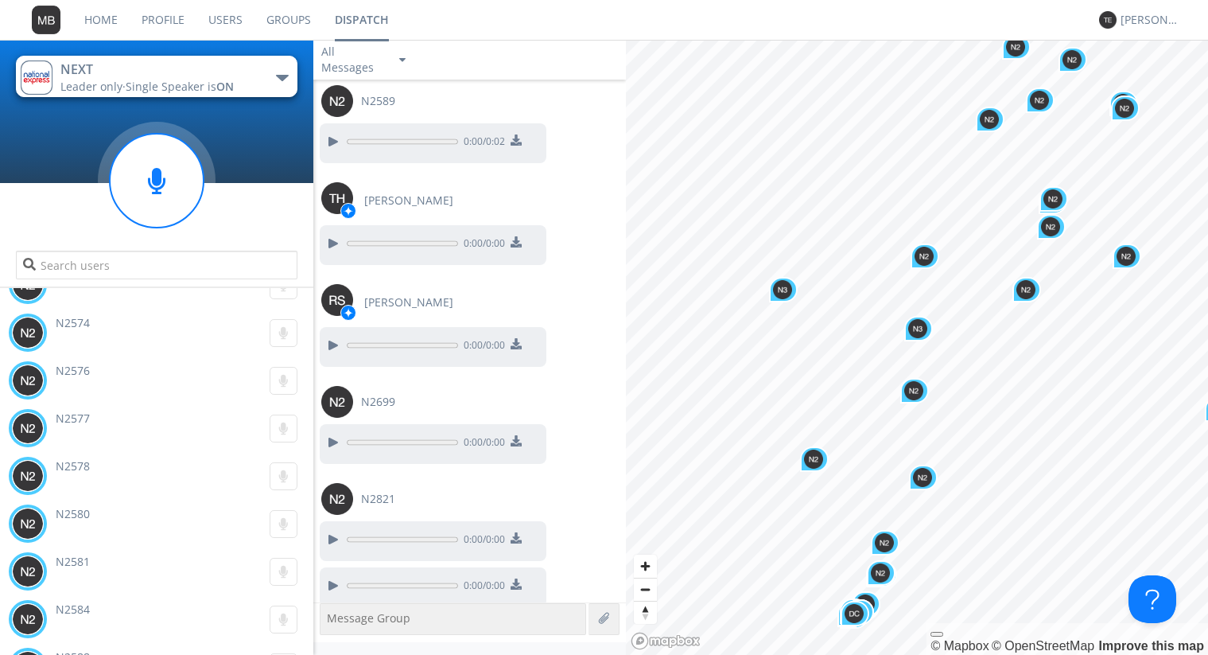
scroll to position [126484, 0]
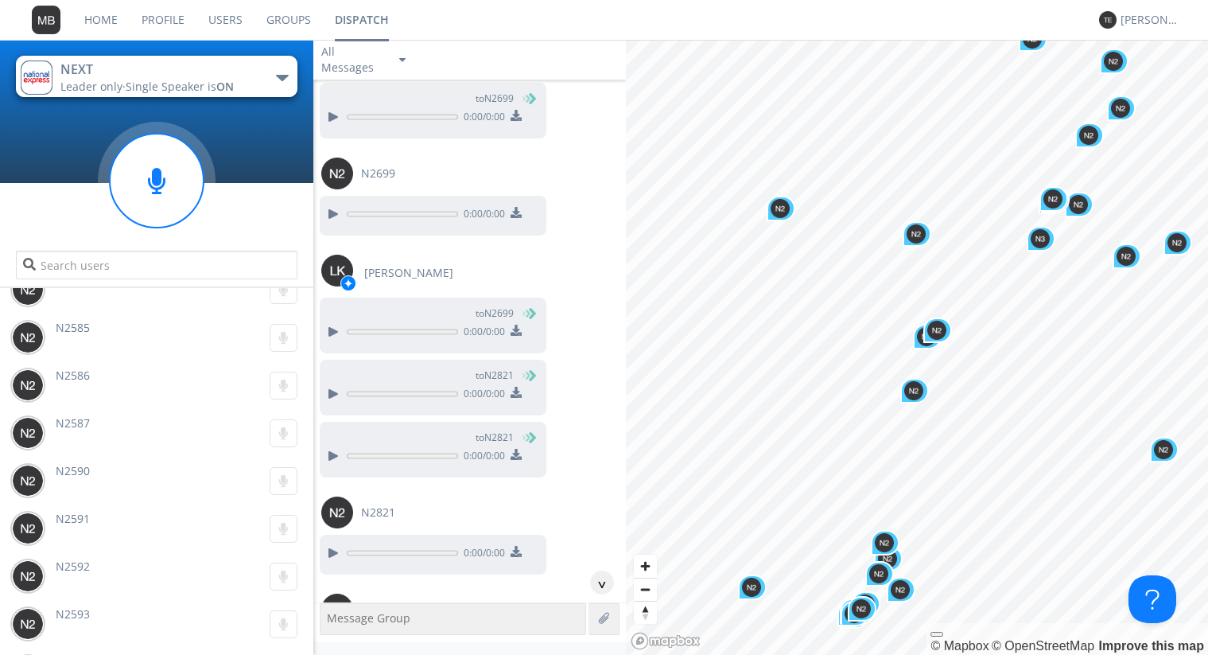
scroll to position [102560, 0]
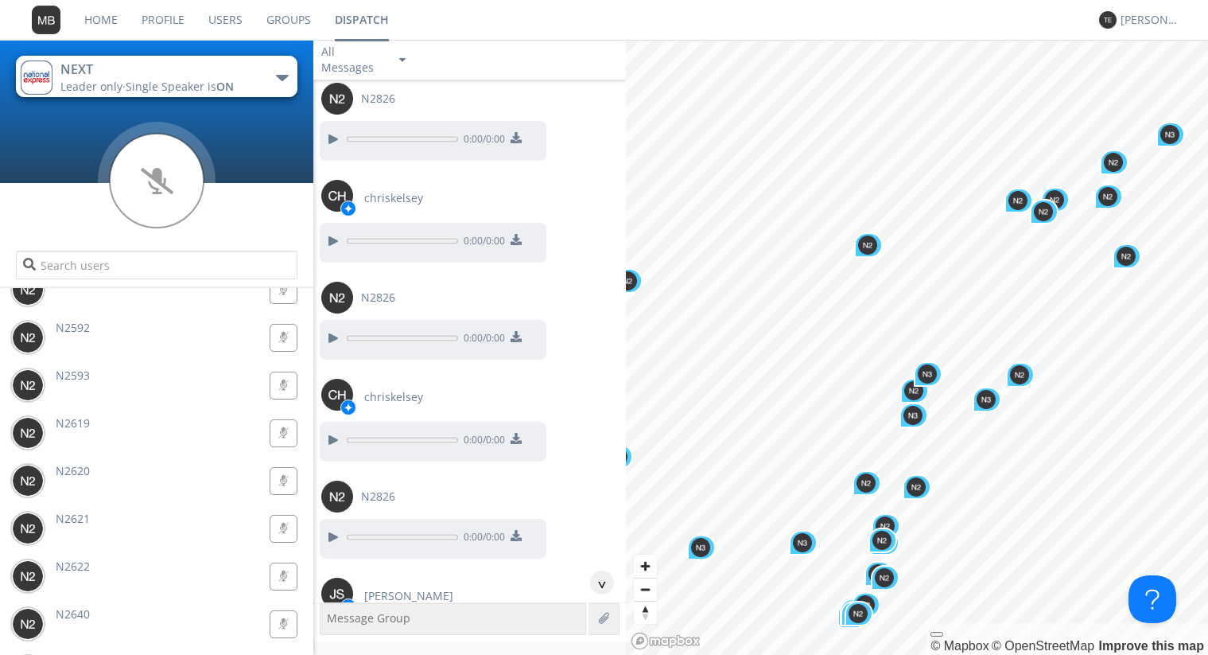
scroll to position [102741, 0]
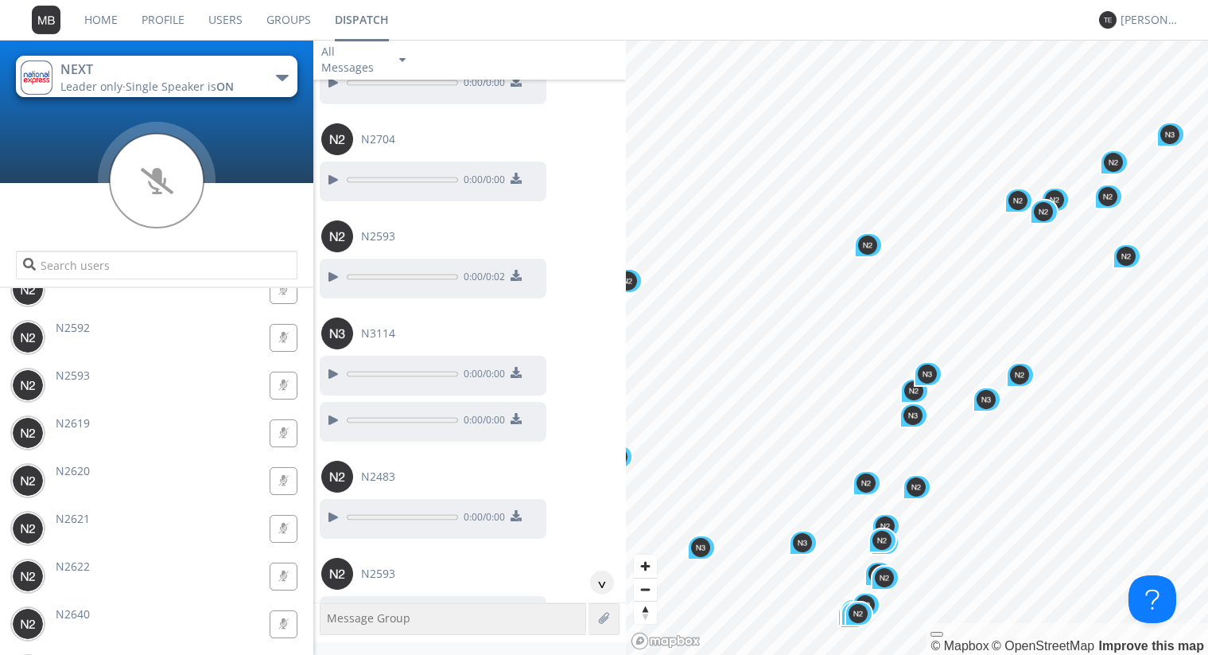
scroll to position [103376, 0]
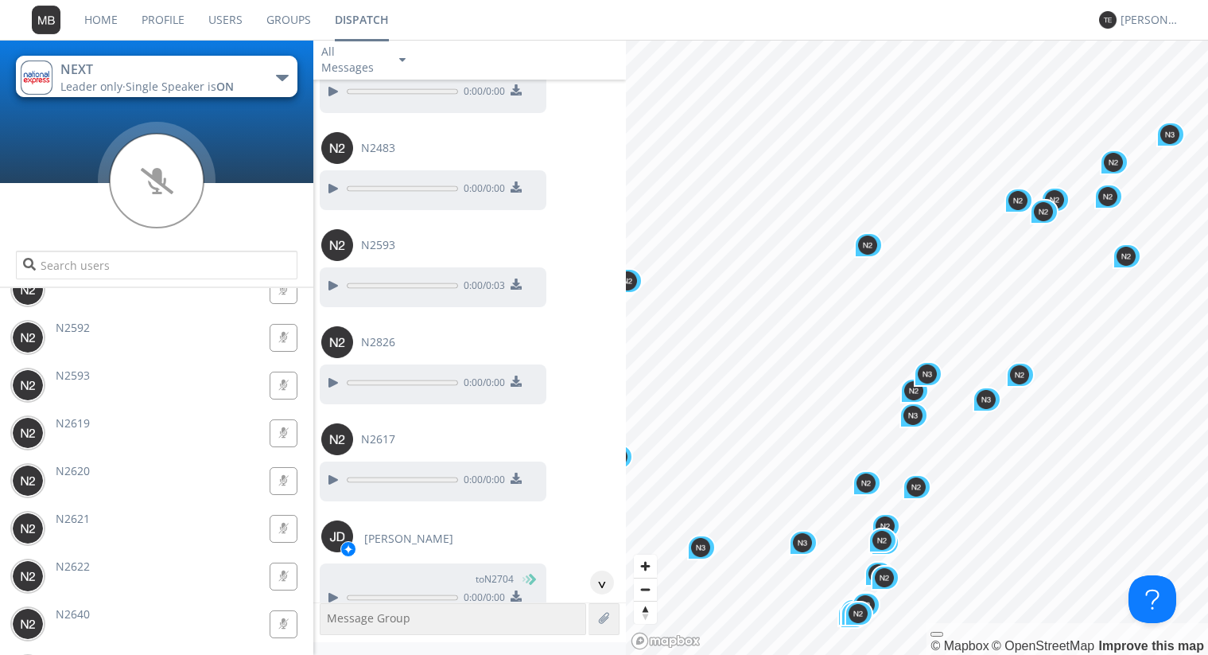
scroll to position [103648, 0]
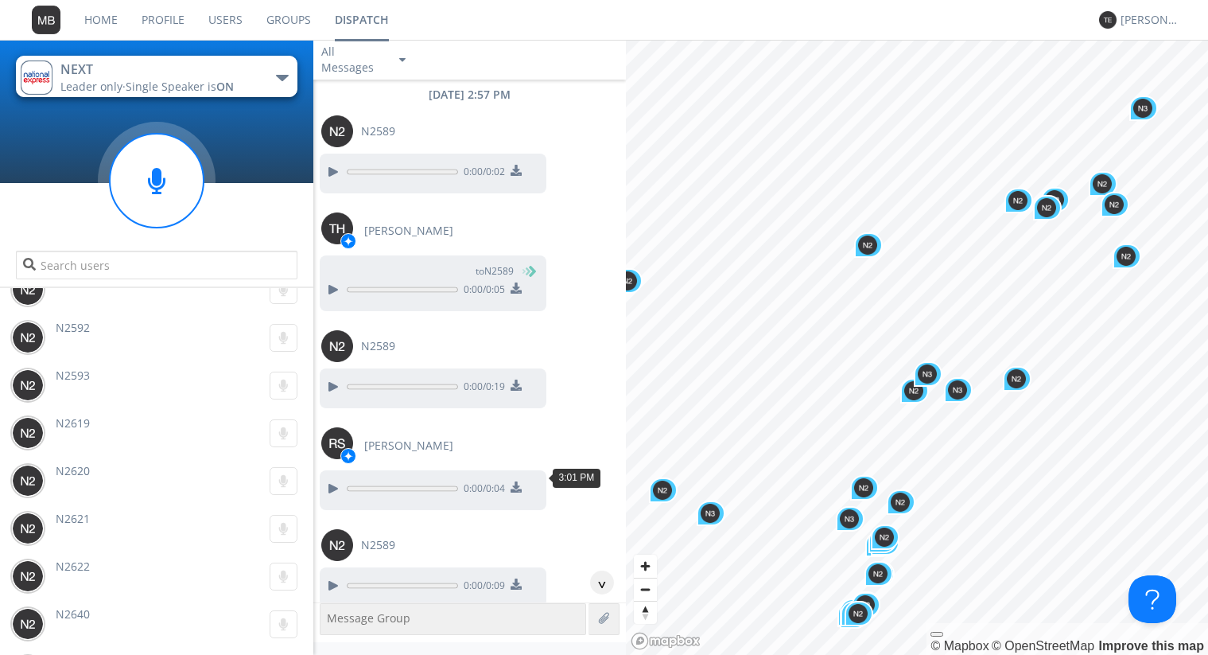
scroll to position [120332, 0]
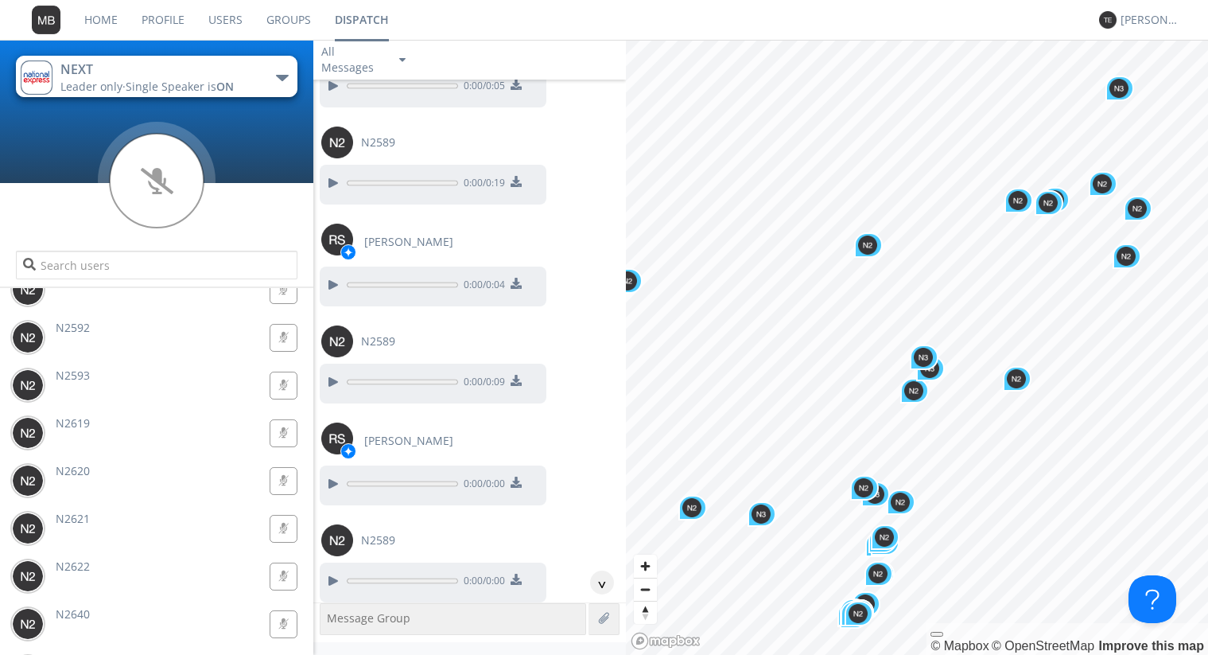
scroll to position [120513, 0]
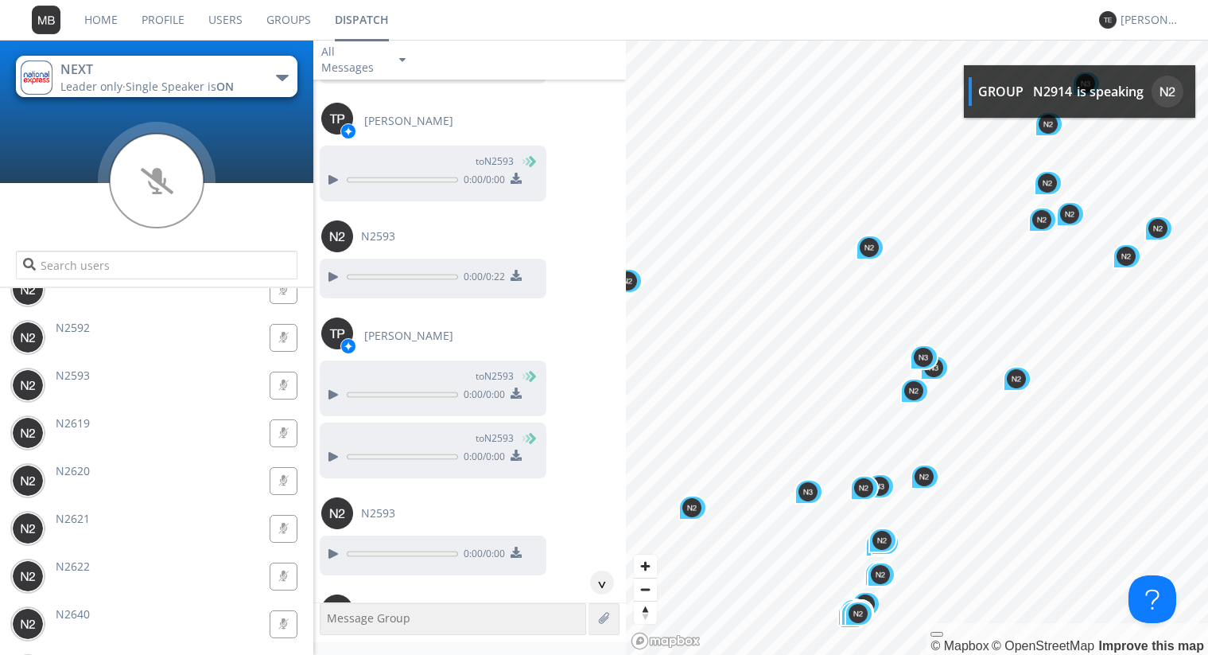
scroll to position [121601, 0]
